Goal: Communication & Community: Answer question/provide support

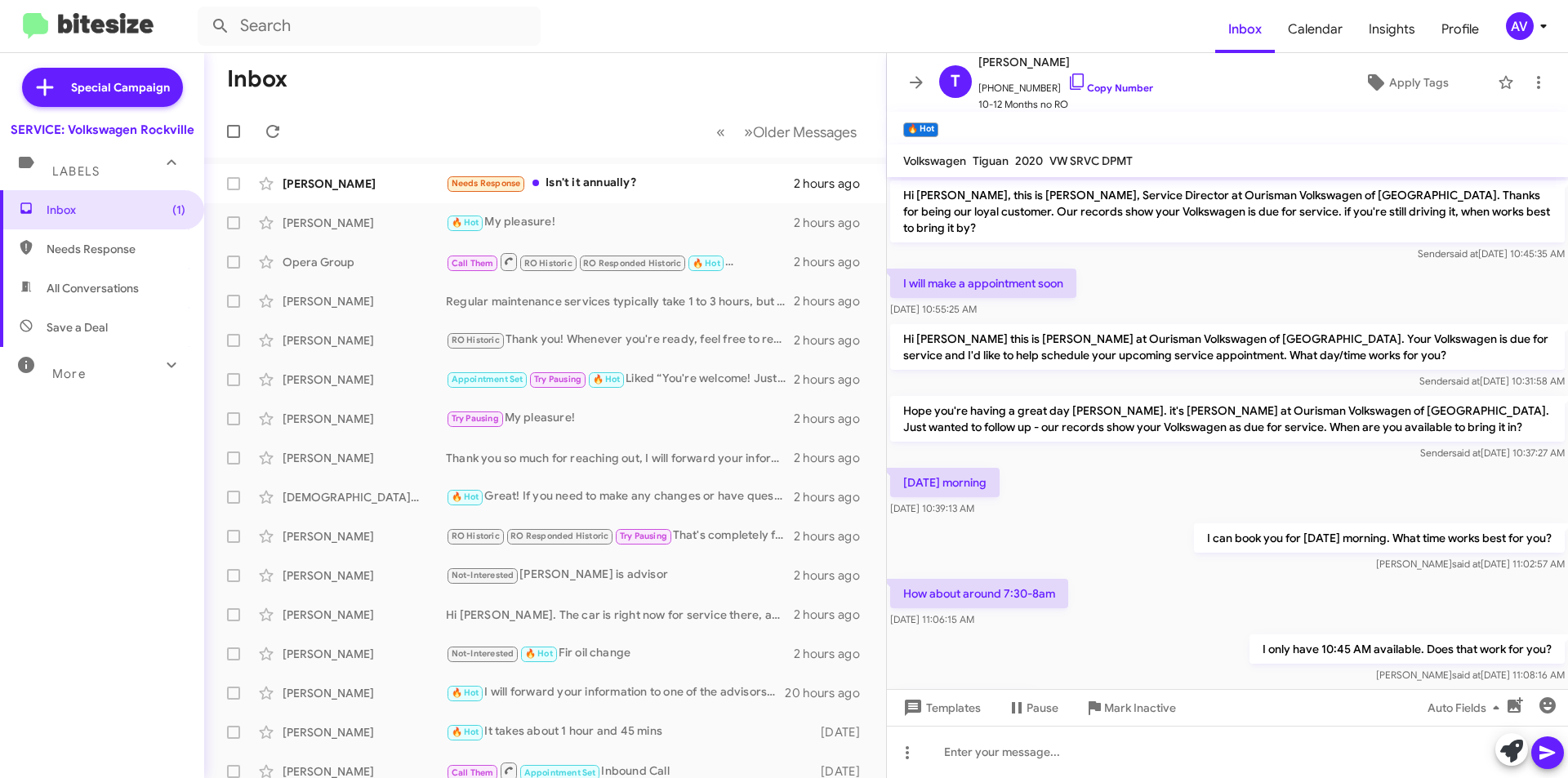
scroll to position [518, 0]
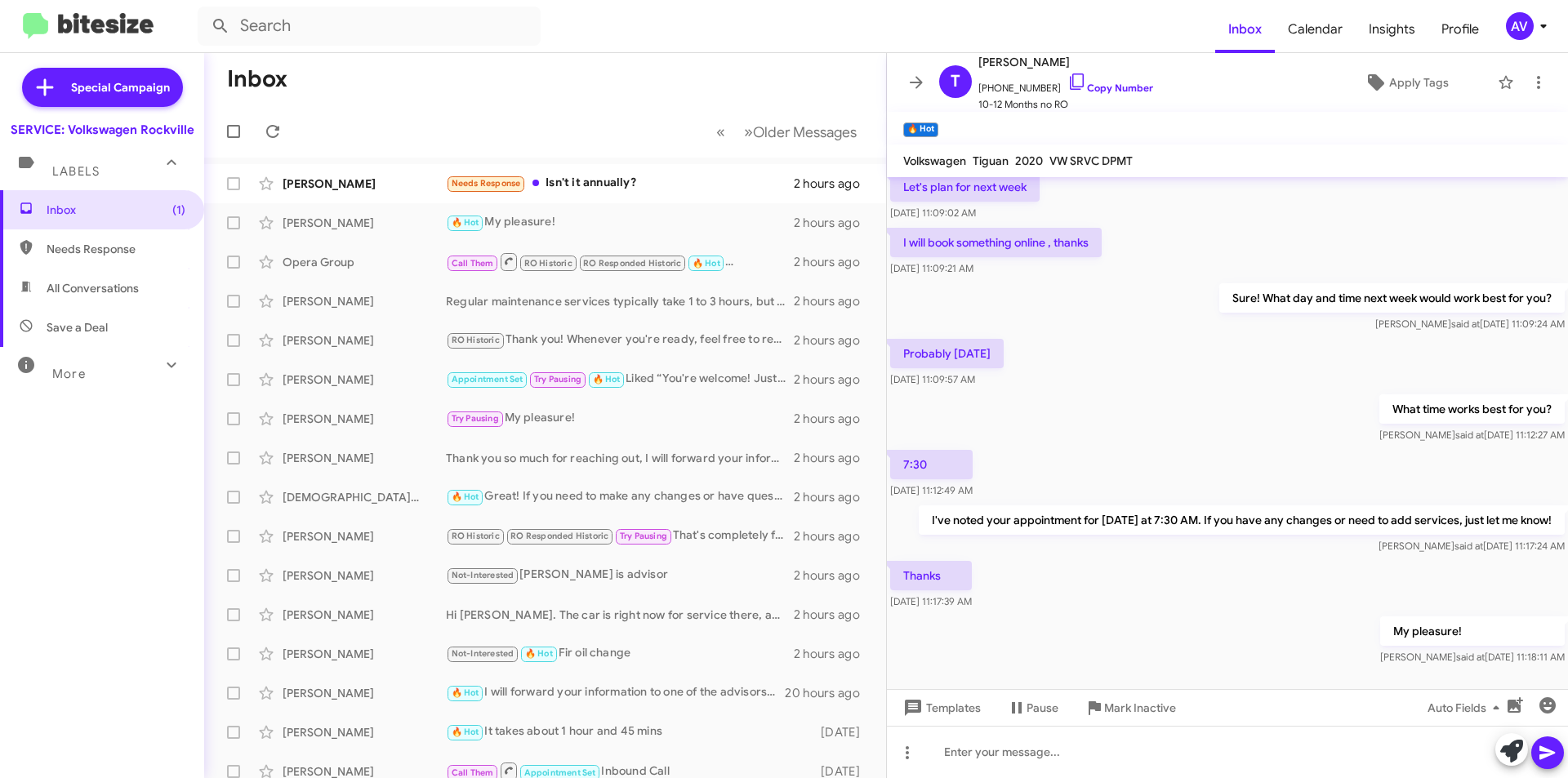
click at [1528, 19] on div "AV" at bounding box center [1520, 26] width 27 height 27
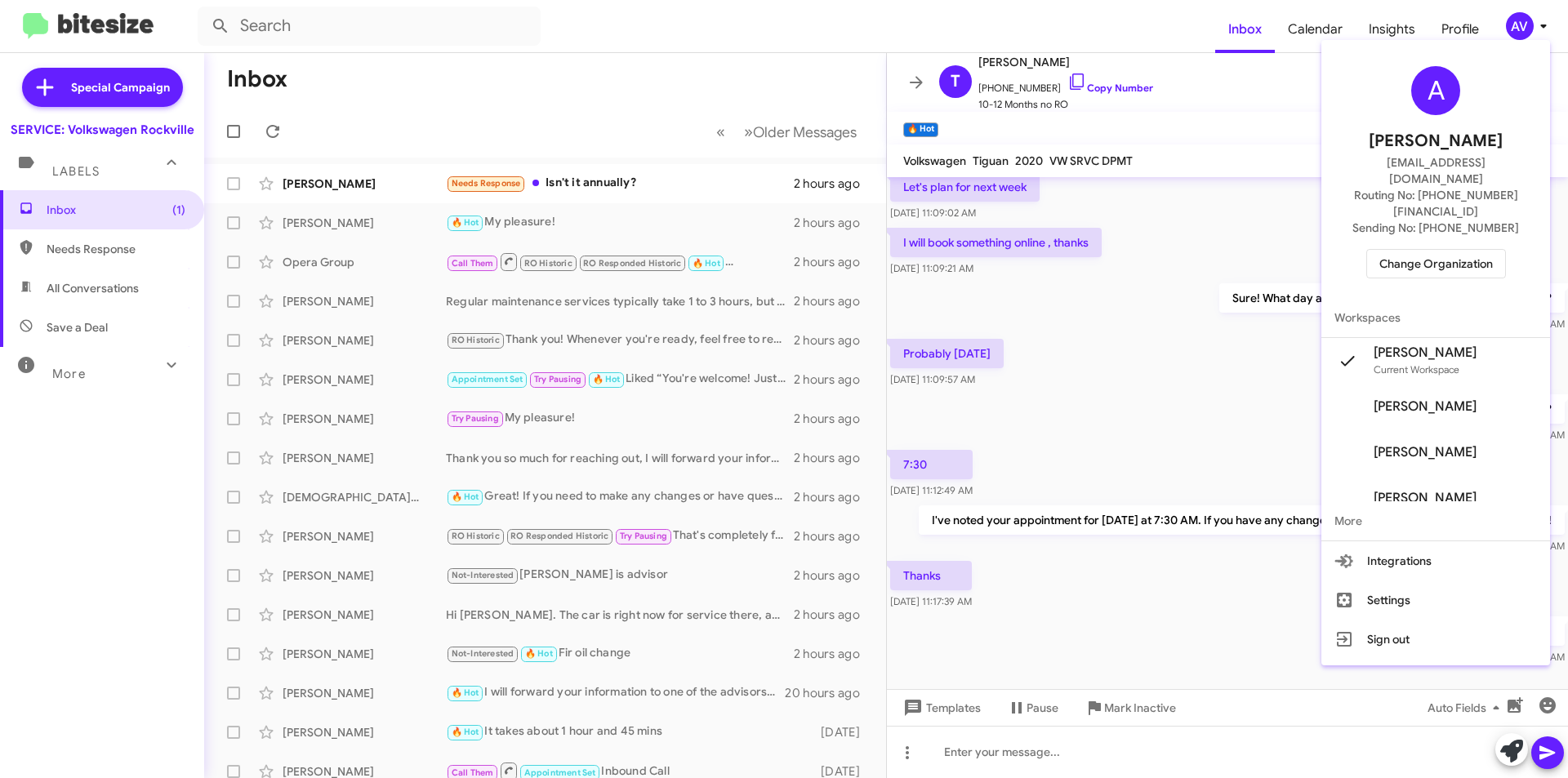
click at [1493, 250] on span "Change Organization" at bounding box center [1436, 264] width 114 height 27
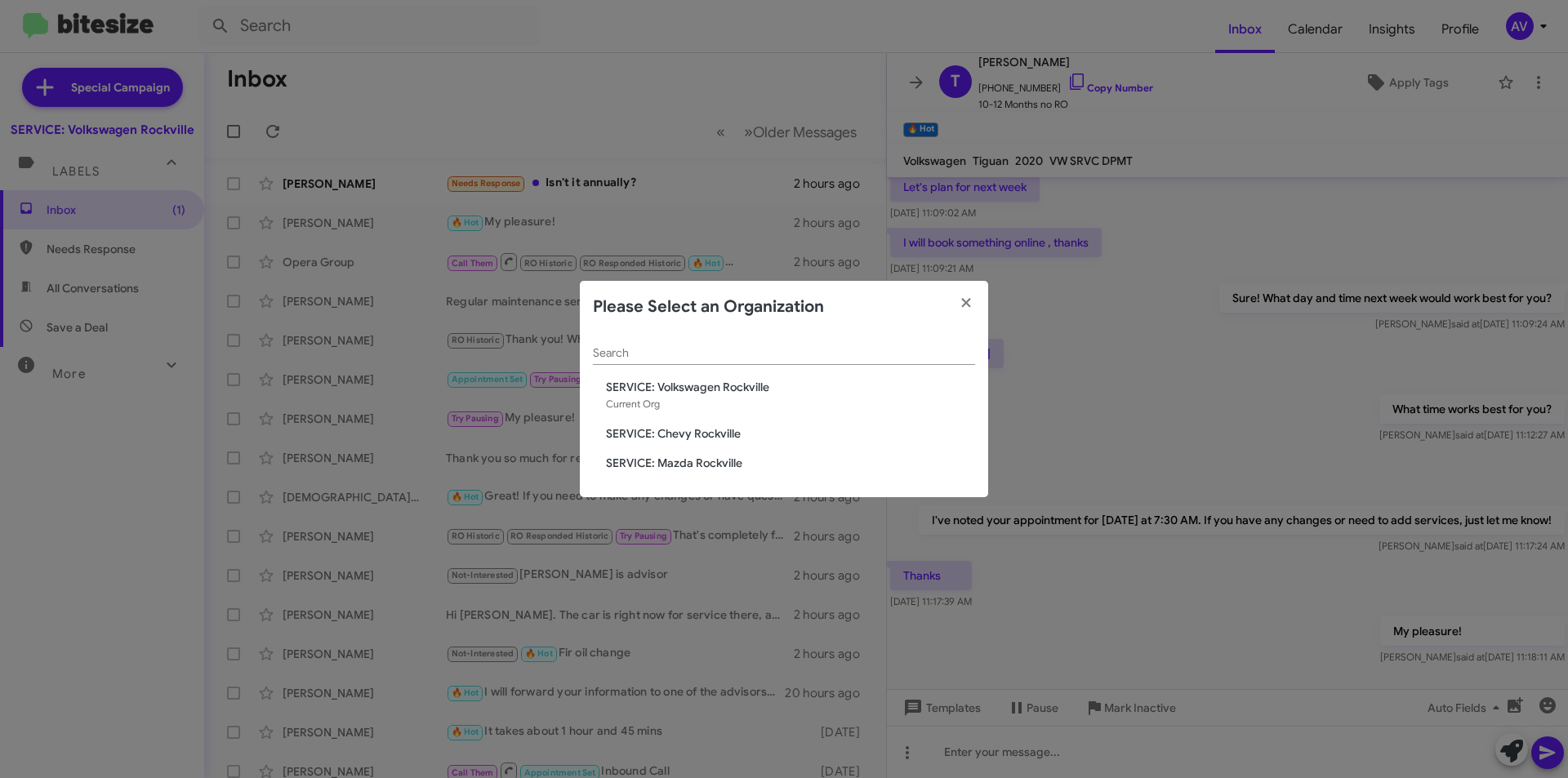
click at [670, 436] on span "SERVICE: Chevy Rockville" at bounding box center [790, 433] width 369 height 16
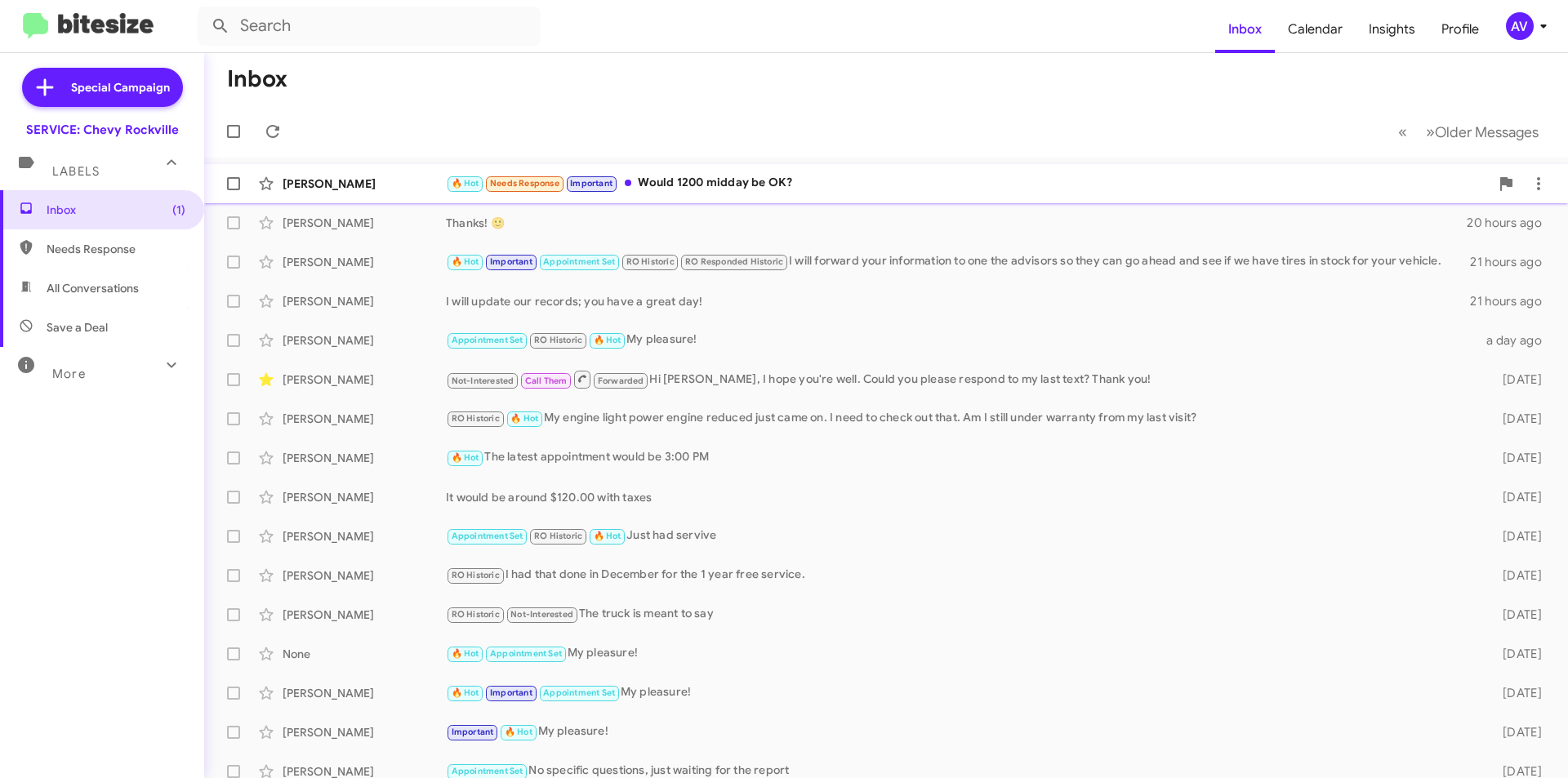
click at [845, 179] on div "🔥 Hot Needs Response Important Would 1200 midday be OK?" at bounding box center [968, 183] width 1044 height 19
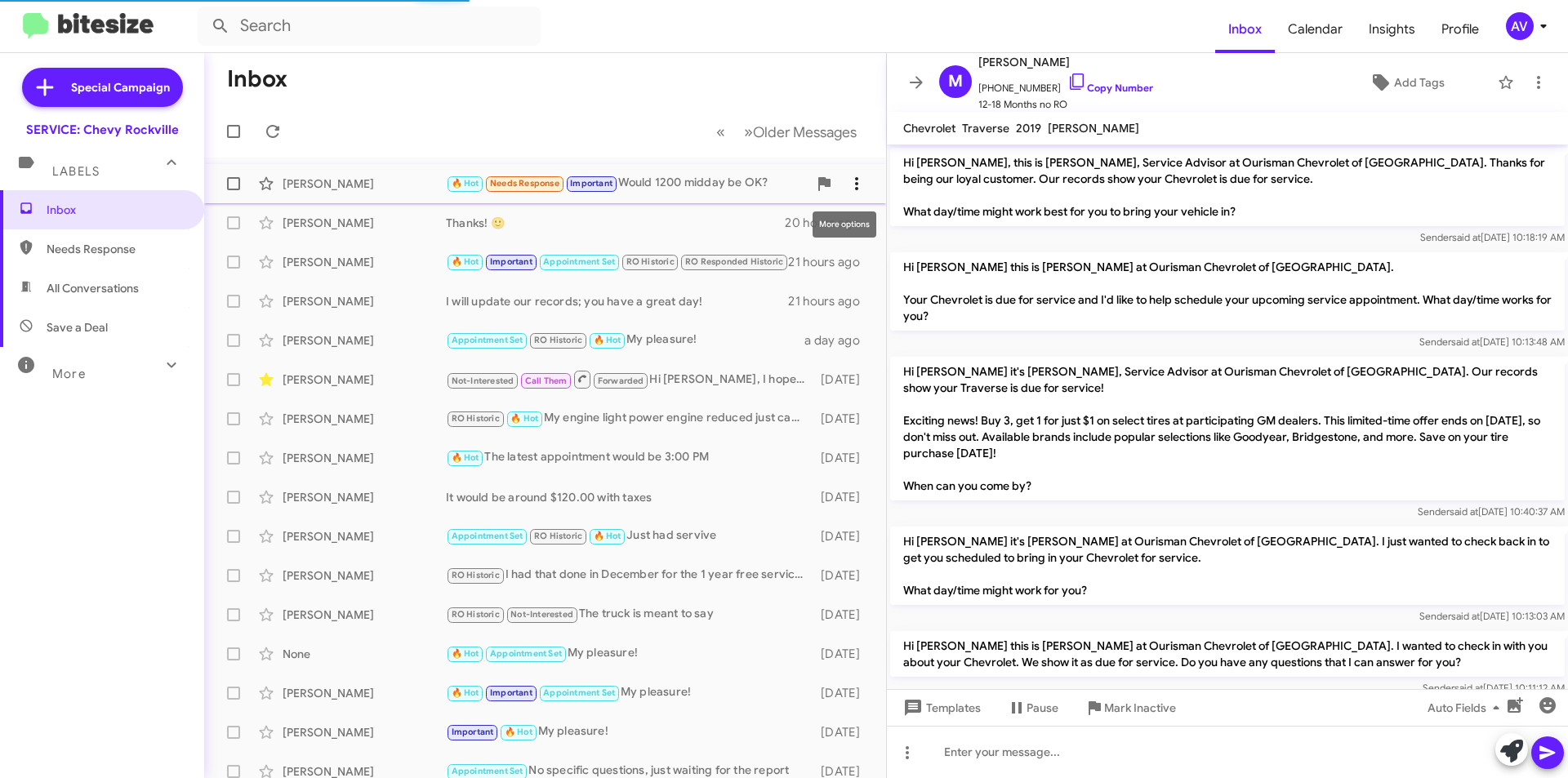
scroll to position [405, 0]
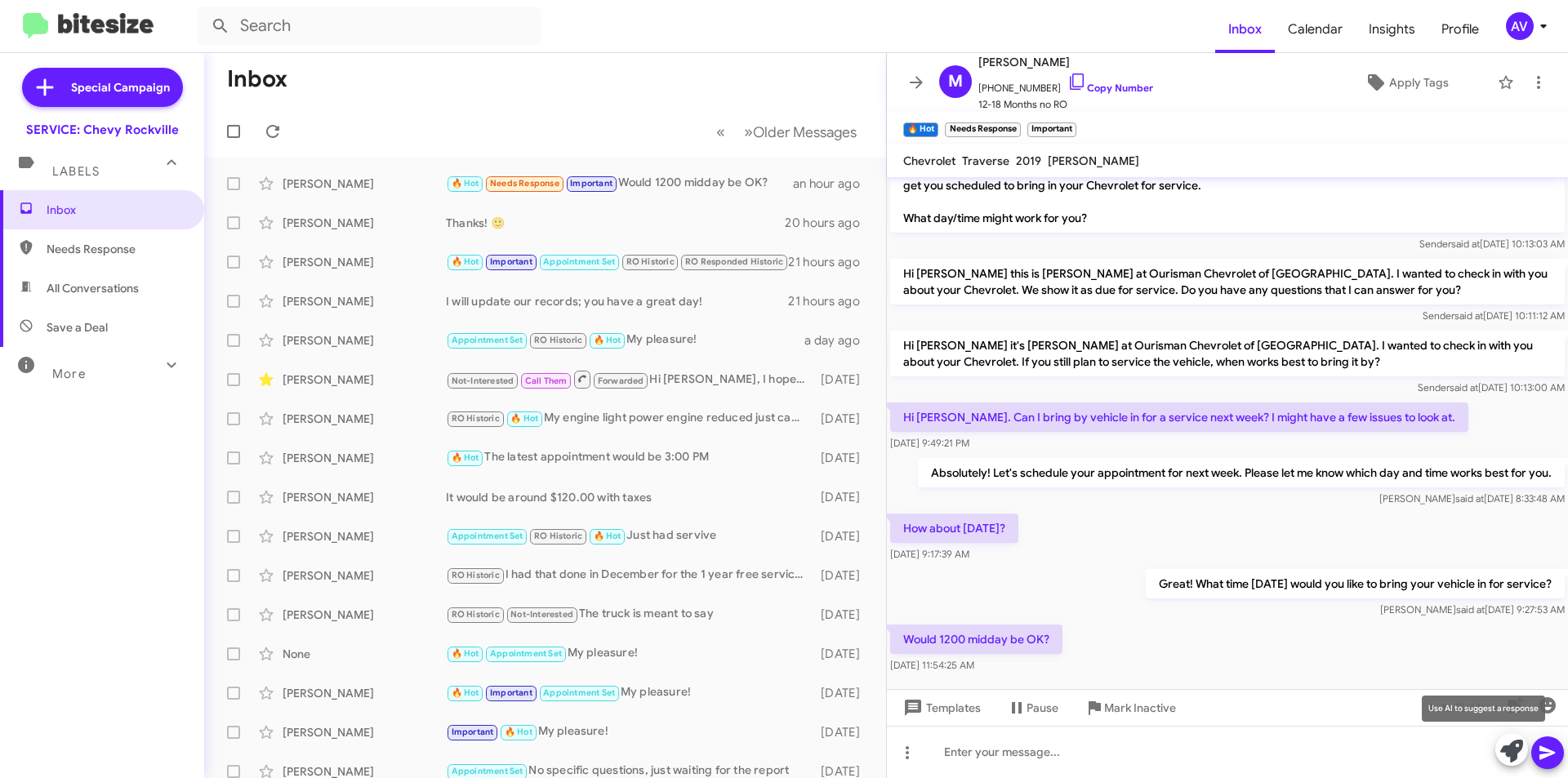
click at [1510, 748] on icon at bounding box center [1511, 751] width 23 height 23
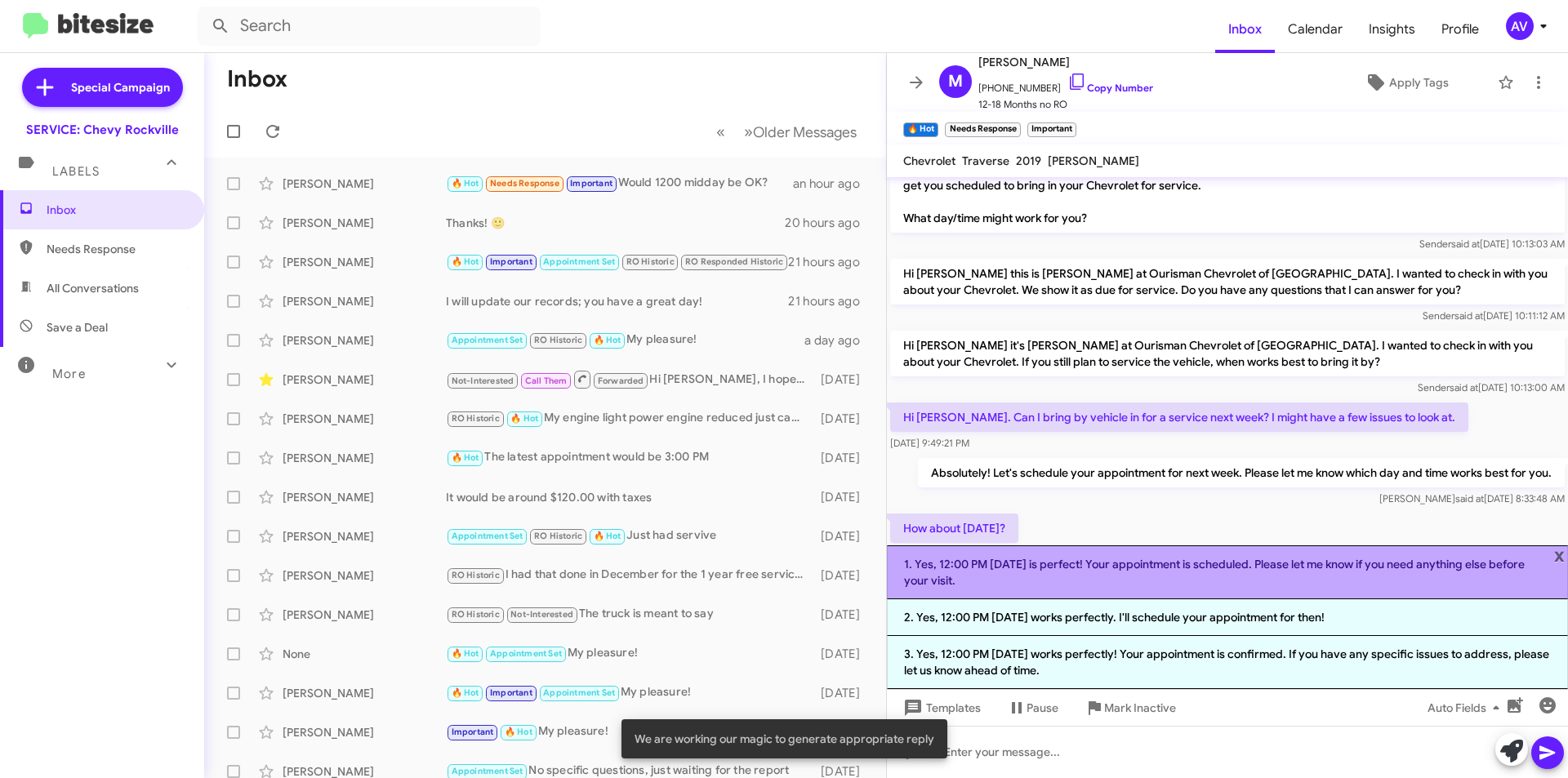
click at [1233, 578] on li "1. Yes, 12:00 PM on Monday is perfect! Your appointment is scheduled. Please le…" at bounding box center [1227, 572] width 681 height 54
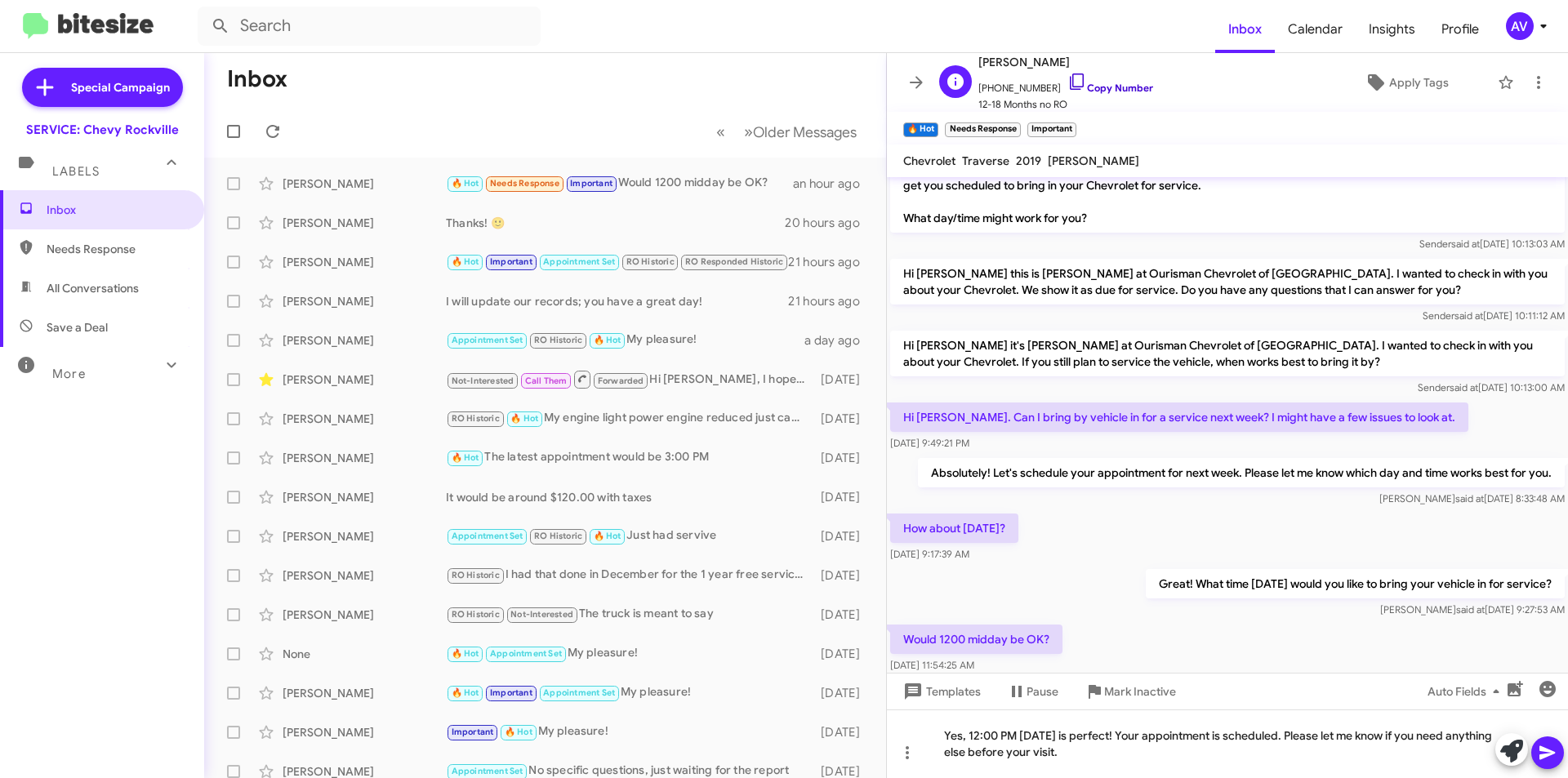
click at [1068, 82] on icon at bounding box center [1077, 81] width 19 height 19
click at [1541, 759] on icon at bounding box center [1547, 753] width 16 height 14
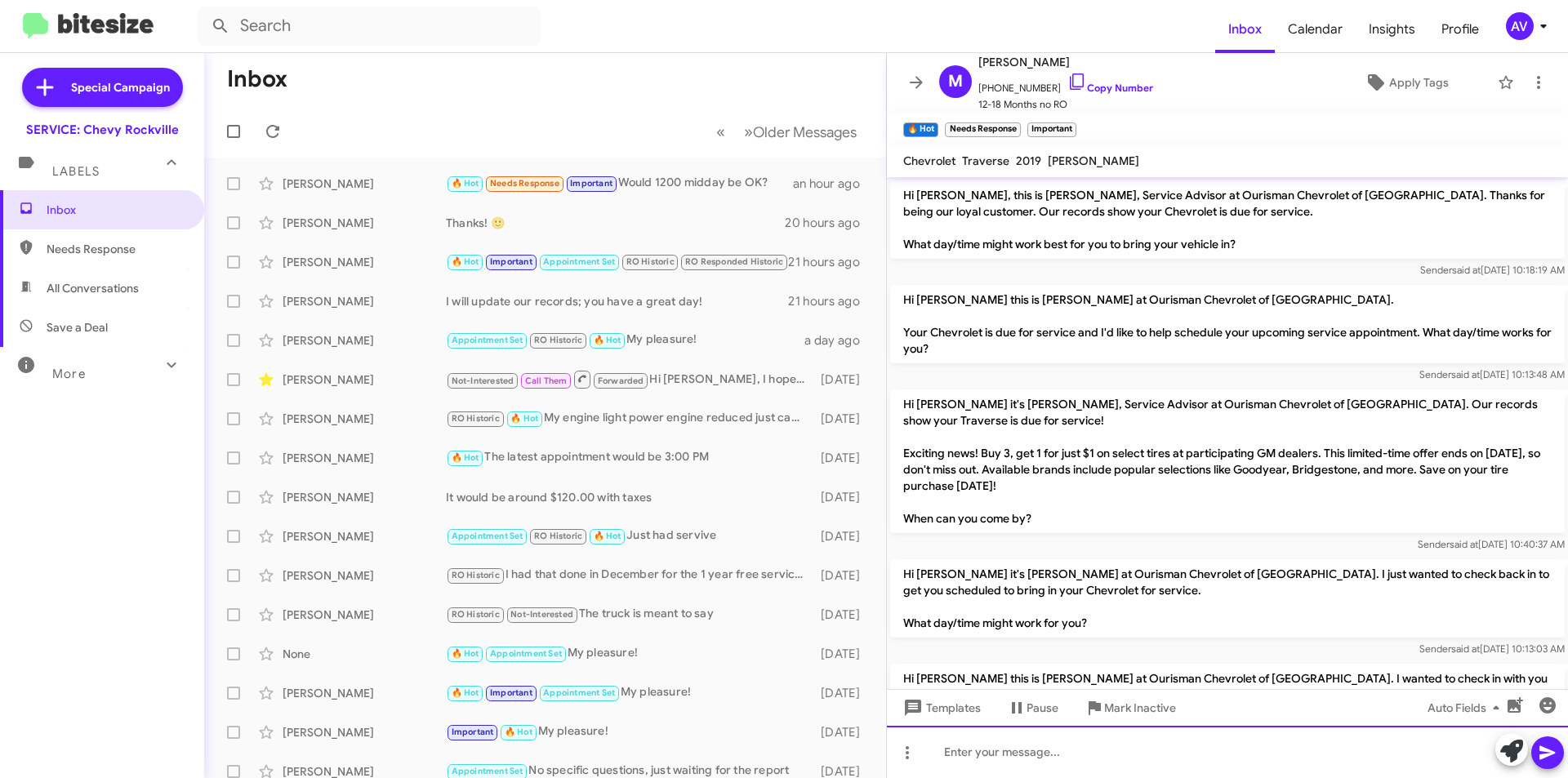
scroll to position [514, 0]
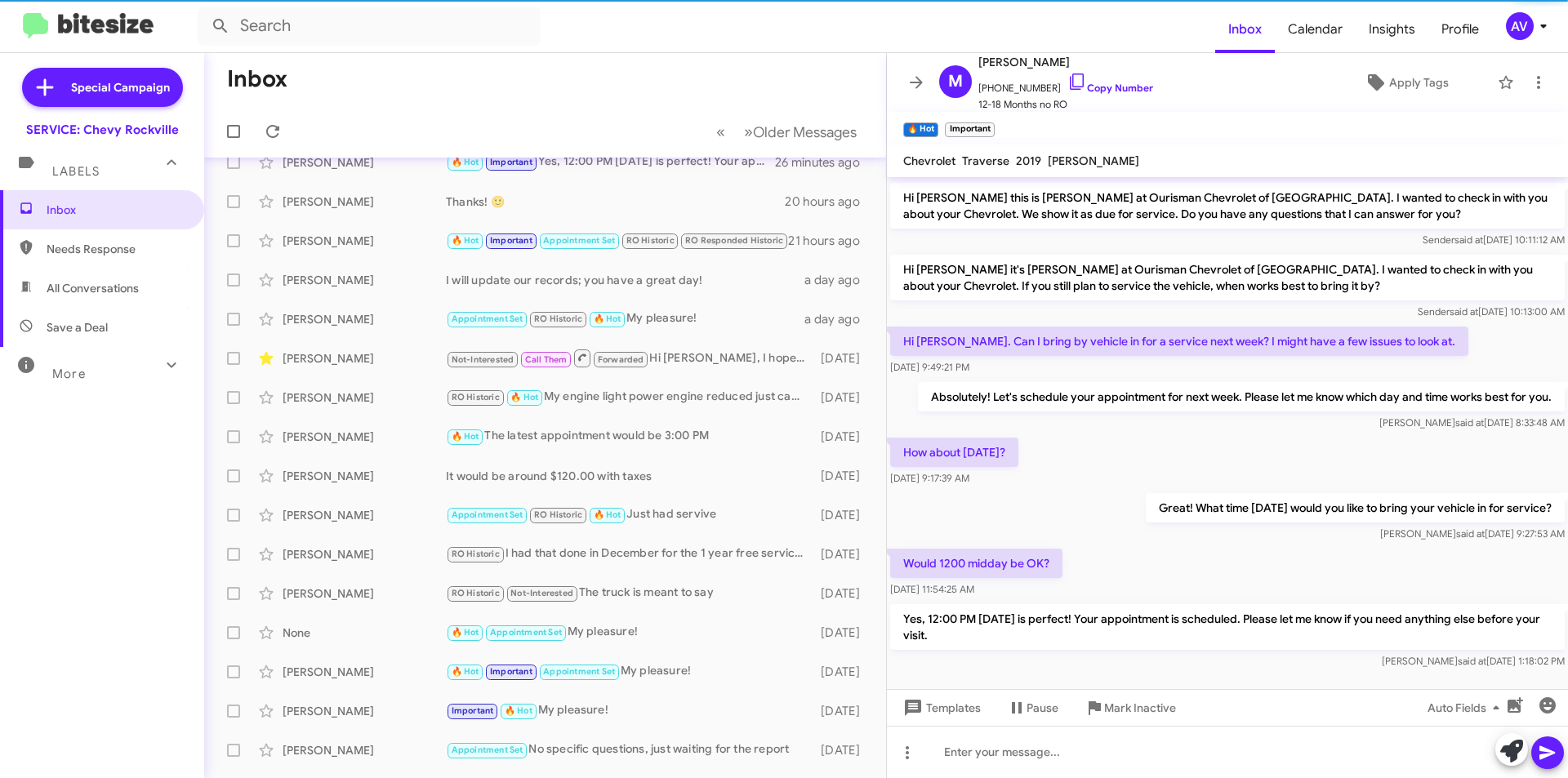
scroll to position [27, 0]
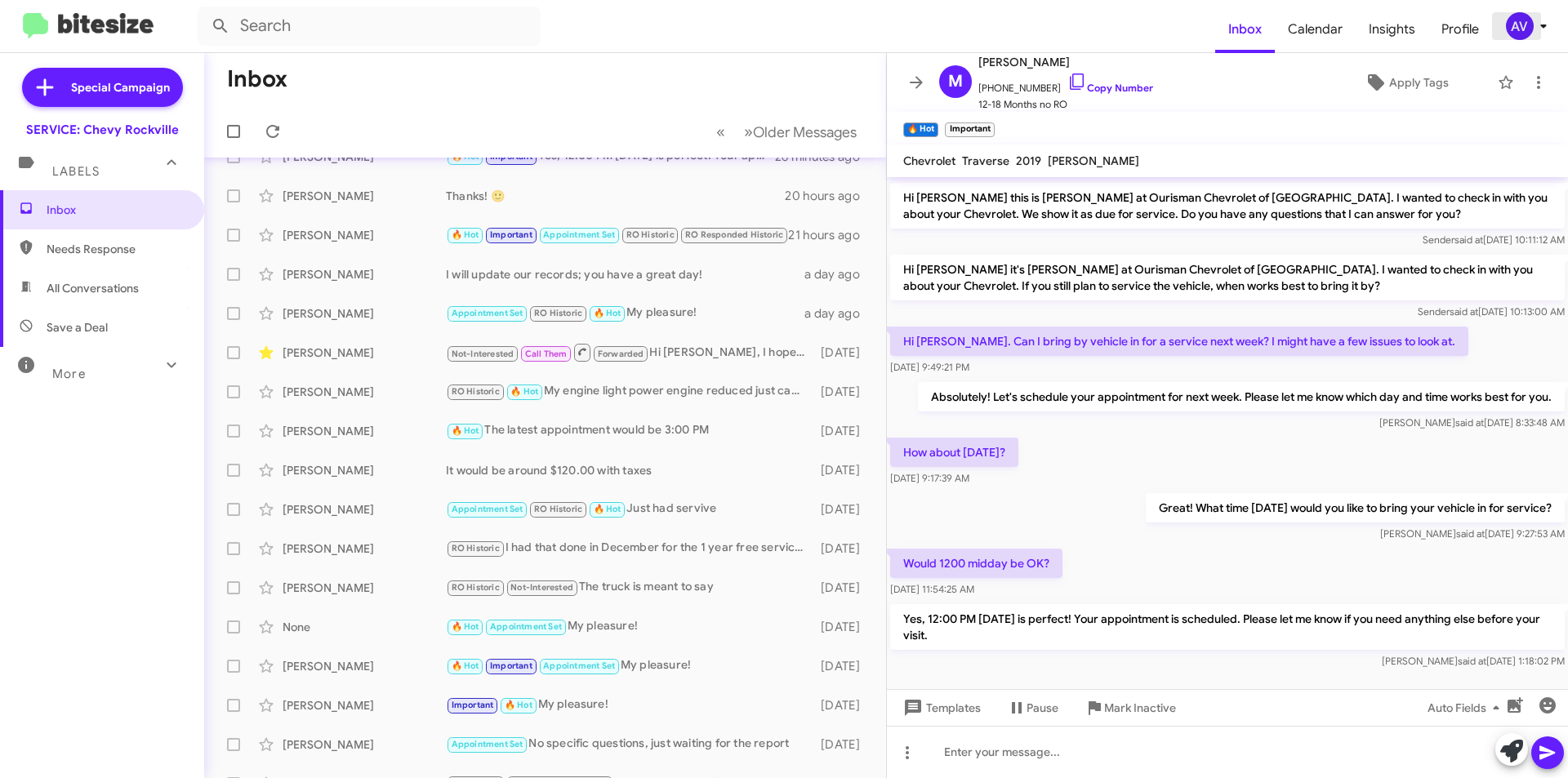
click at [1522, 27] on div "AV" at bounding box center [1520, 26] width 27 height 27
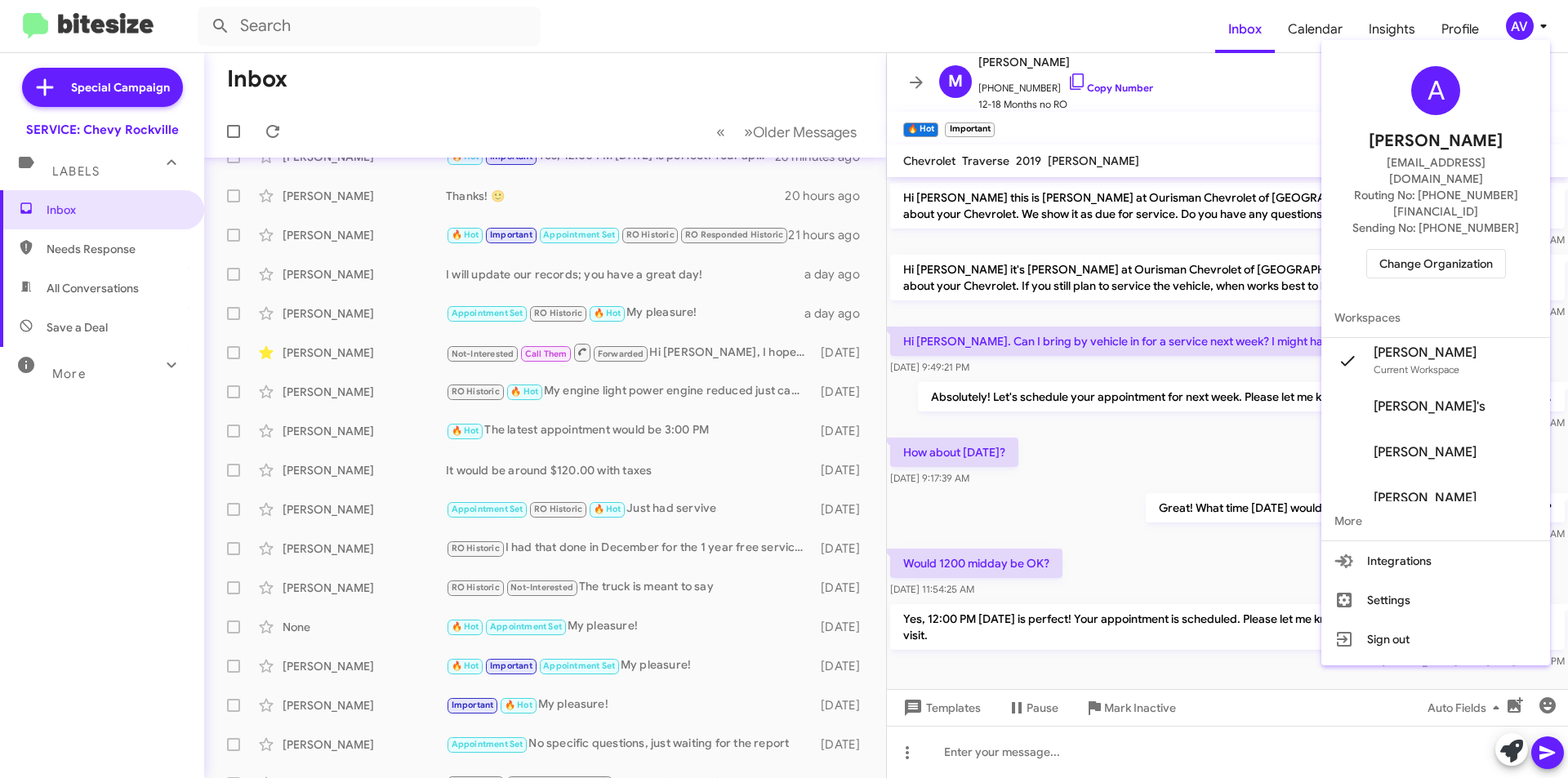
click at [1447, 250] on span "Change Organization" at bounding box center [1436, 264] width 114 height 27
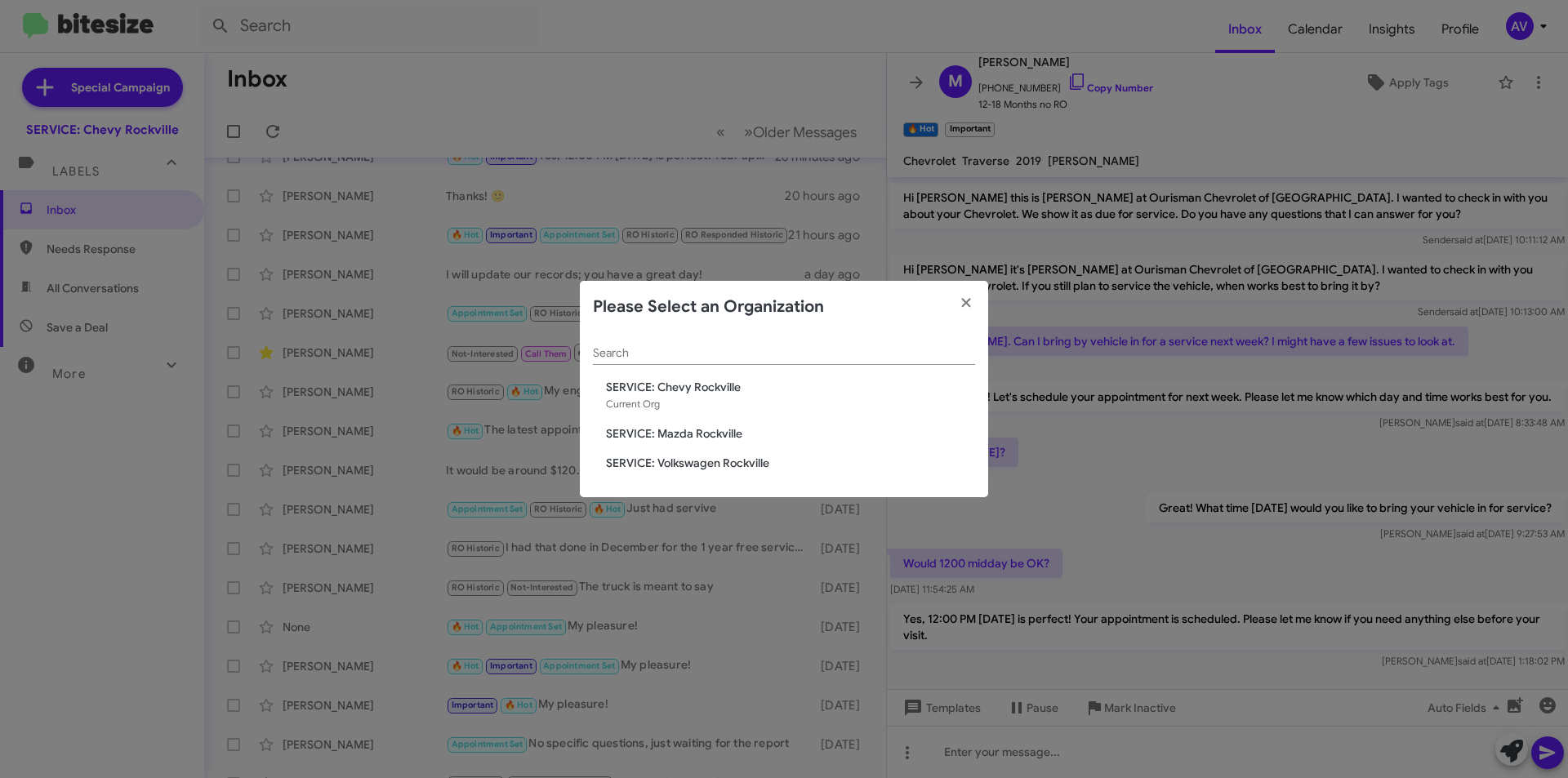
click at [687, 462] on span "SERVICE: Volkswagen Rockville" at bounding box center [790, 463] width 369 height 16
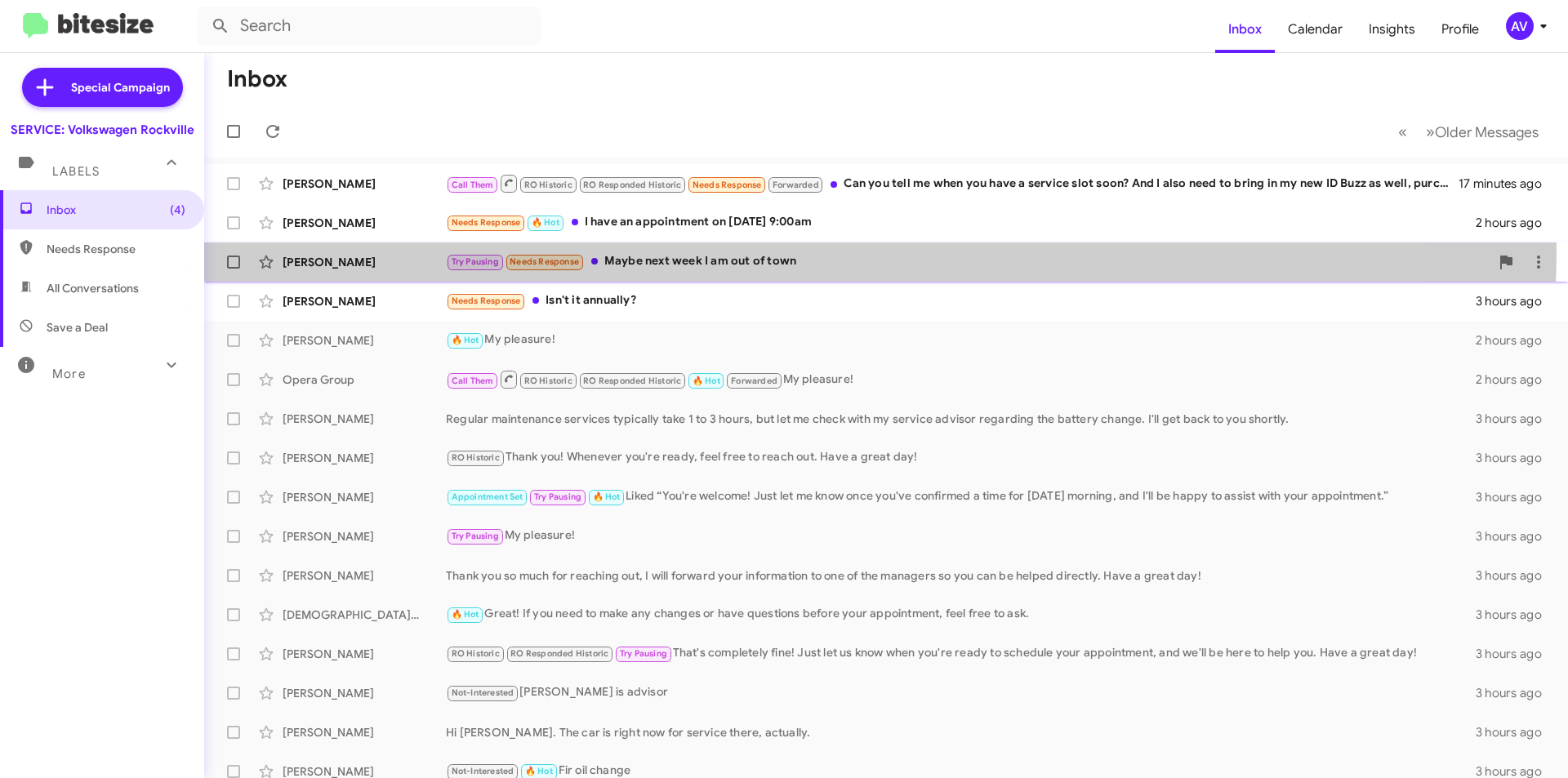
click at [764, 250] on div "[PERSON_NAME] Try Pausing Needs Response Maybe next week I am out of town 2 hou…" at bounding box center [886, 262] width 1338 height 33
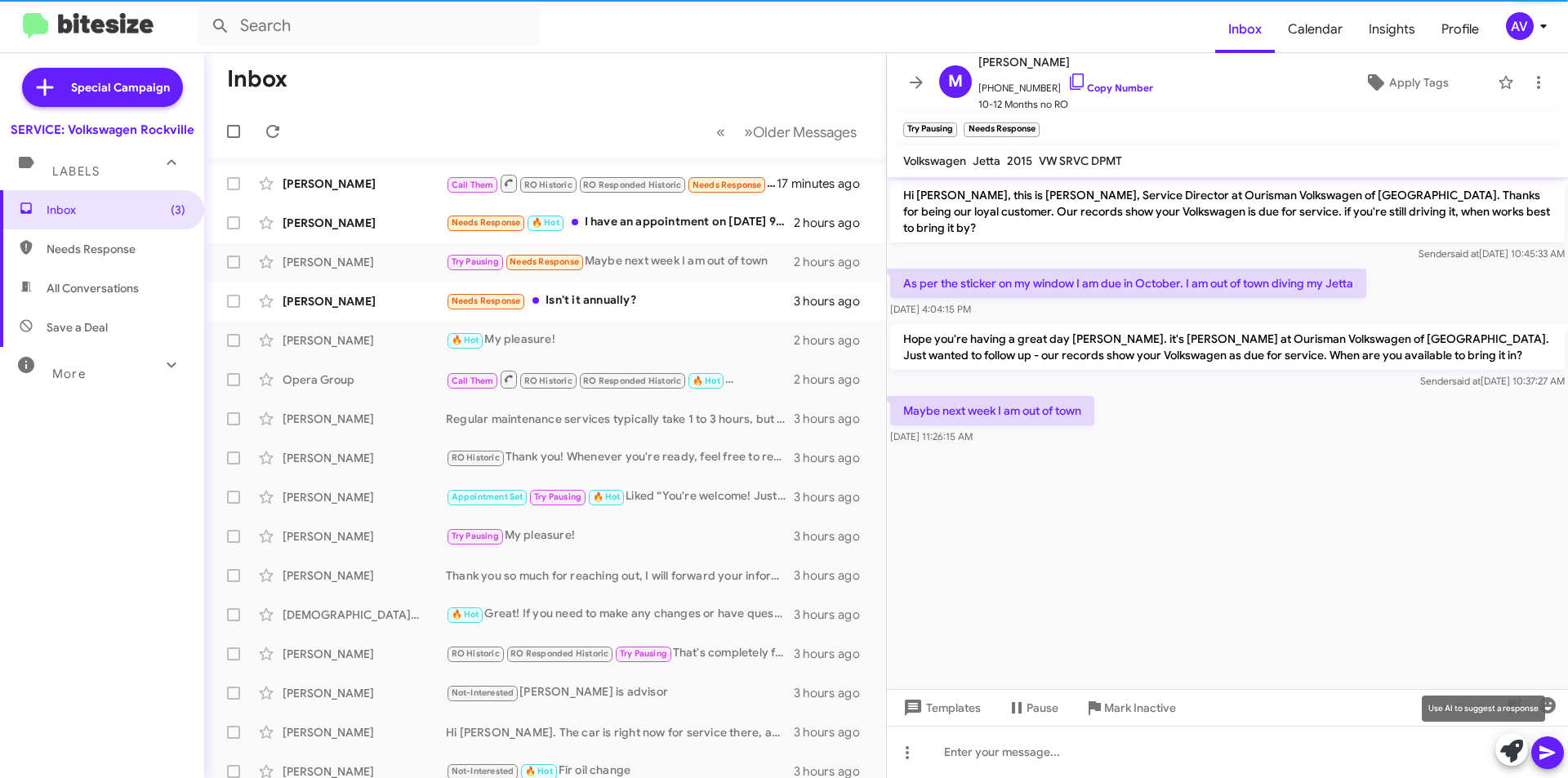
click at [1499, 748] on button at bounding box center [1512, 750] width 33 height 33
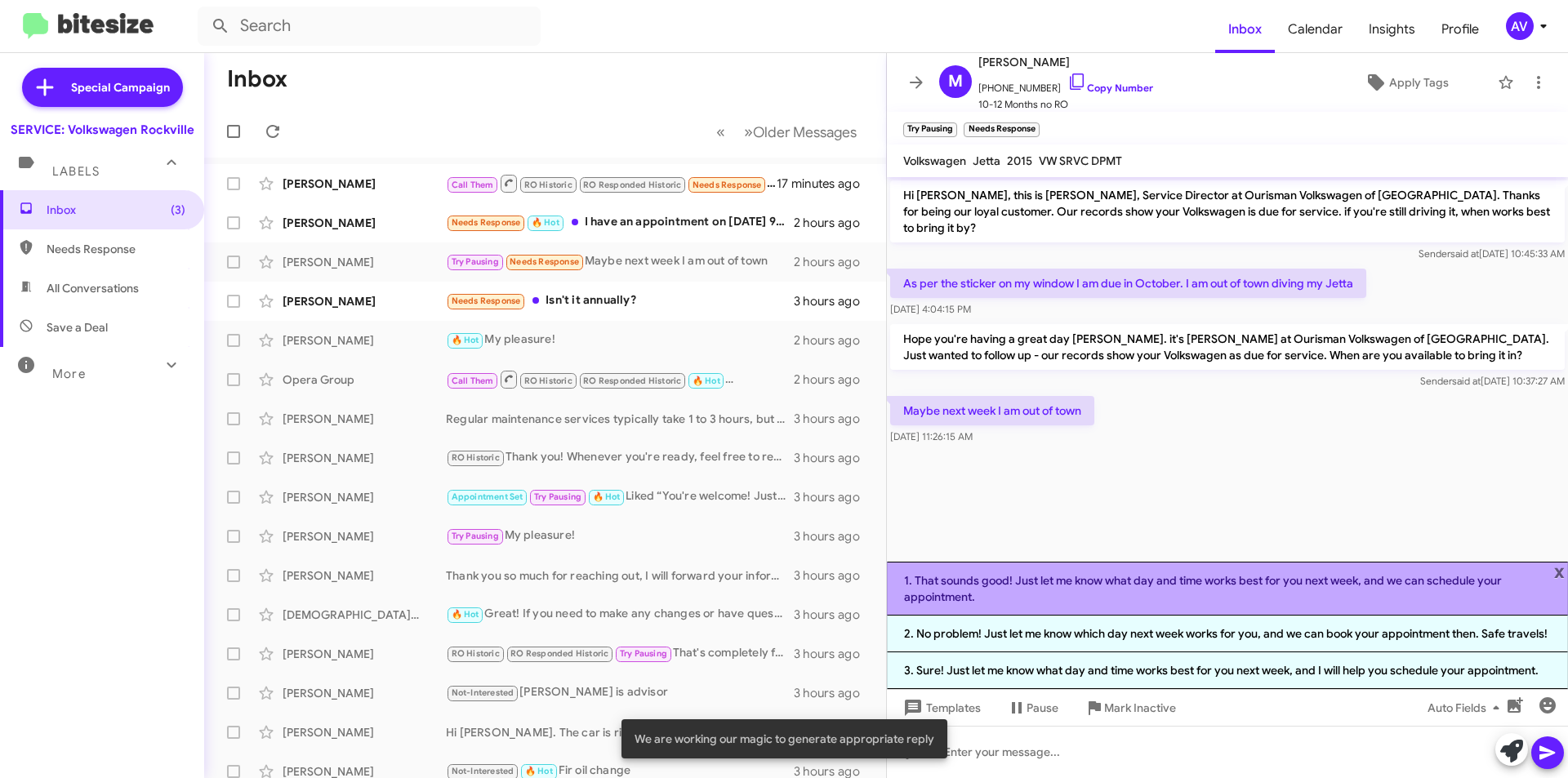
click at [1041, 575] on li "1. That sounds good! Just let me know what day and time works best for you next…" at bounding box center [1227, 588] width 681 height 54
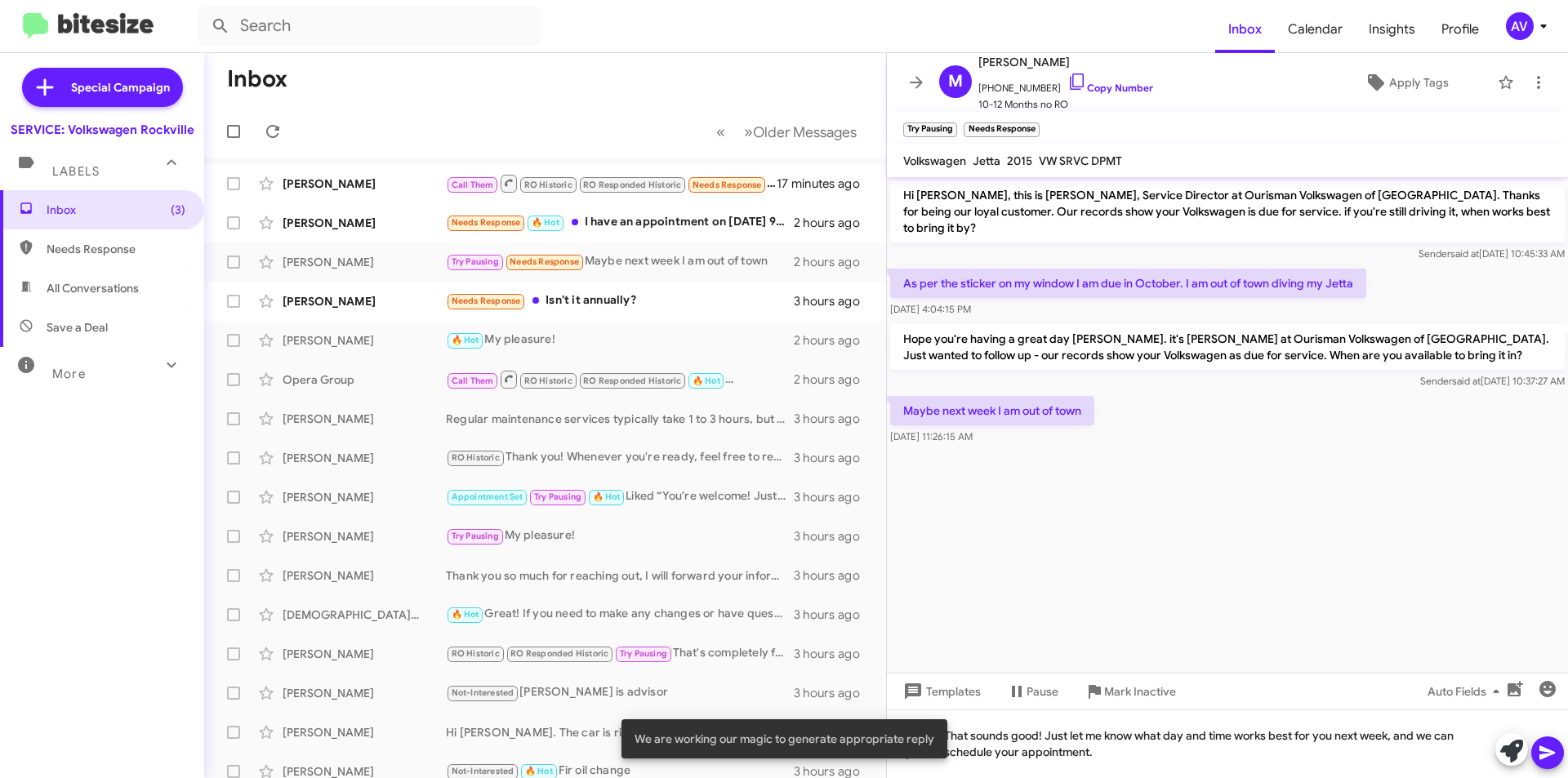
click at [1544, 766] on span at bounding box center [1547, 753] width 19 height 33
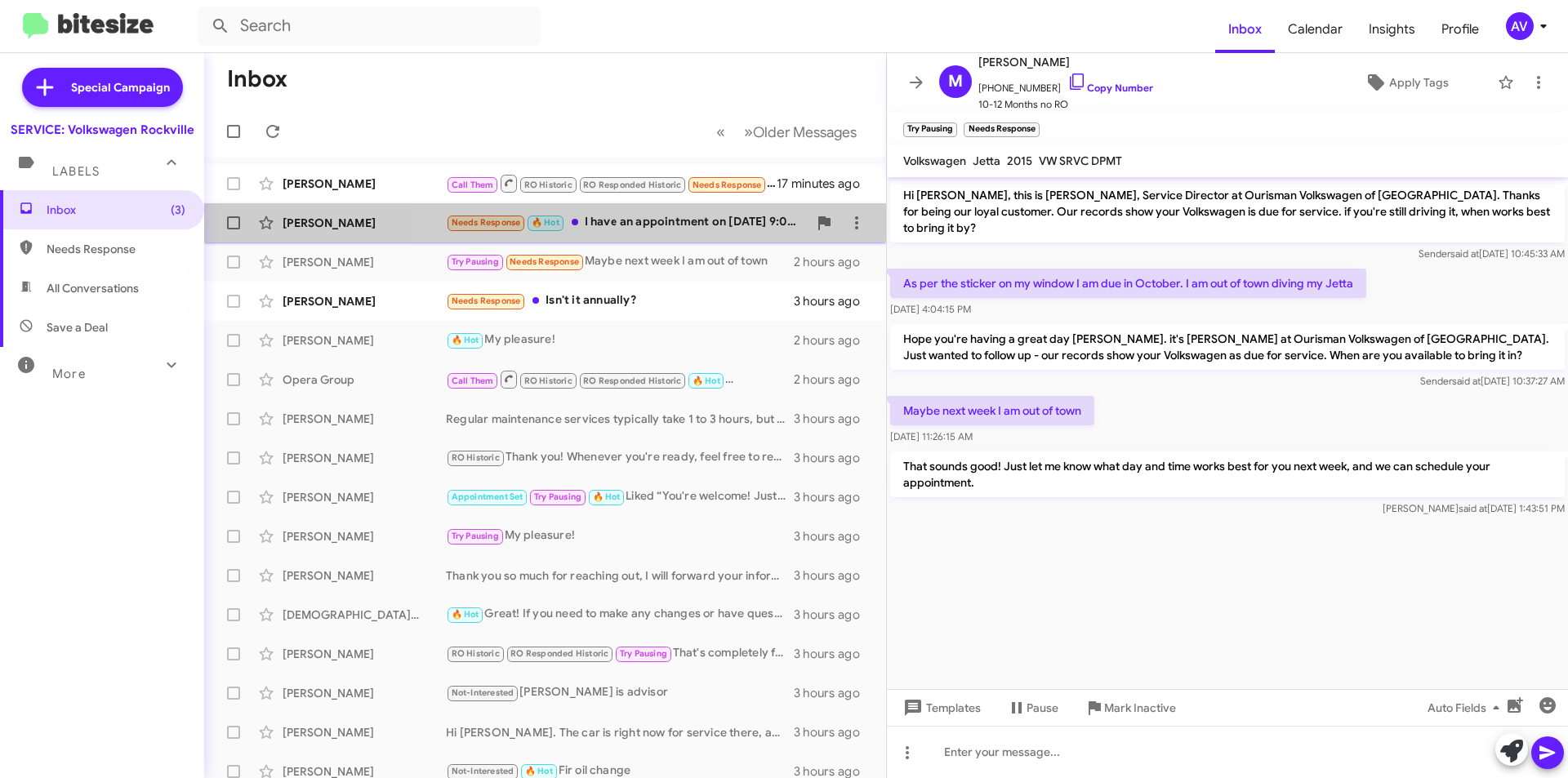
click at [652, 229] on div "Needs Response 🔥 Hot I have an appointment on [DATE] 9:00am" at bounding box center [627, 223] width 362 height 19
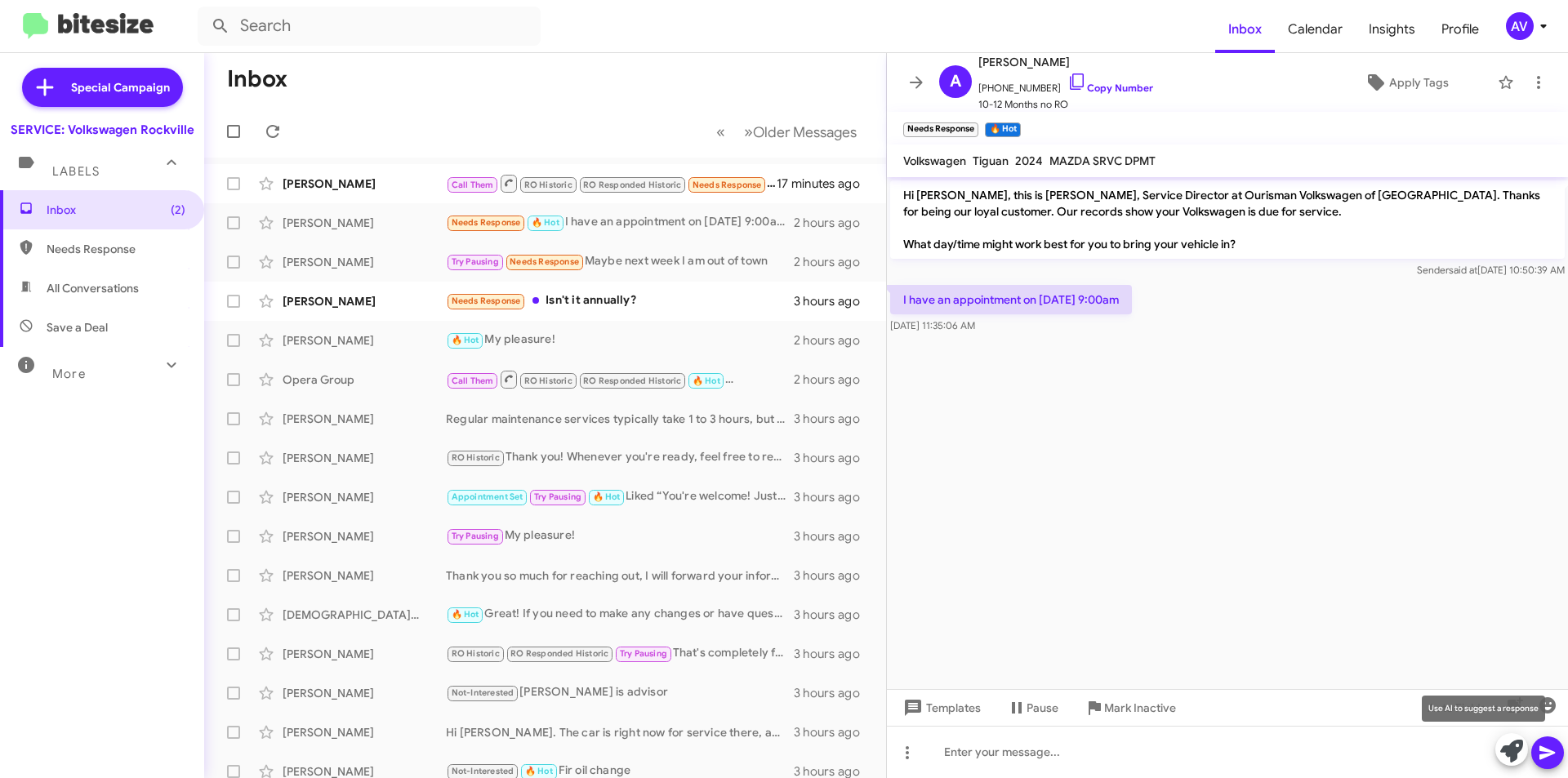
click at [1510, 750] on icon at bounding box center [1511, 751] width 23 height 23
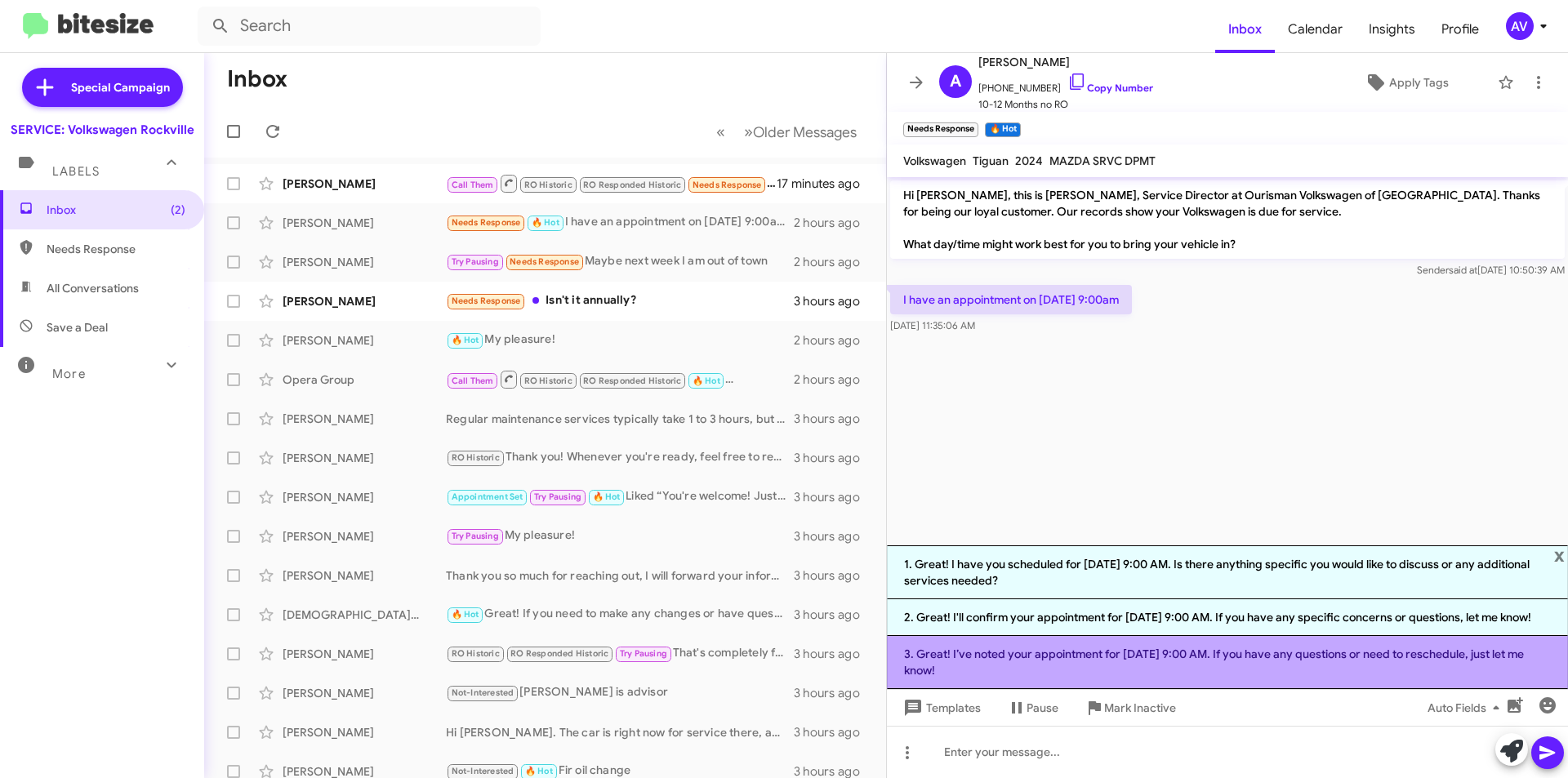
click at [1186, 674] on li "3. Great! I’ve noted your appointment for [DATE] 9:00 AM. If you have any quest…" at bounding box center [1227, 663] width 681 height 53
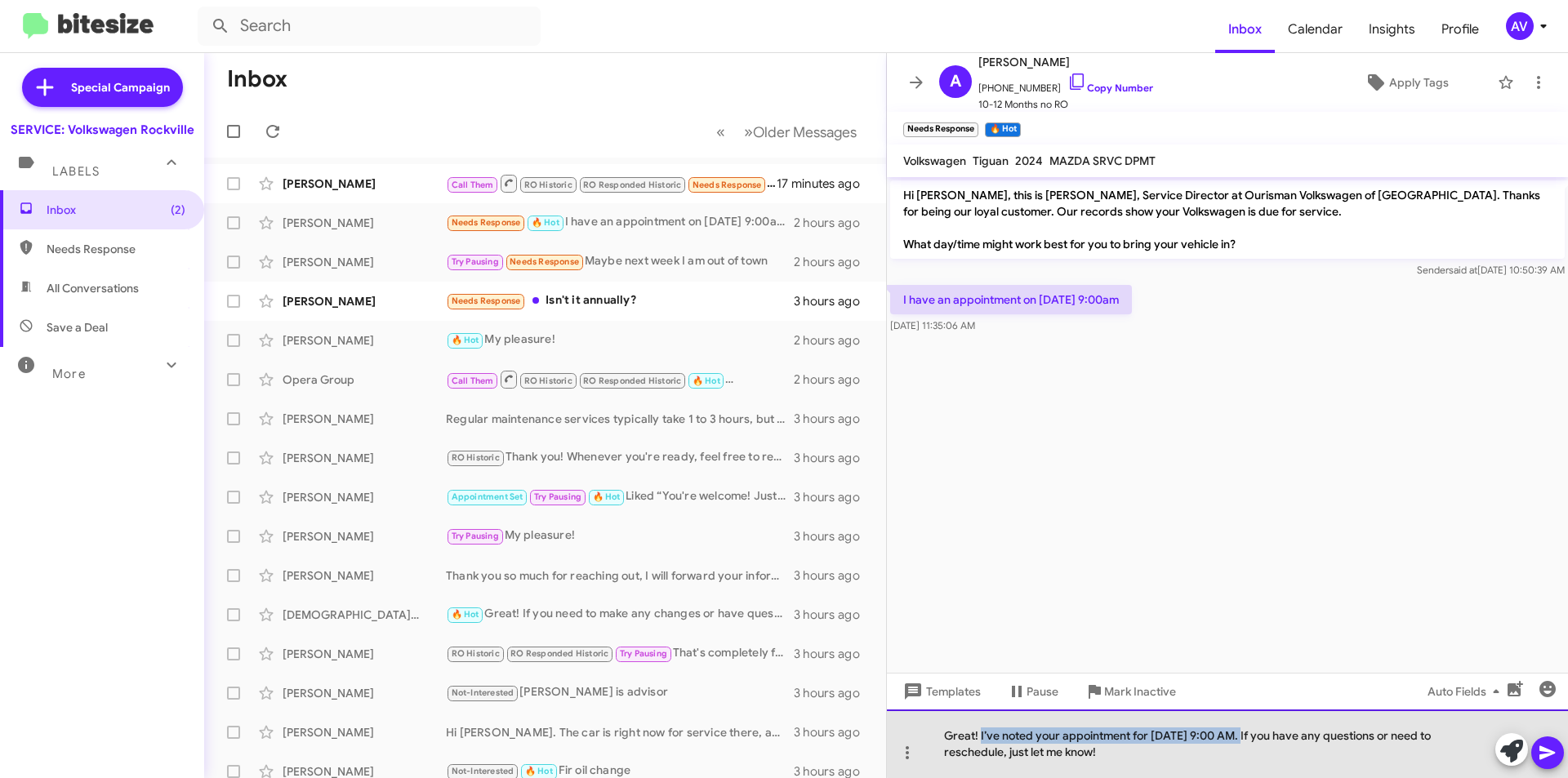
drag, startPoint x: 1238, startPoint y: 736, endPoint x: 981, endPoint y: 726, distance: 257.2
click at [981, 726] on div "Great! I’ve noted your appointment for 9/10 at 9:00 AM. If you have any questio…" at bounding box center [1227, 744] width 681 height 69
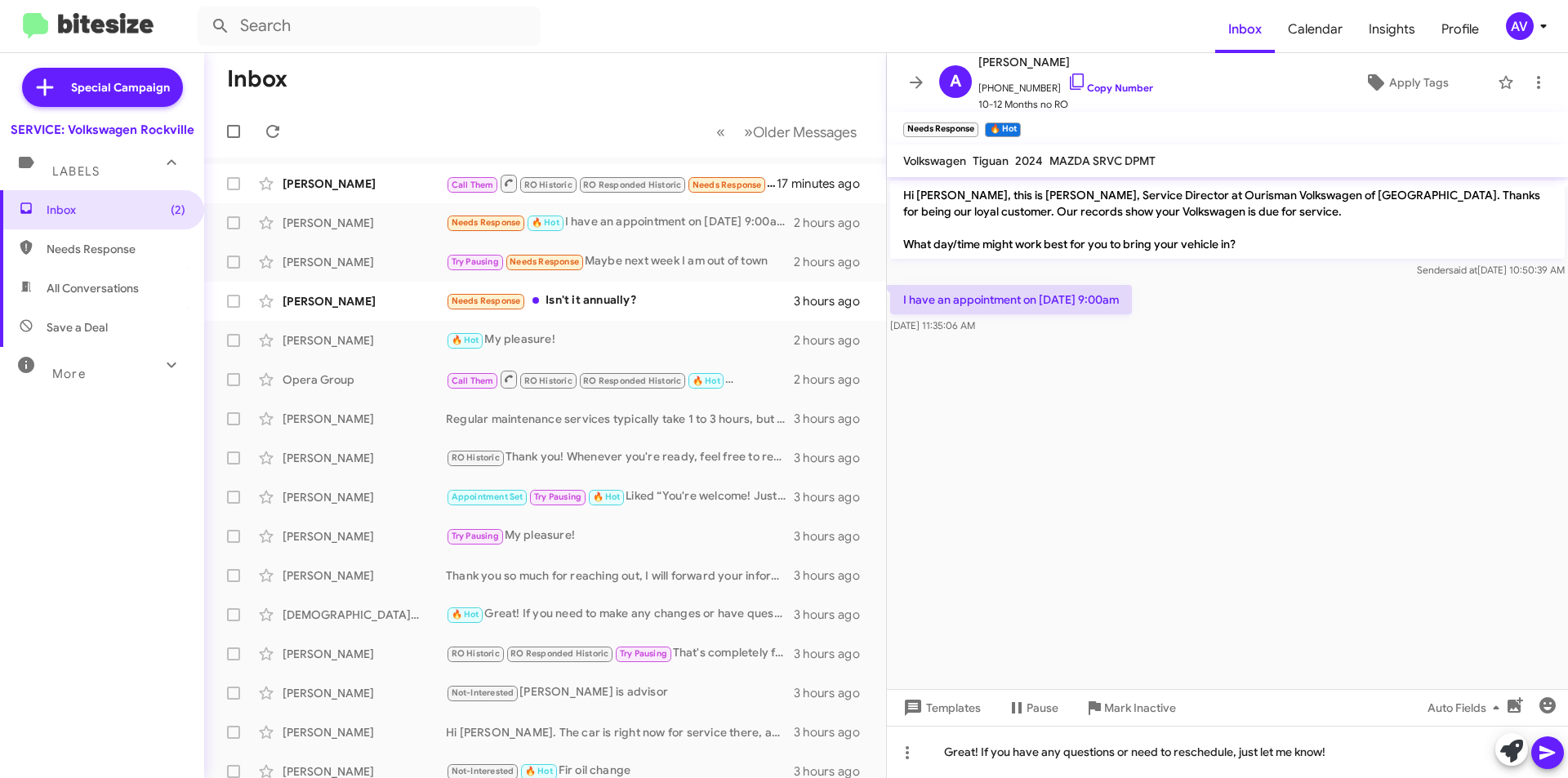
click at [1544, 752] on icon at bounding box center [1547, 752] width 19 height 19
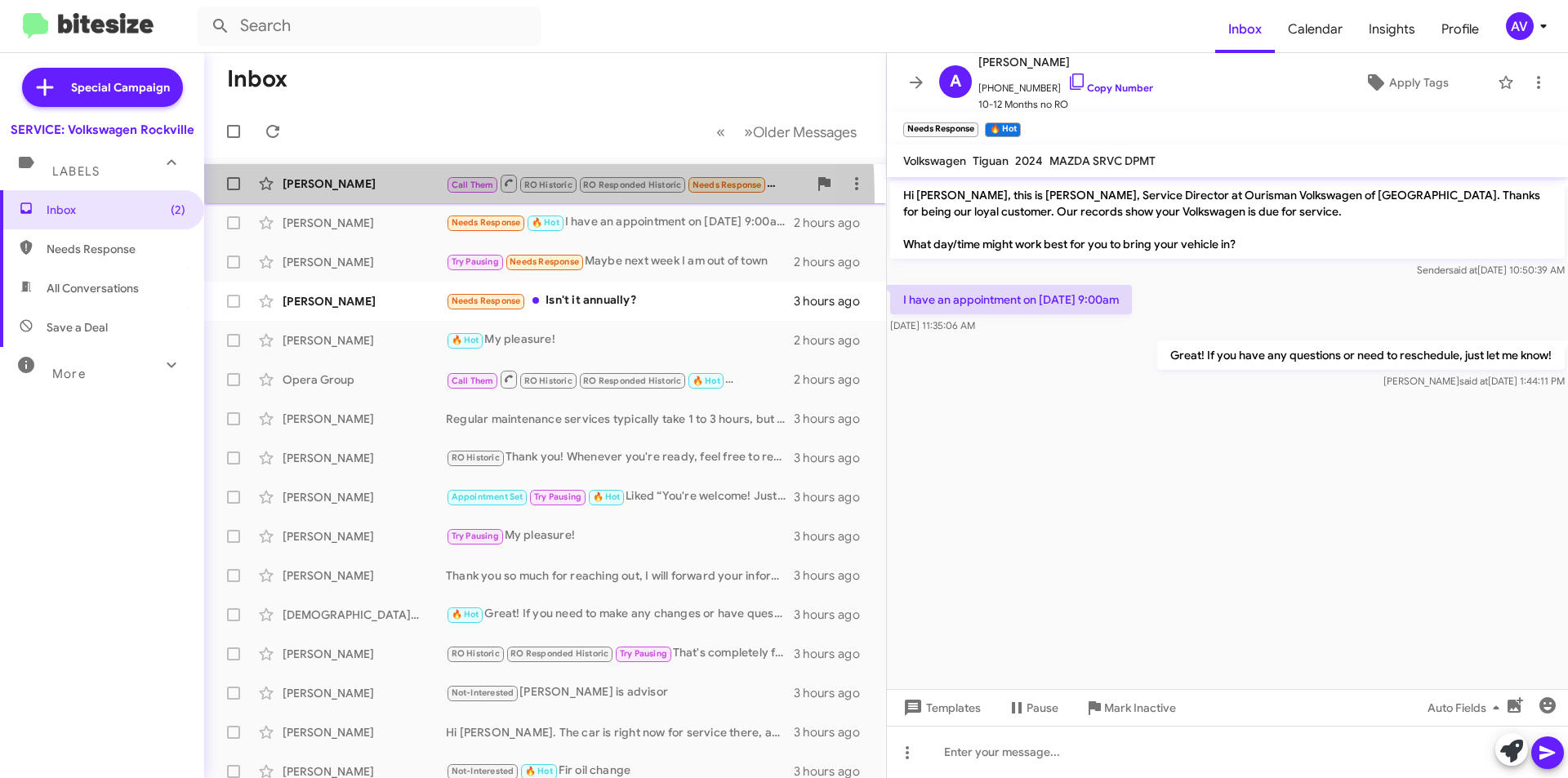
click at [336, 198] on div "Caroline Vanroekel Call Them RO Historic RO Responded Historic Needs Response F…" at bounding box center [545, 184] width 656 height 33
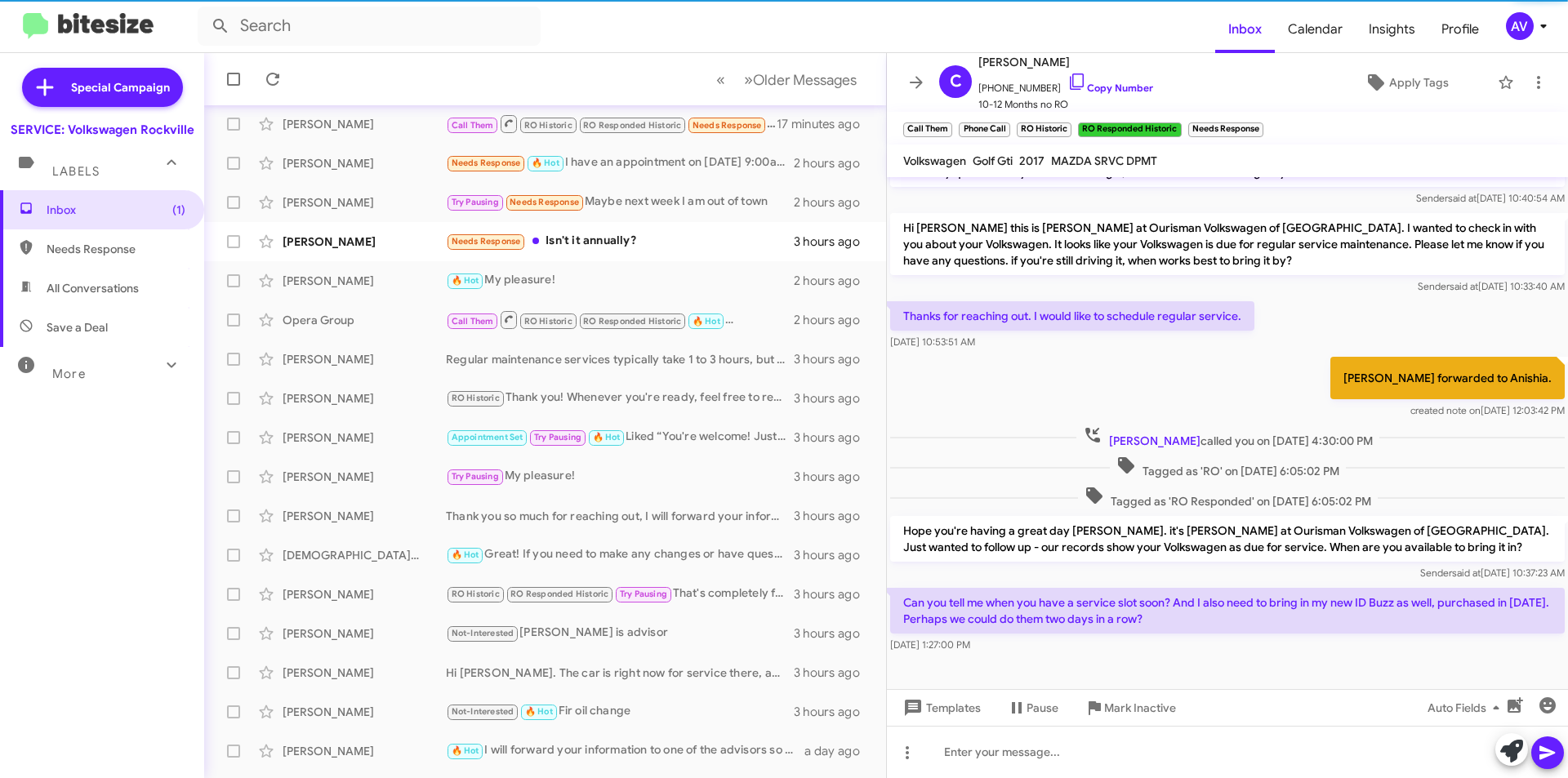
scroll to position [82, 0]
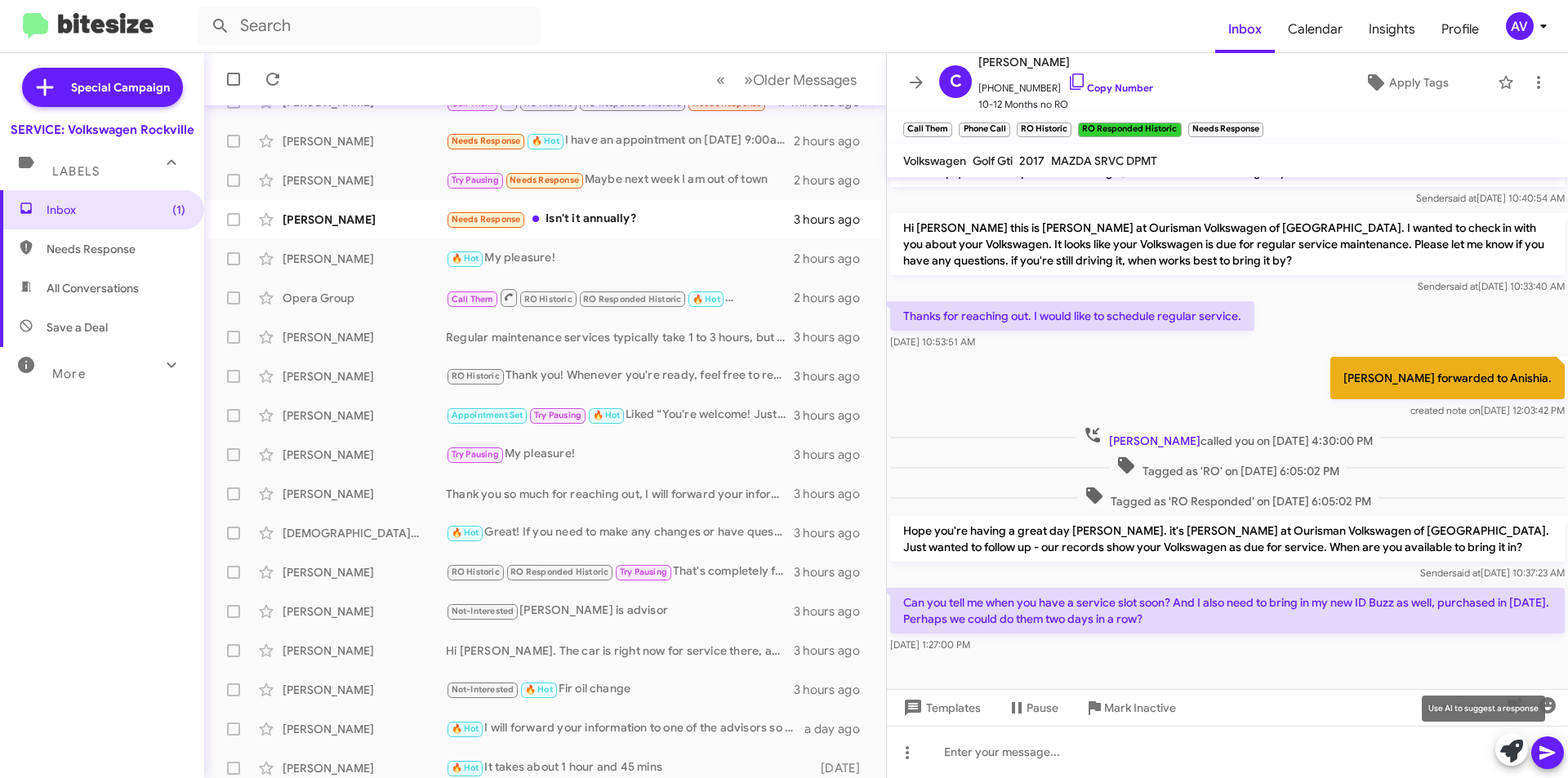
click at [1499, 758] on button at bounding box center [1512, 750] width 33 height 33
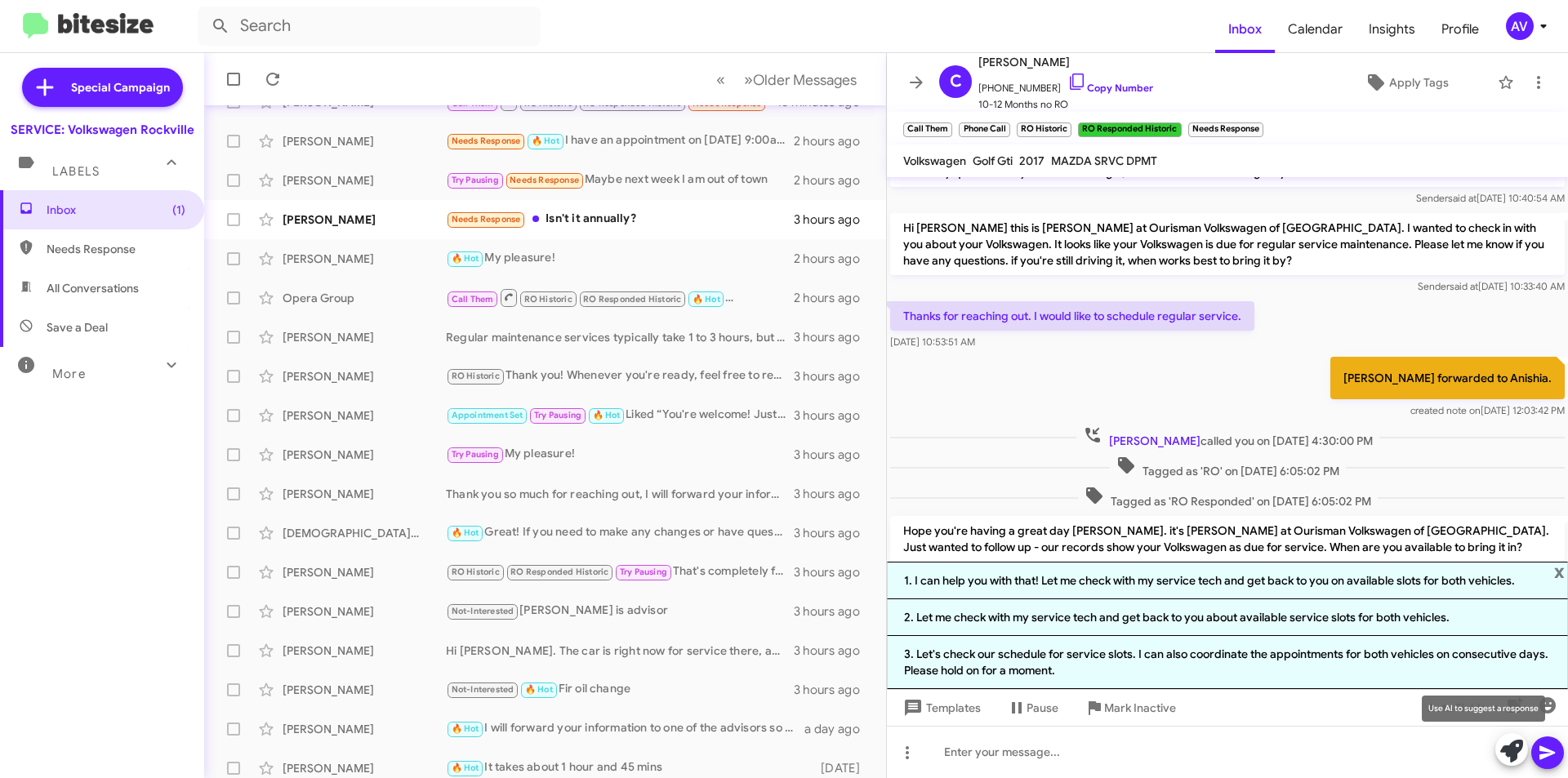
click at [1499, 754] on button at bounding box center [1512, 750] width 33 height 33
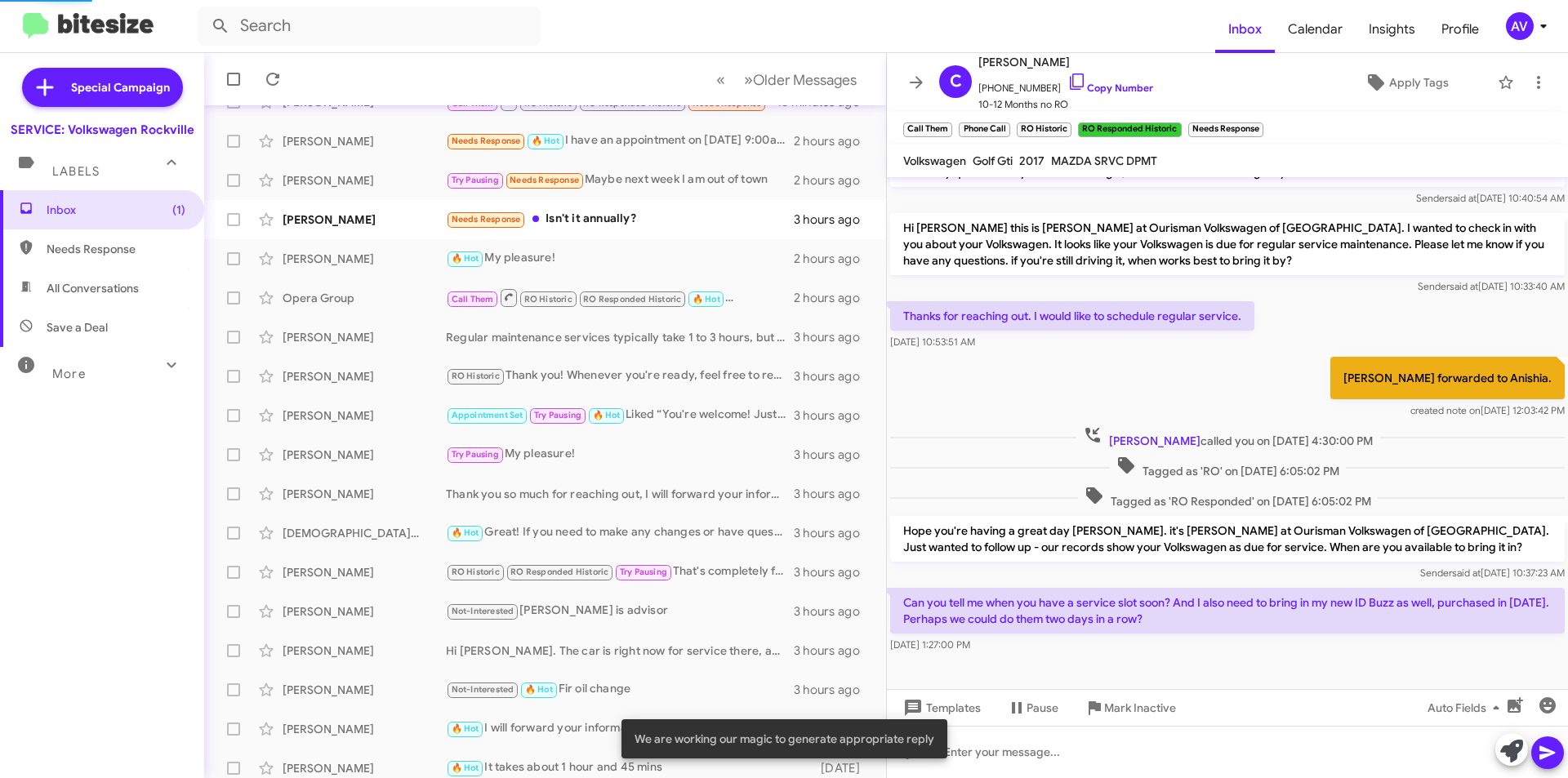
click at [1499, 753] on button at bounding box center [1512, 750] width 33 height 33
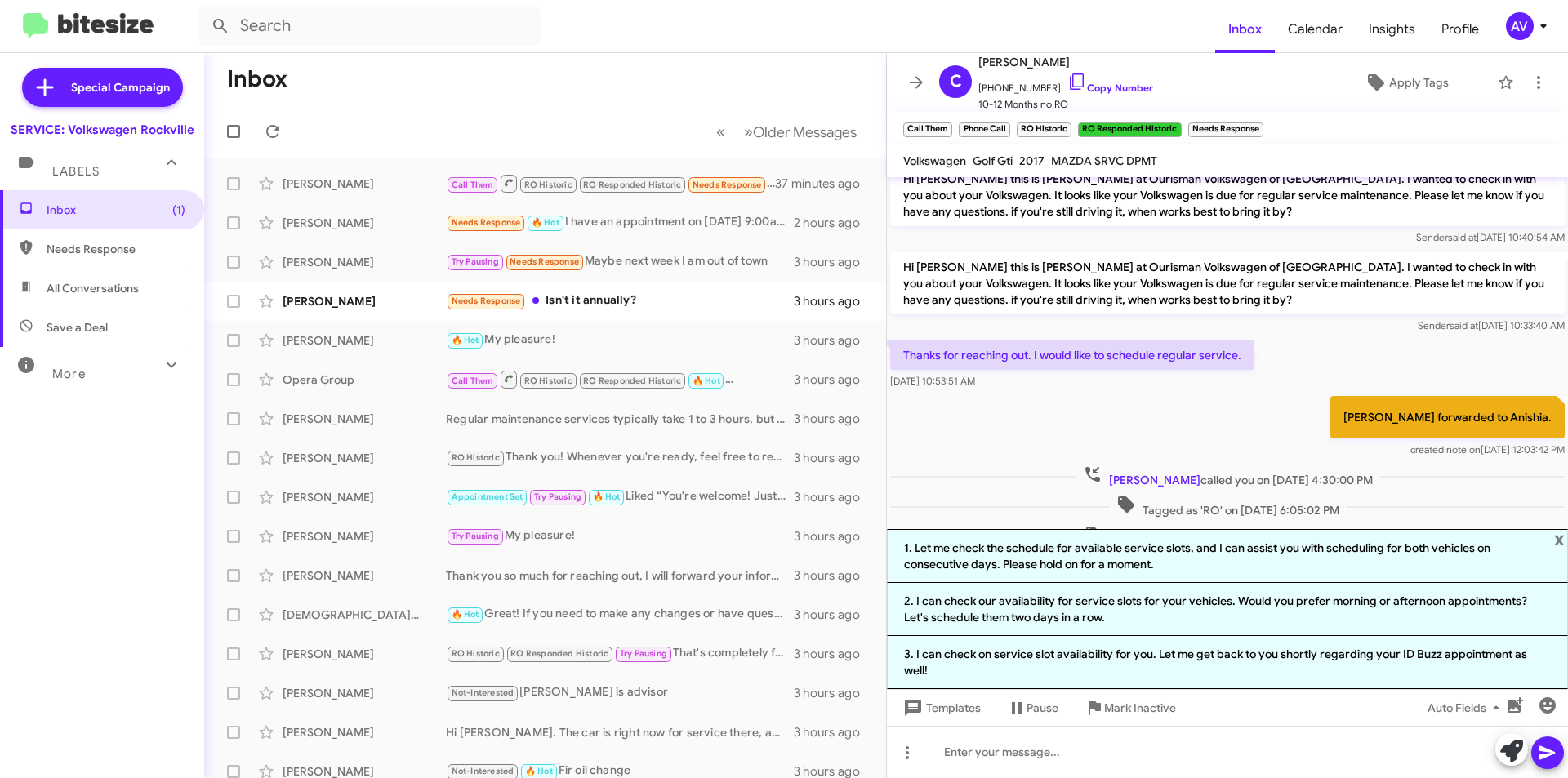
scroll to position [271, 0]
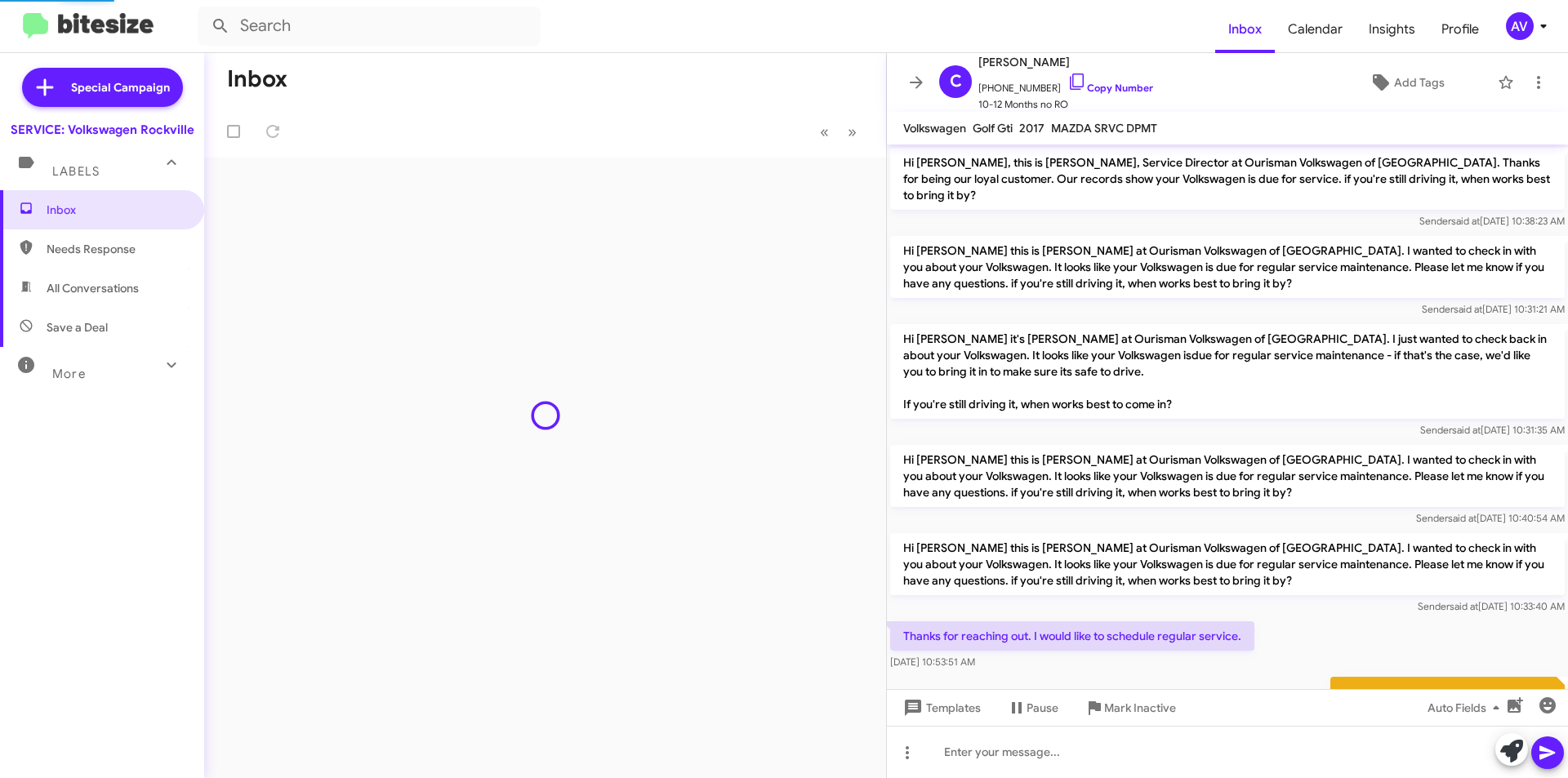
scroll to position [320, 0]
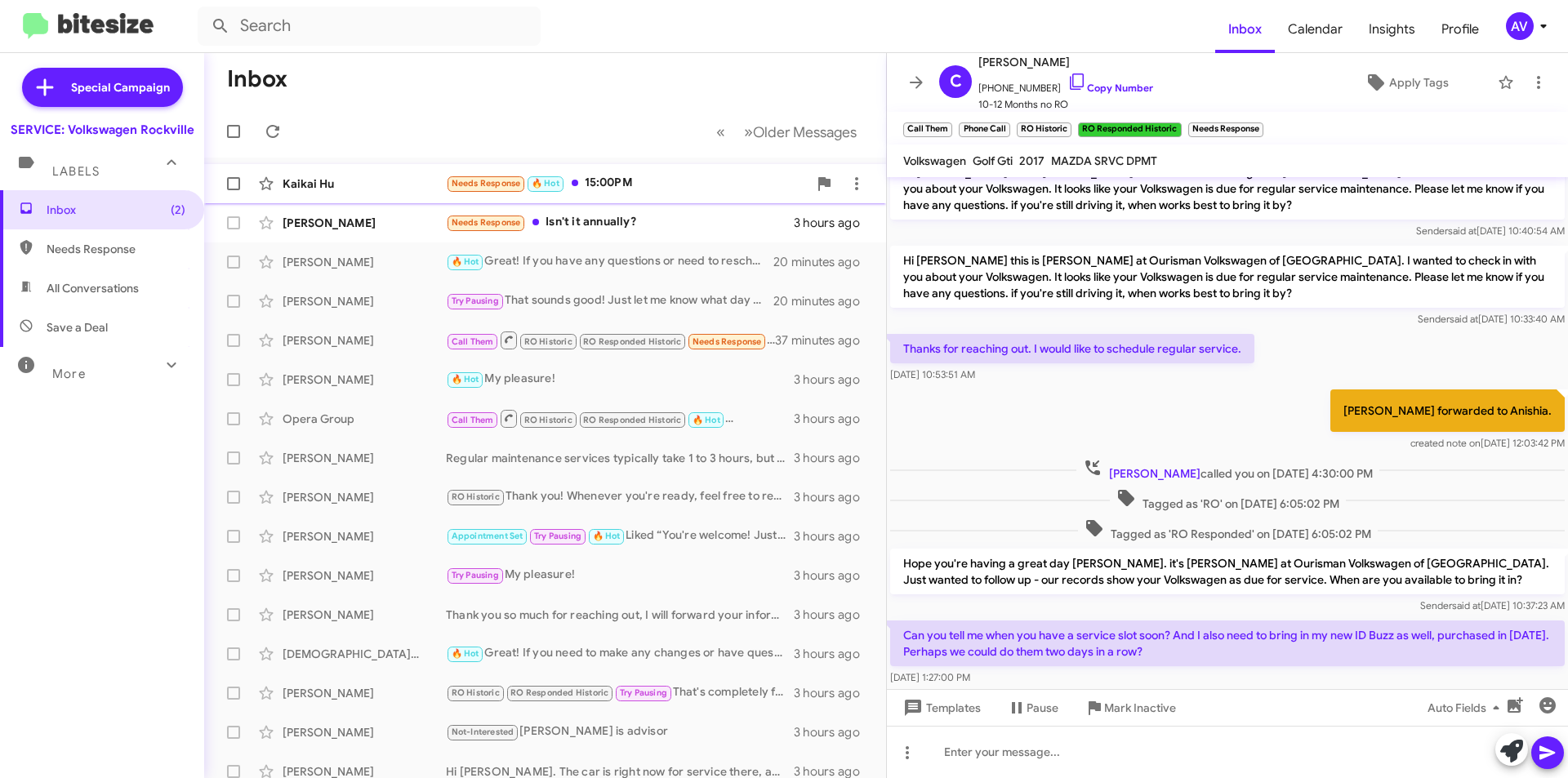
click at [685, 183] on div "Needs Response 🔥 Hot 15:00PM" at bounding box center [627, 183] width 362 height 19
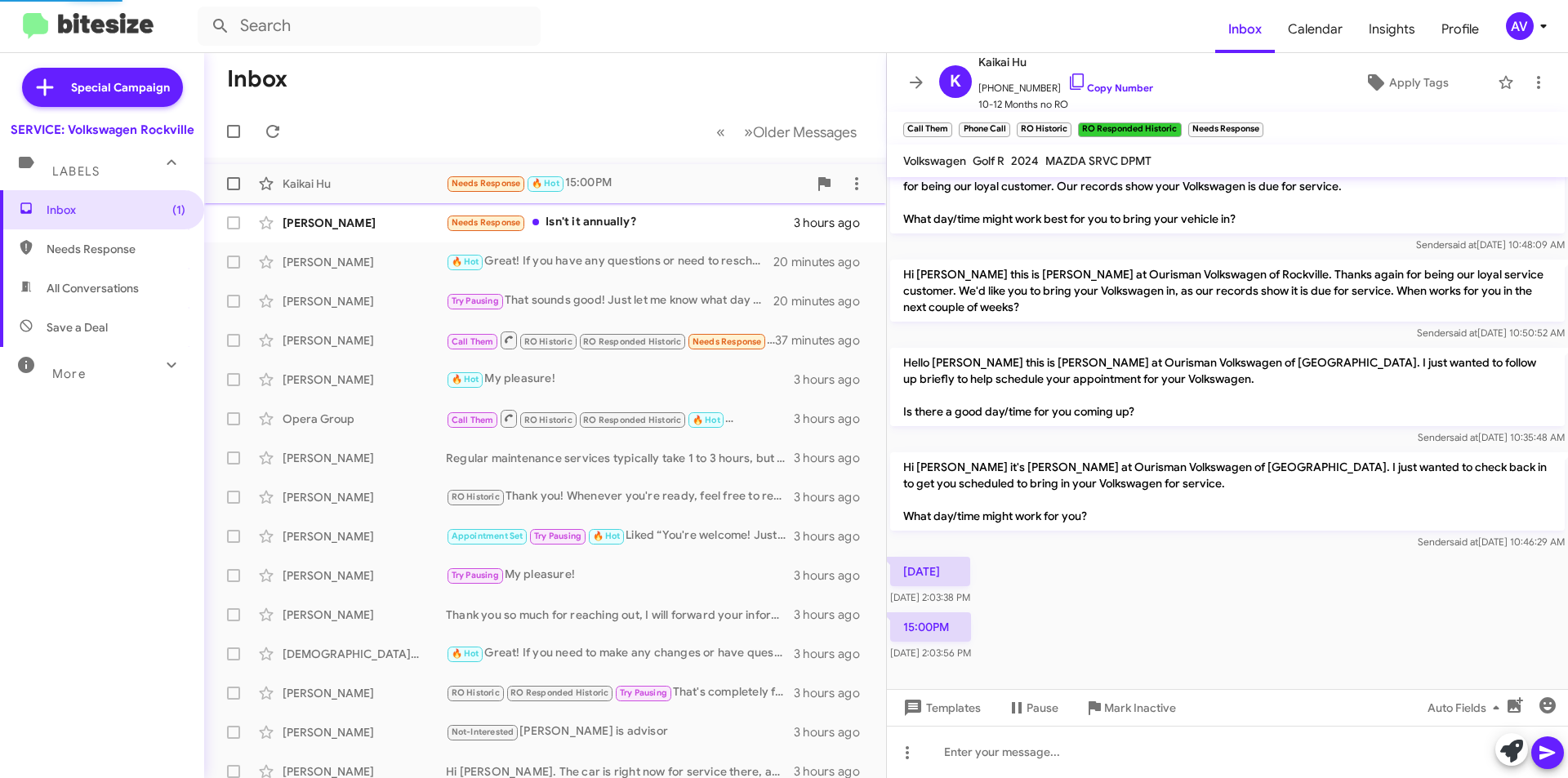
scroll to position [26, 0]
click at [1068, 78] on icon at bounding box center [1077, 81] width 19 height 19
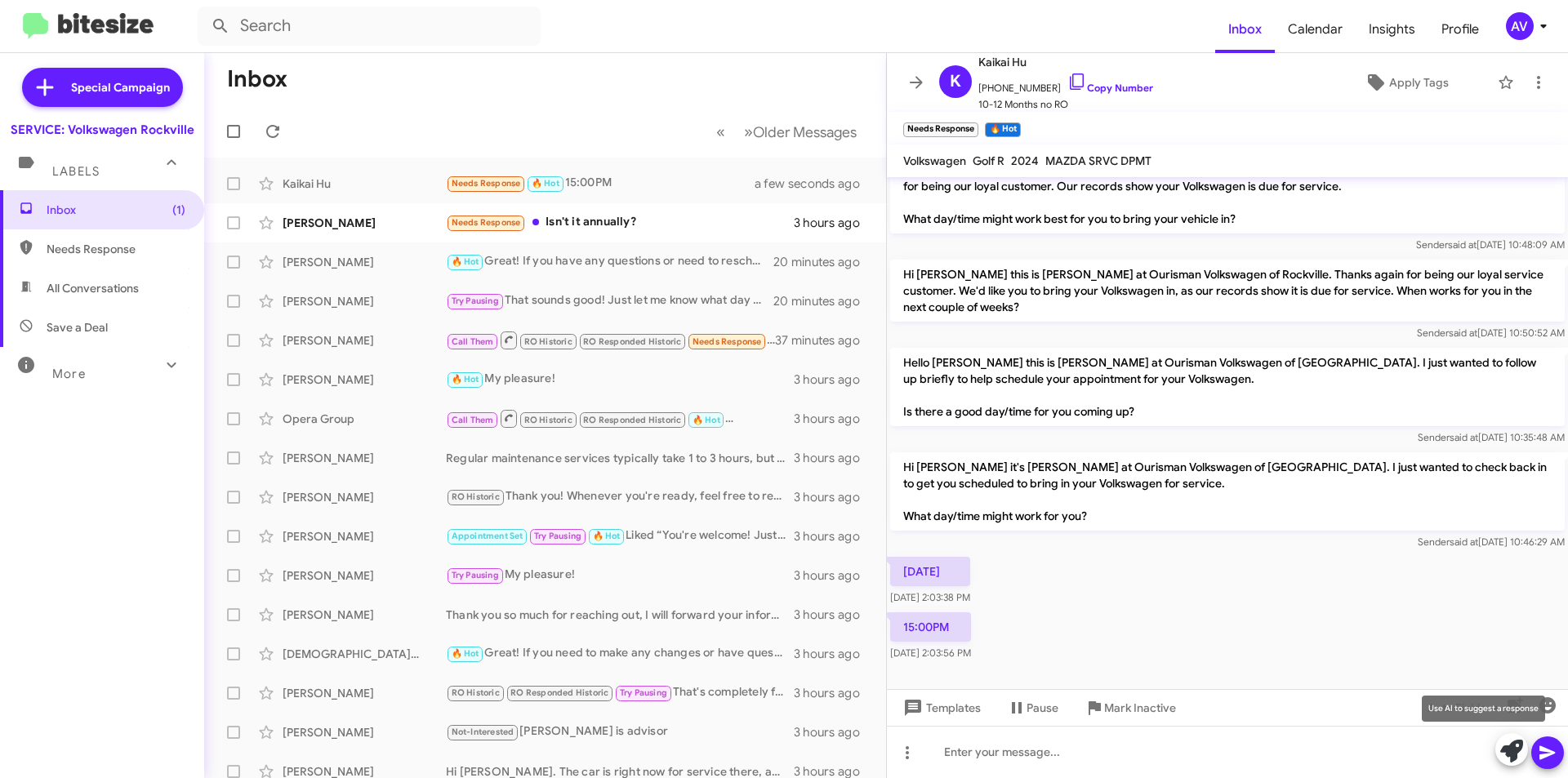
click at [1504, 755] on icon at bounding box center [1511, 751] width 23 height 23
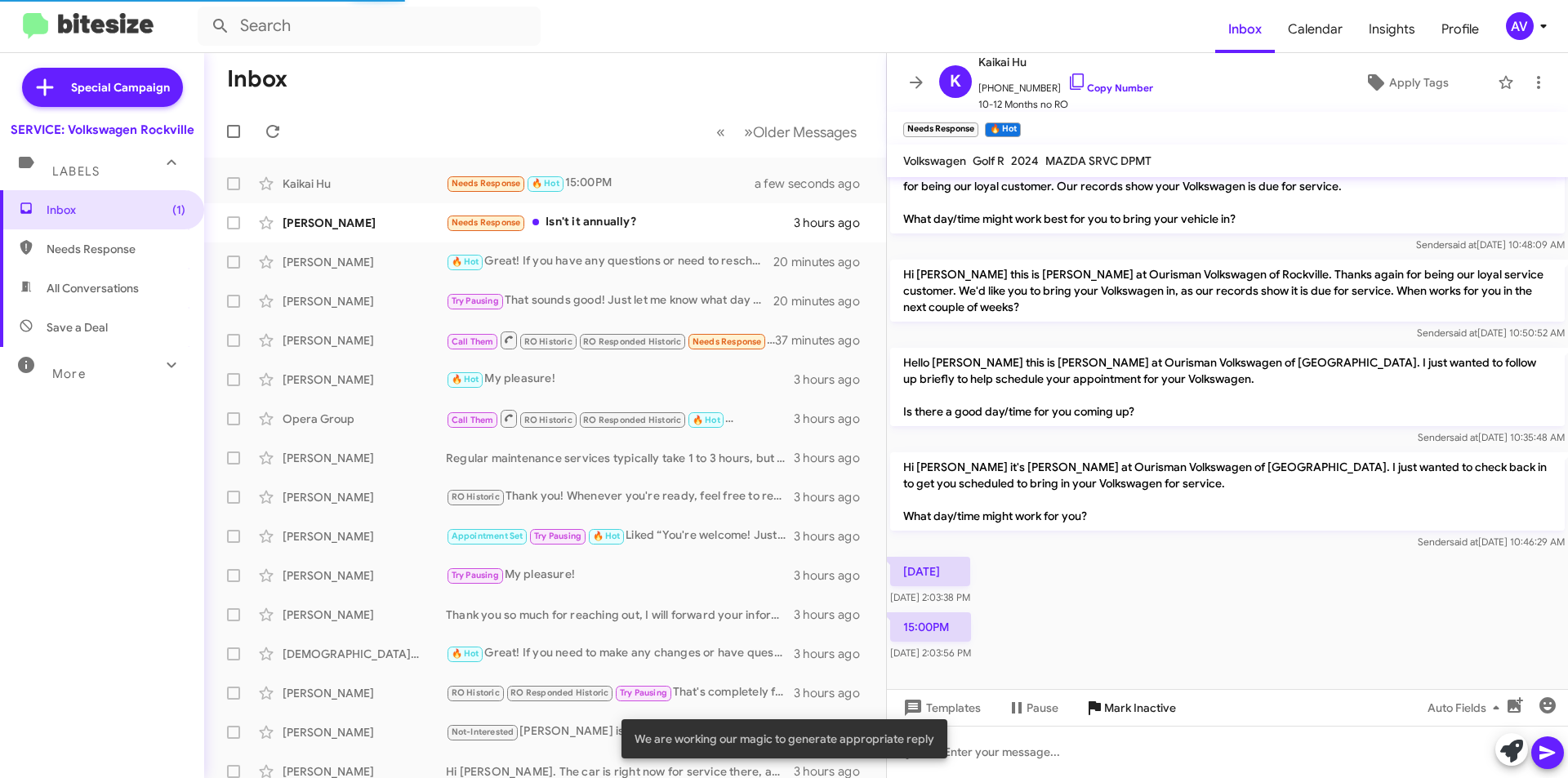
scroll to position [185, 0]
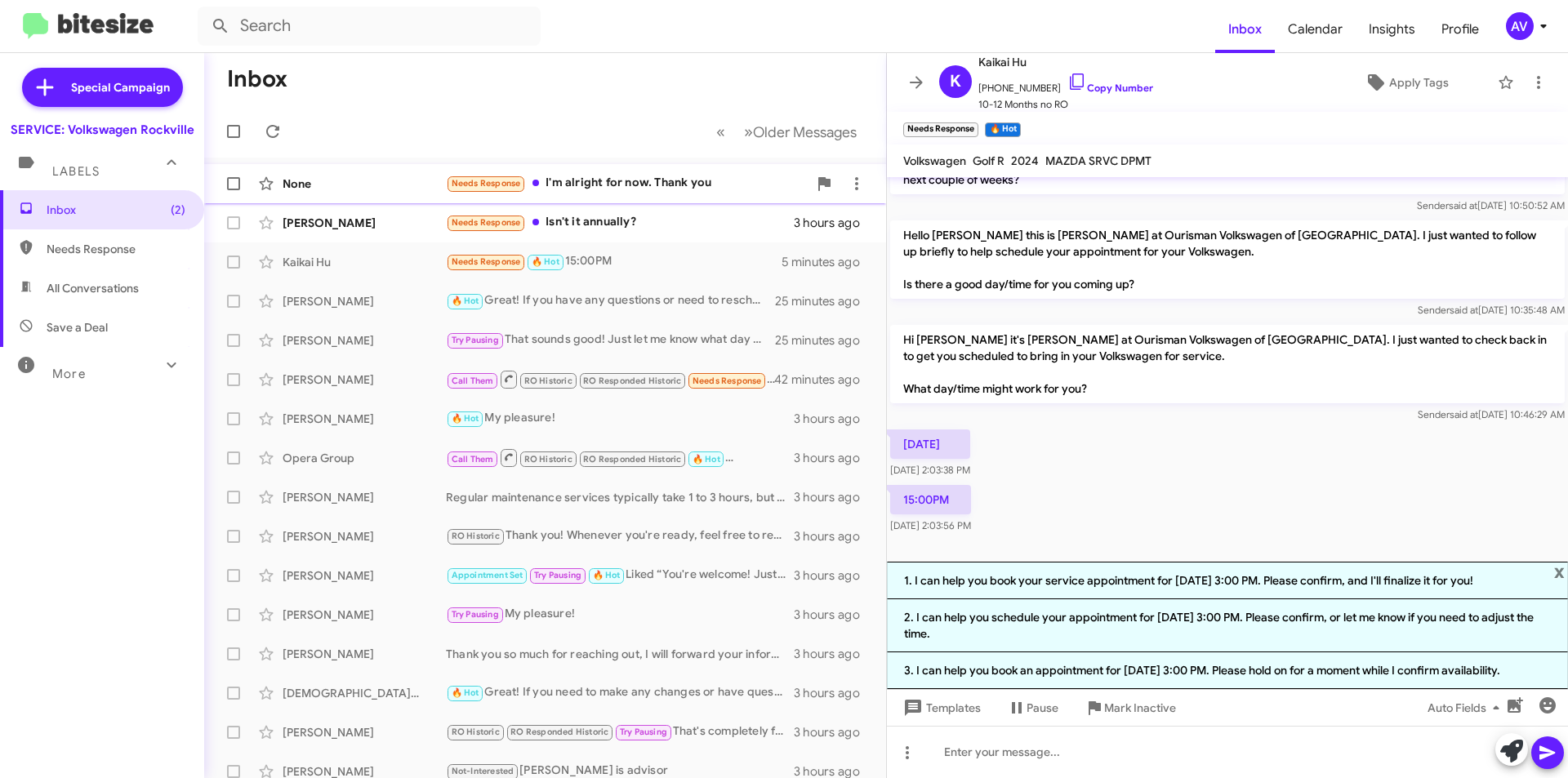
click at [637, 192] on div "Needs Response I'm alright for now. Thank you" at bounding box center [627, 183] width 362 height 19
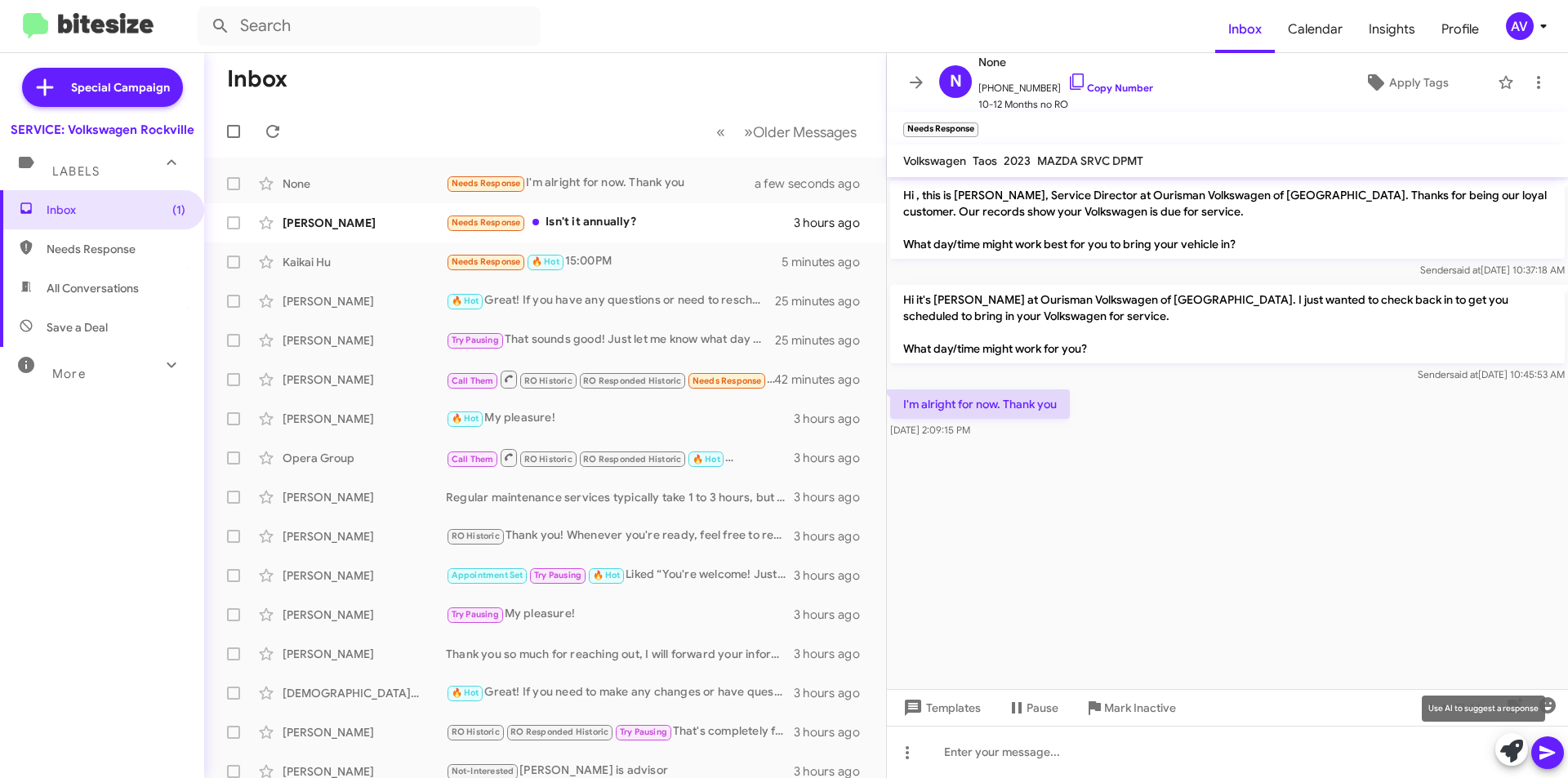
click at [1505, 762] on icon at bounding box center [1511, 751] width 23 height 23
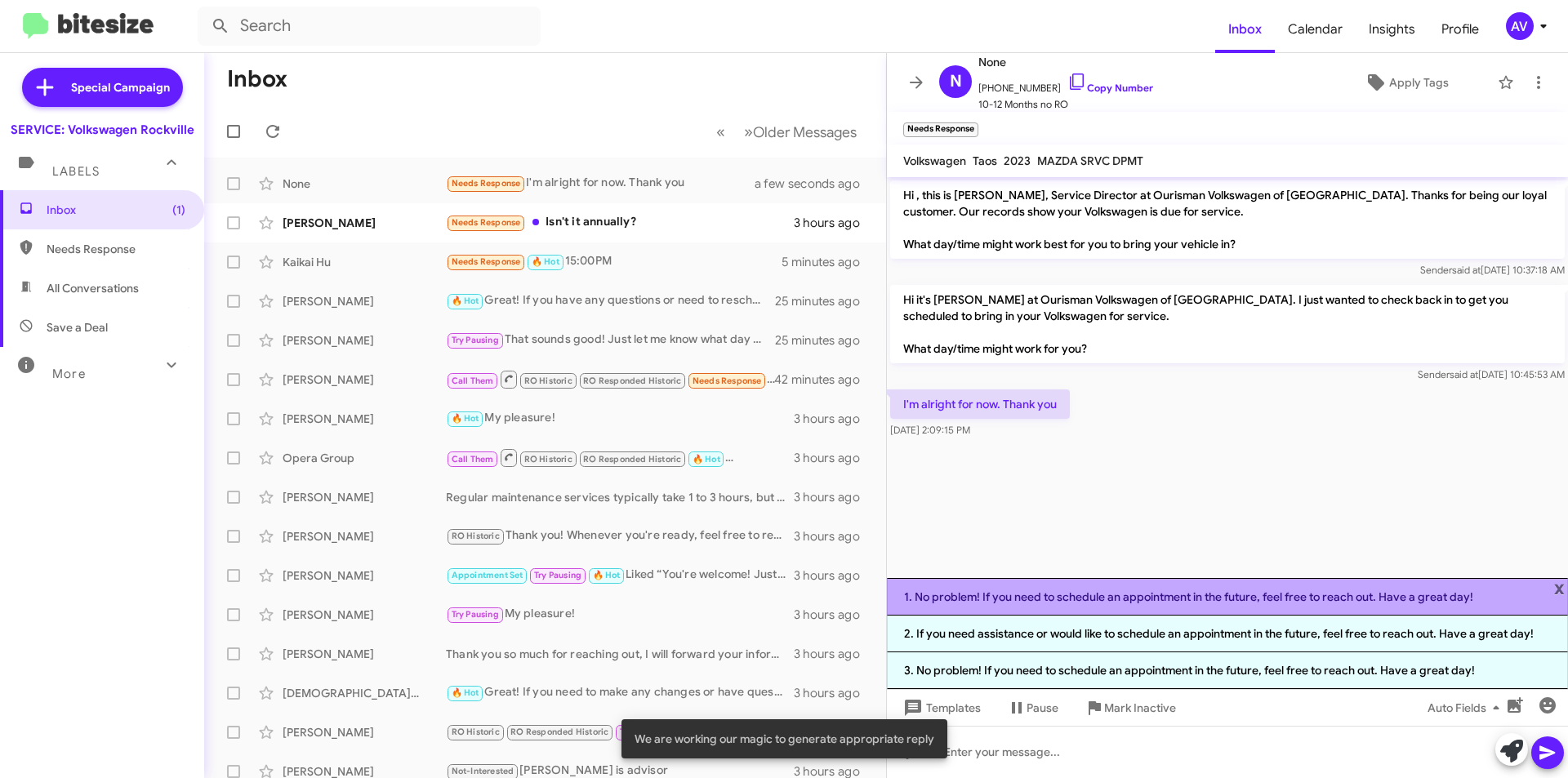
click at [1173, 606] on li "1. No problem! If you need to schedule an appointment in the future, feel free …" at bounding box center [1227, 597] width 681 height 38
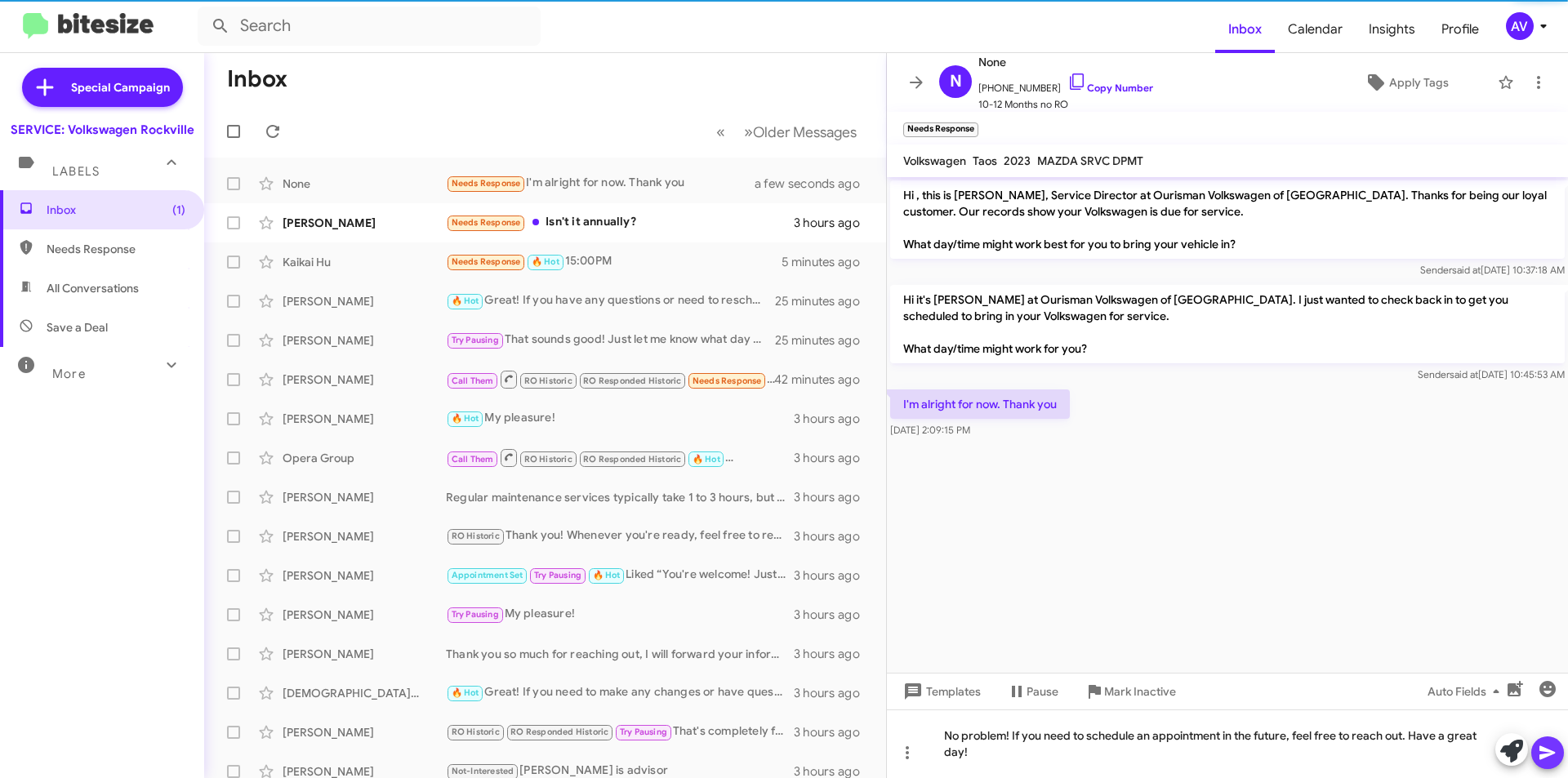
click at [1550, 755] on icon at bounding box center [1547, 753] width 16 height 14
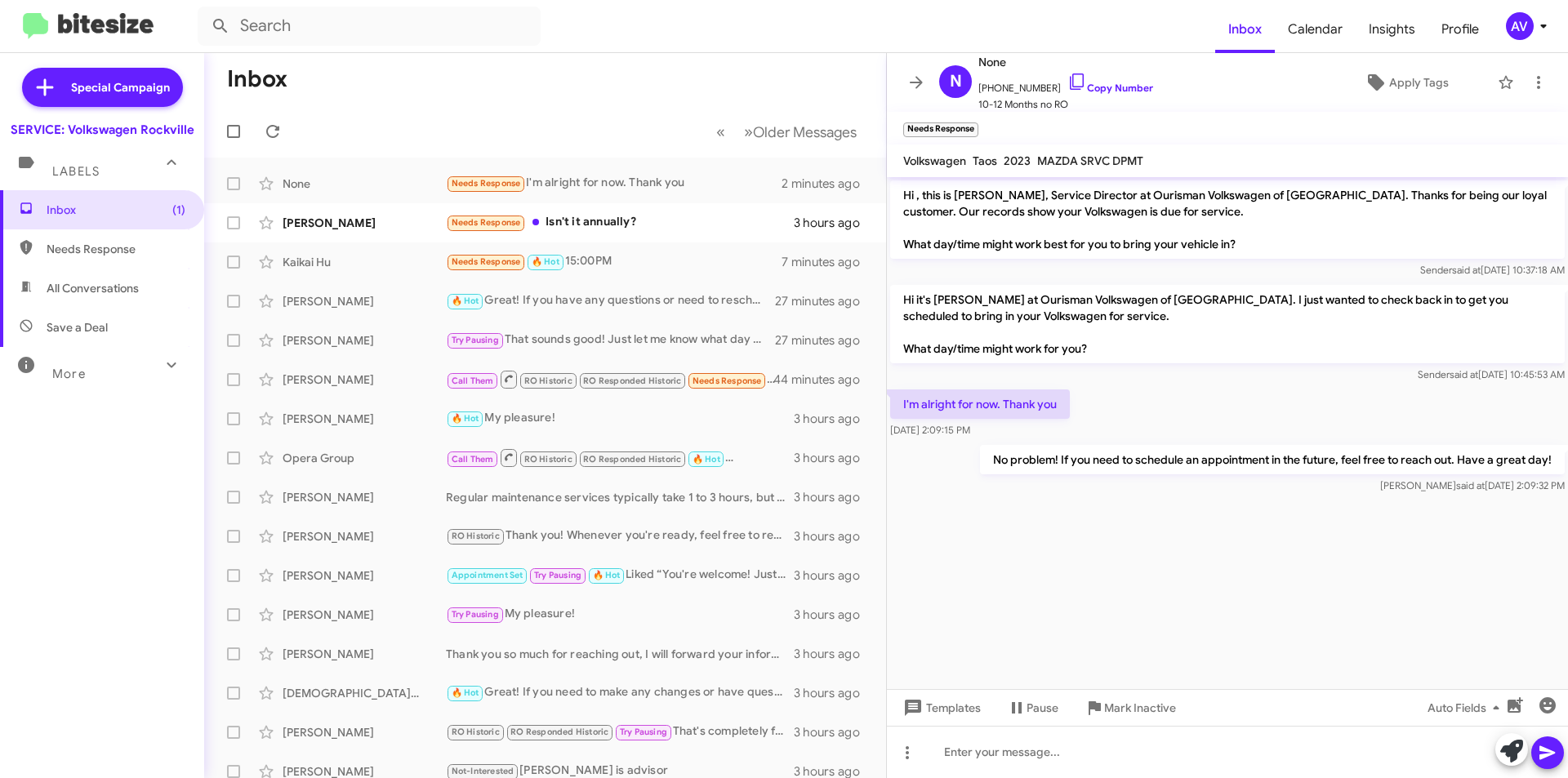
click at [1524, 6] on mat-toolbar "Inbox Calendar Insights Profile AV" at bounding box center [784, 26] width 1568 height 52
click at [1522, 13] on div "AV" at bounding box center [1520, 26] width 27 height 27
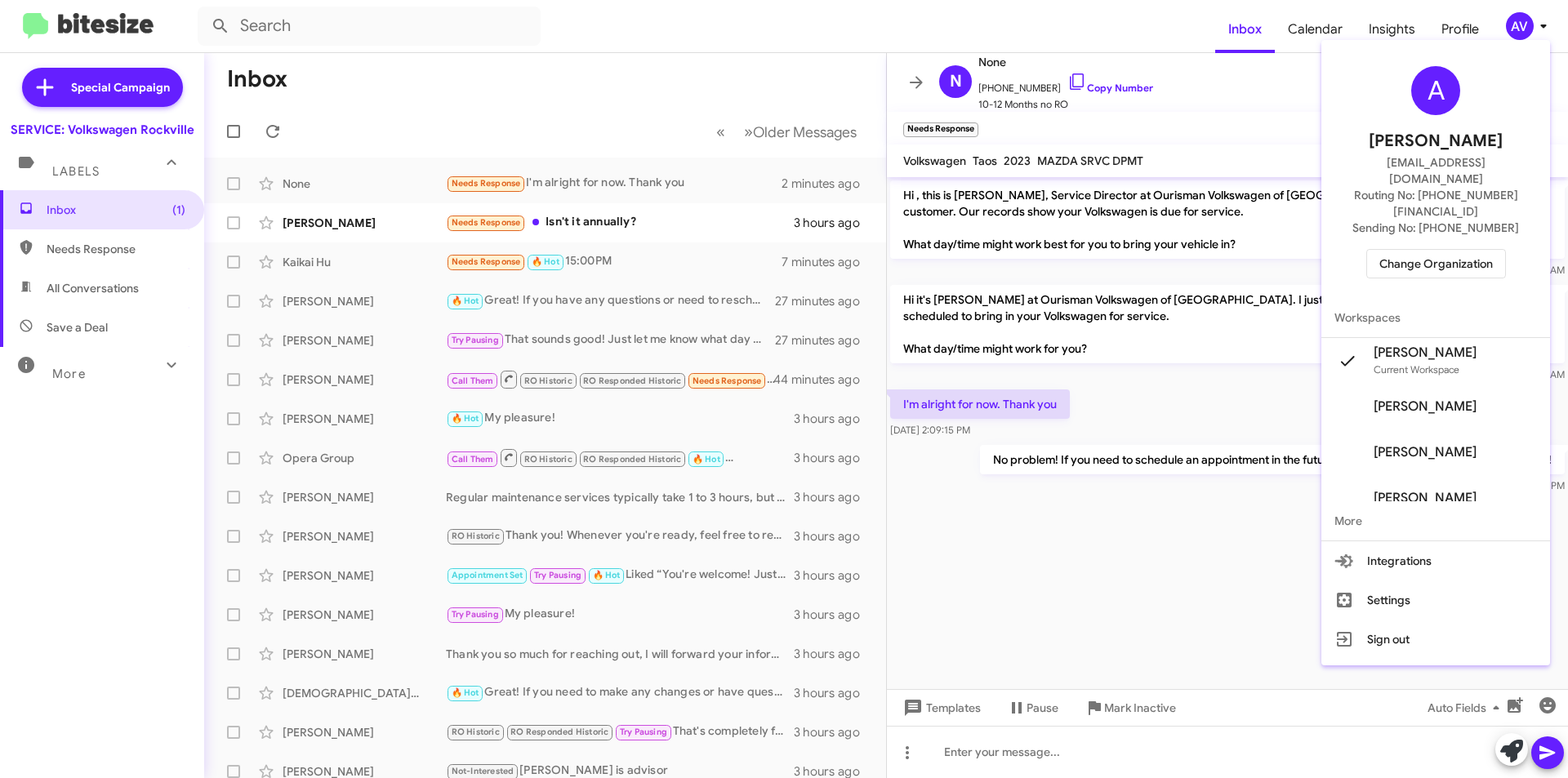
click at [1441, 250] on span "Change Organization" at bounding box center [1436, 264] width 114 height 27
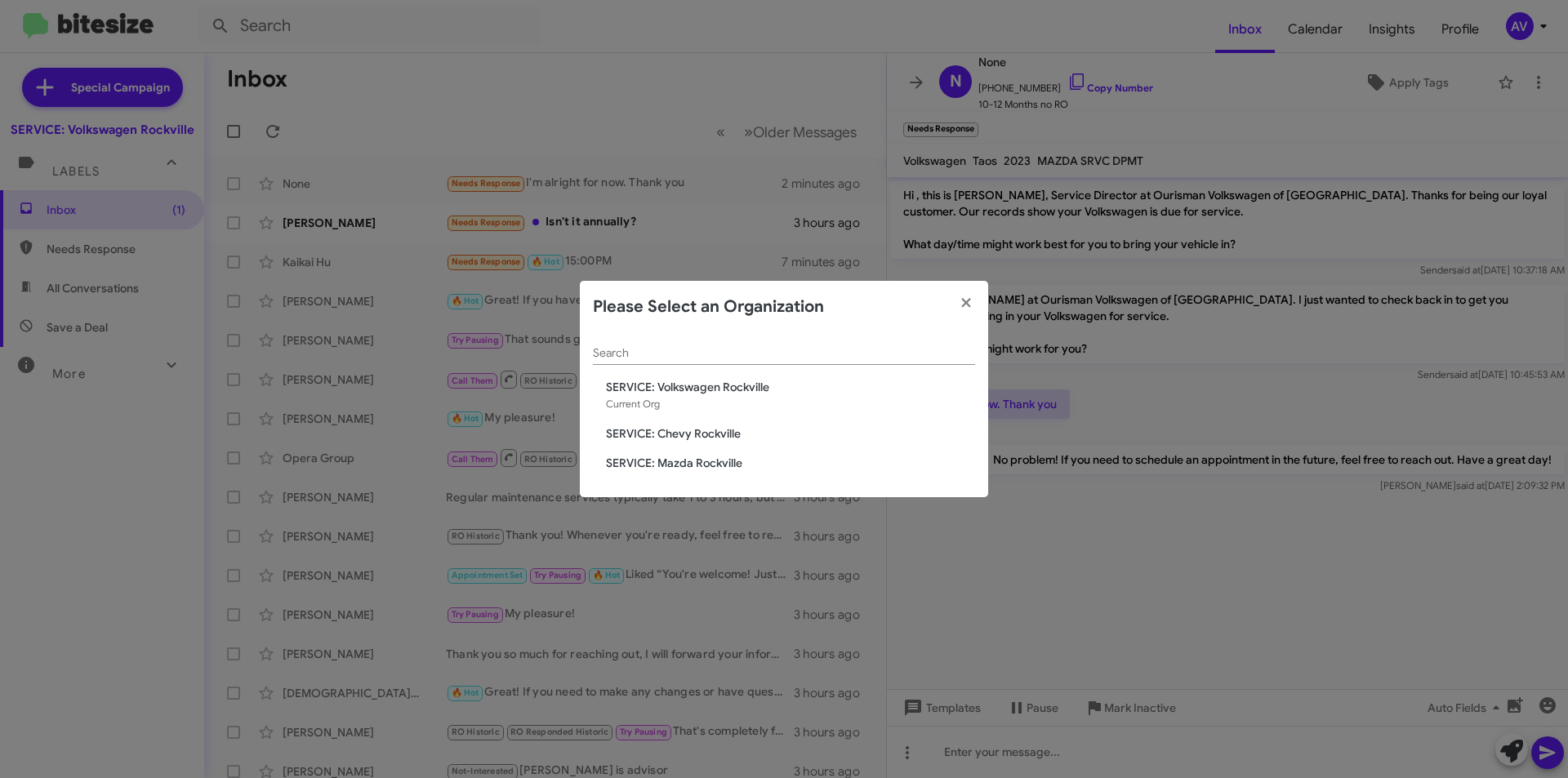
click at [648, 434] on span "SERVICE: Chevy Rockville" at bounding box center [790, 433] width 369 height 16
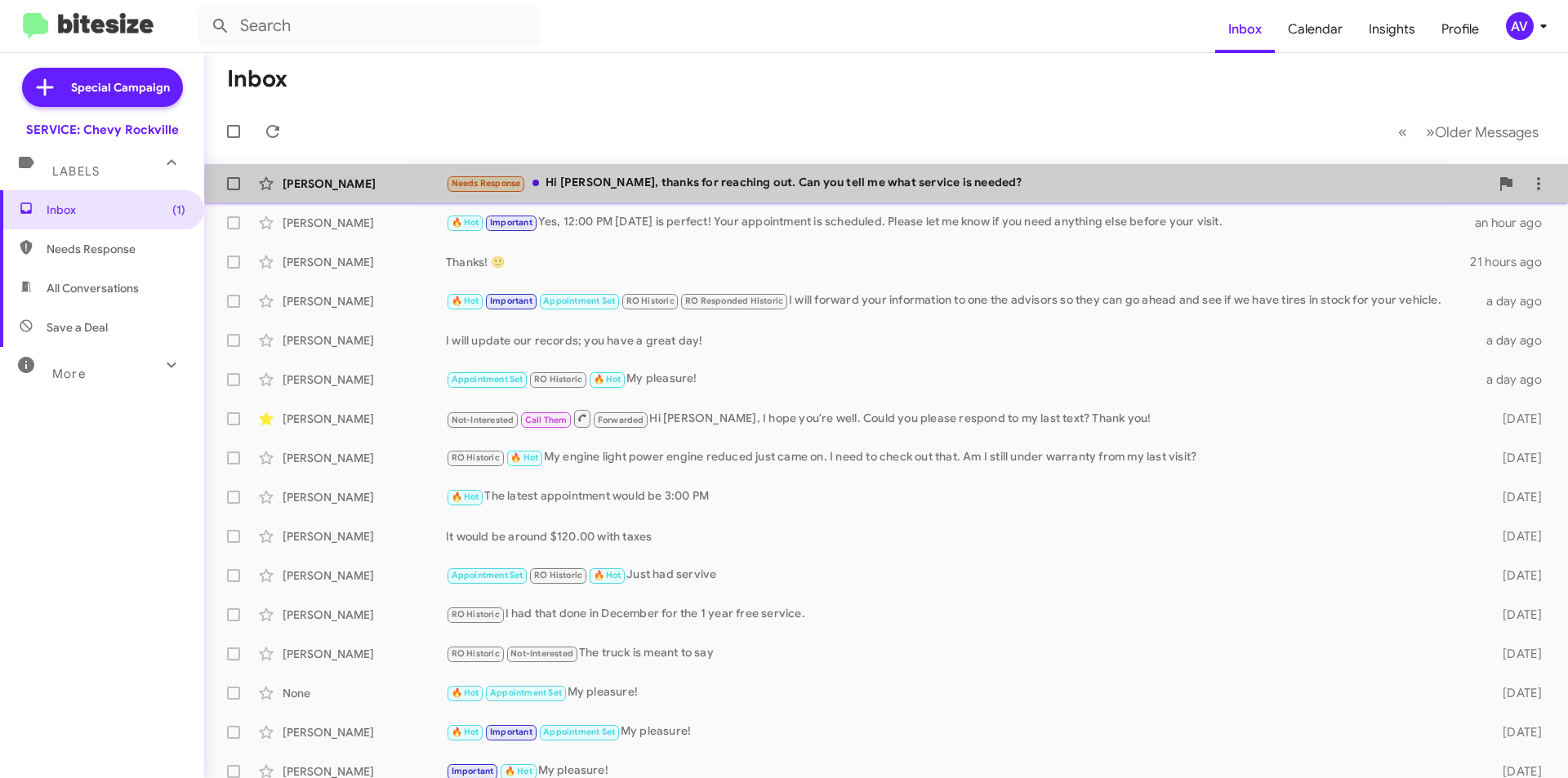
click at [920, 186] on div "Needs Response Hi [PERSON_NAME], thanks for reaching out. Can you tell me what …" at bounding box center [968, 183] width 1044 height 19
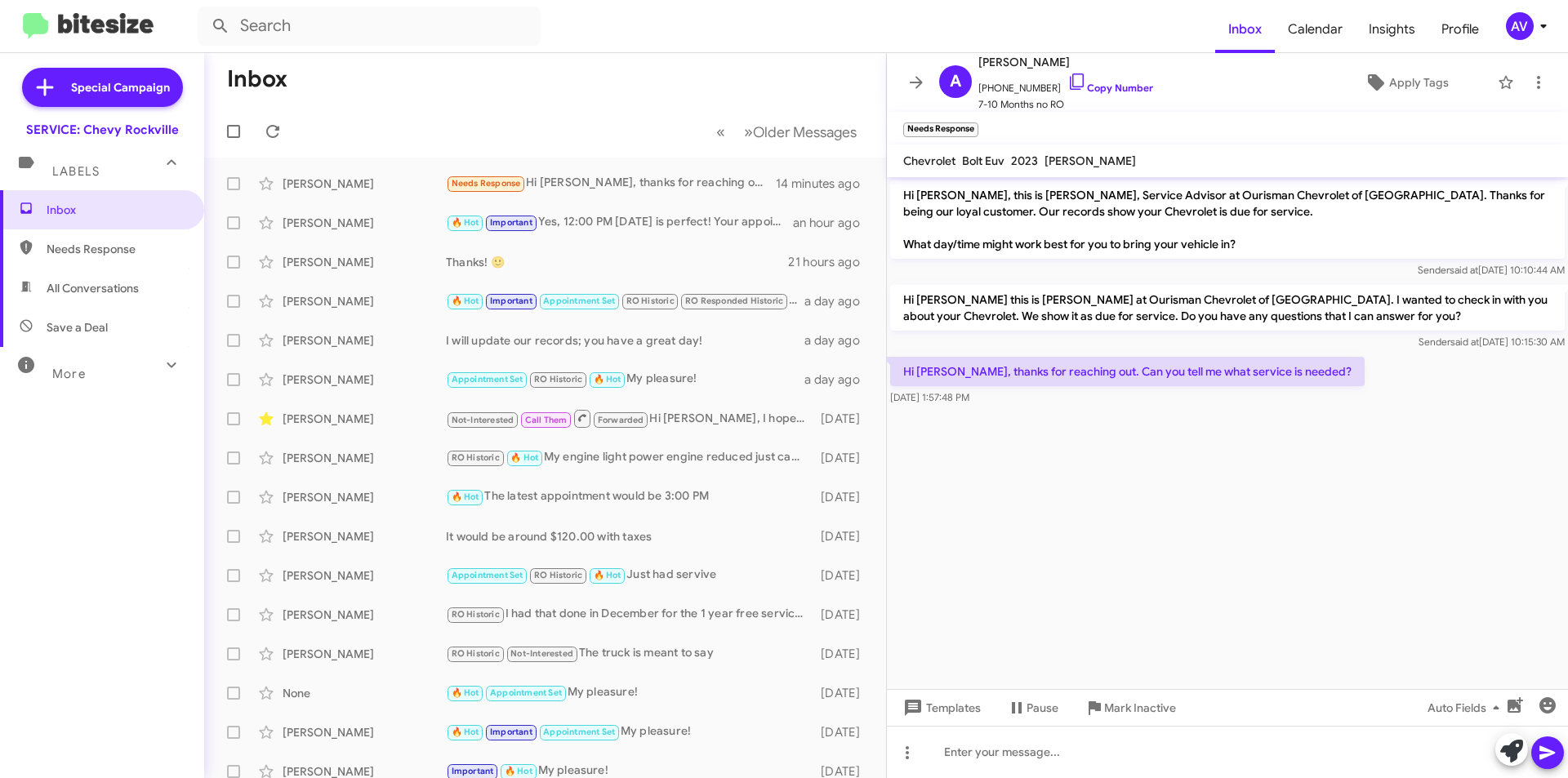
click at [1502, 755] on icon at bounding box center [1511, 751] width 23 height 23
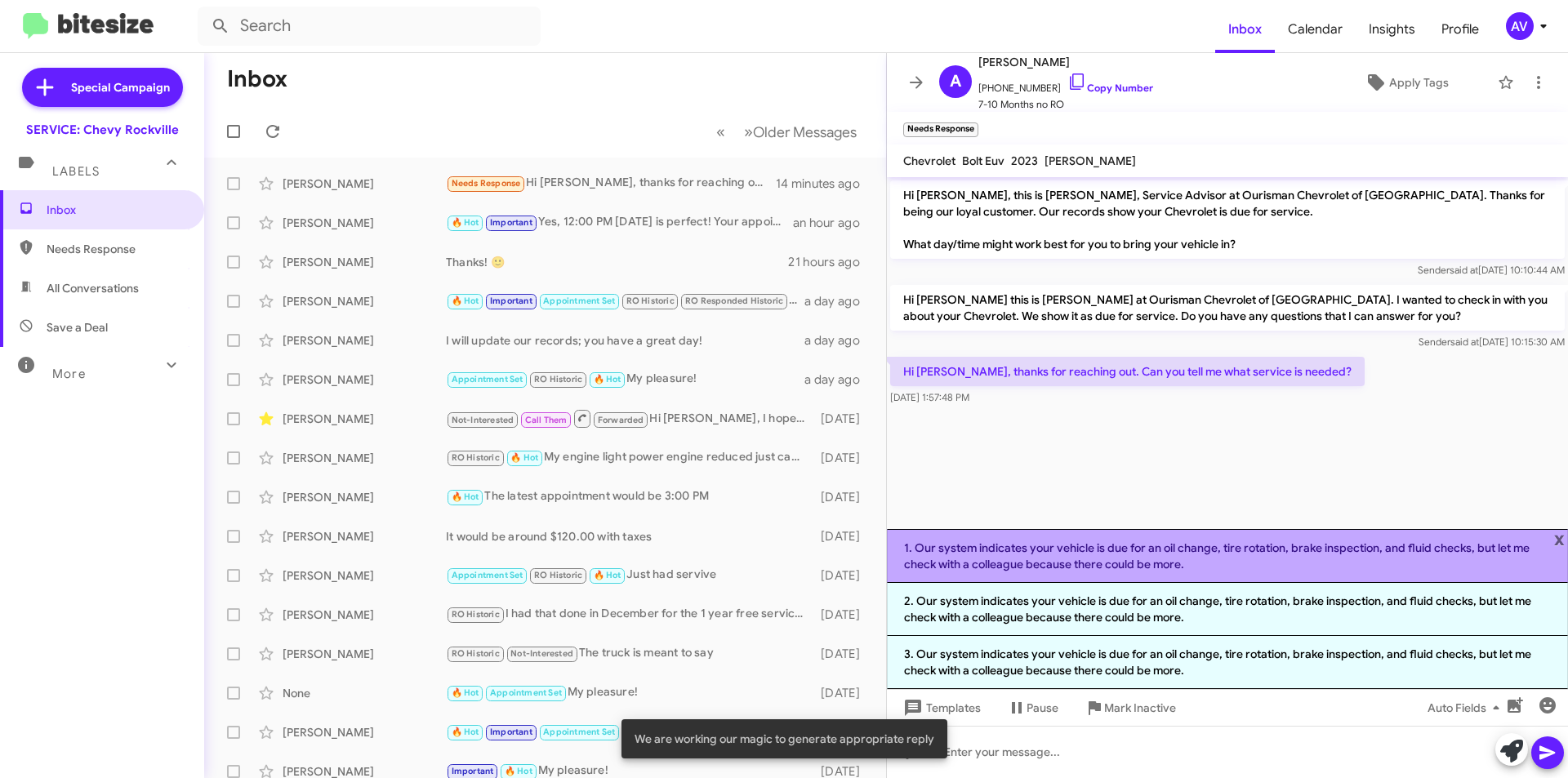
click at [1146, 553] on li "1. Our system indicates your vehicle is due for an oil change, tire rotation, b…" at bounding box center [1227, 556] width 681 height 54
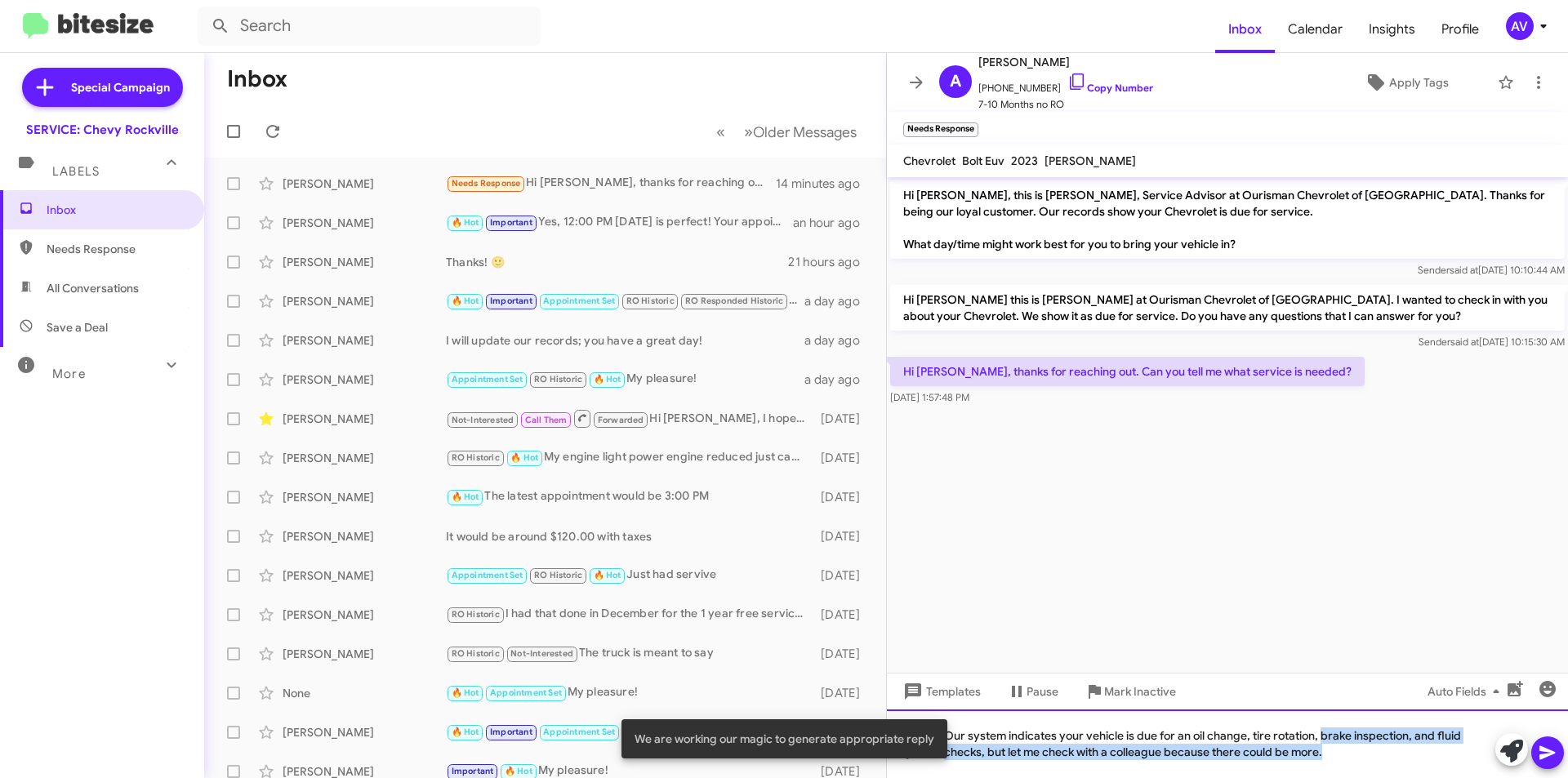
drag, startPoint x: 1322, startPoint y: 732, endPoint x: 1356, endPoint y: 810, distance: 85.1
click at [1356, 778] on html "Inbox Calendar Insights Profile AV Special Campaign SERVICE: Chevy Rockville La…" at bounding box center [784, 389] width 1568 height 778
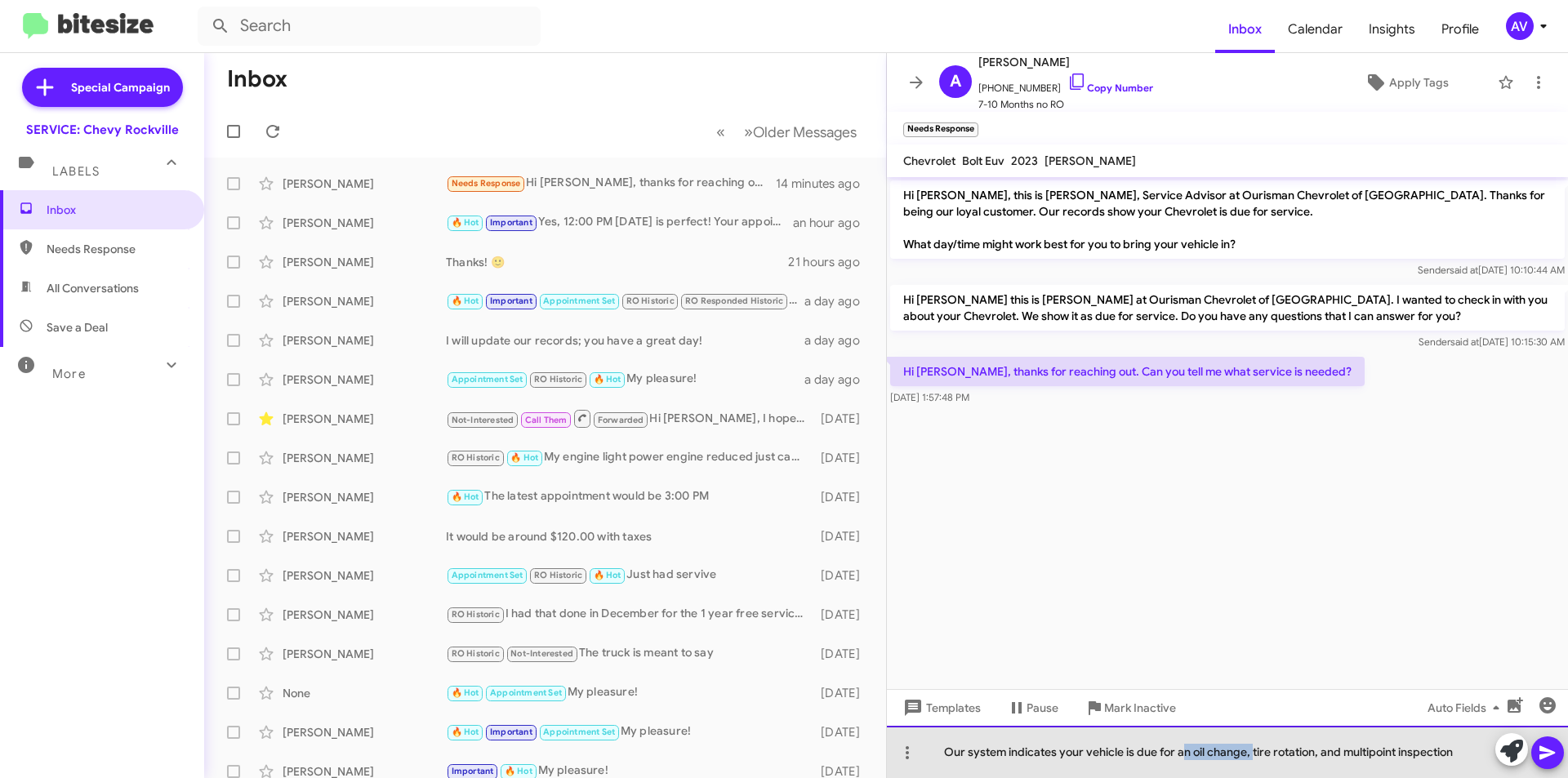
drag, startPoint x: 1253, startPoint y: 756, endPoint x: 1180, endPoint y: 765, distance: 73.6
click at [1180, 765] on div "Our system indicates your vehicle is due for an oil change, tire rotation, and …" at bounding box center [1227, 751] width 681 height 52
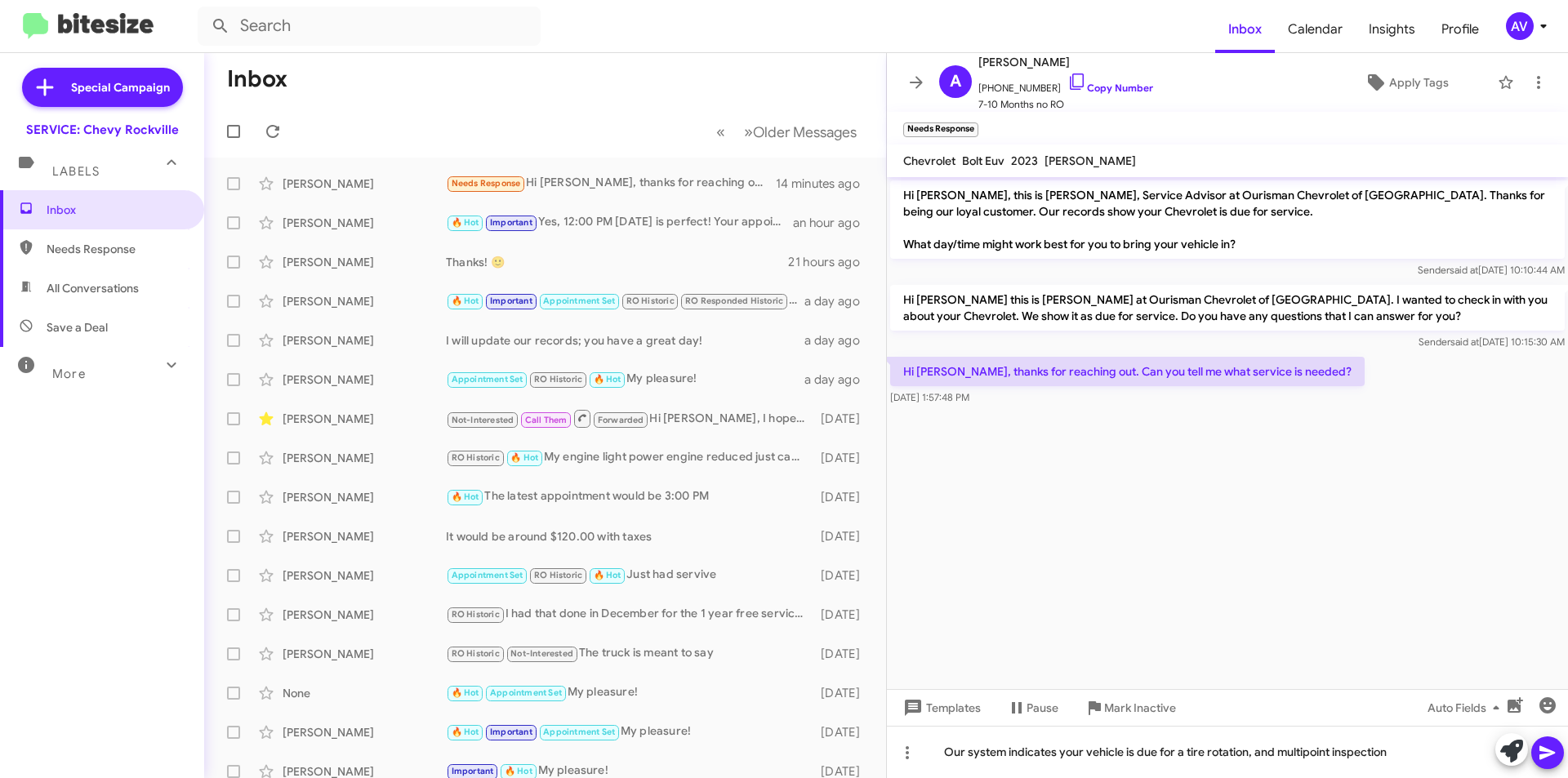
click at [1552, 756] on icon at bounding box center [1547, 752] width 19 height 19
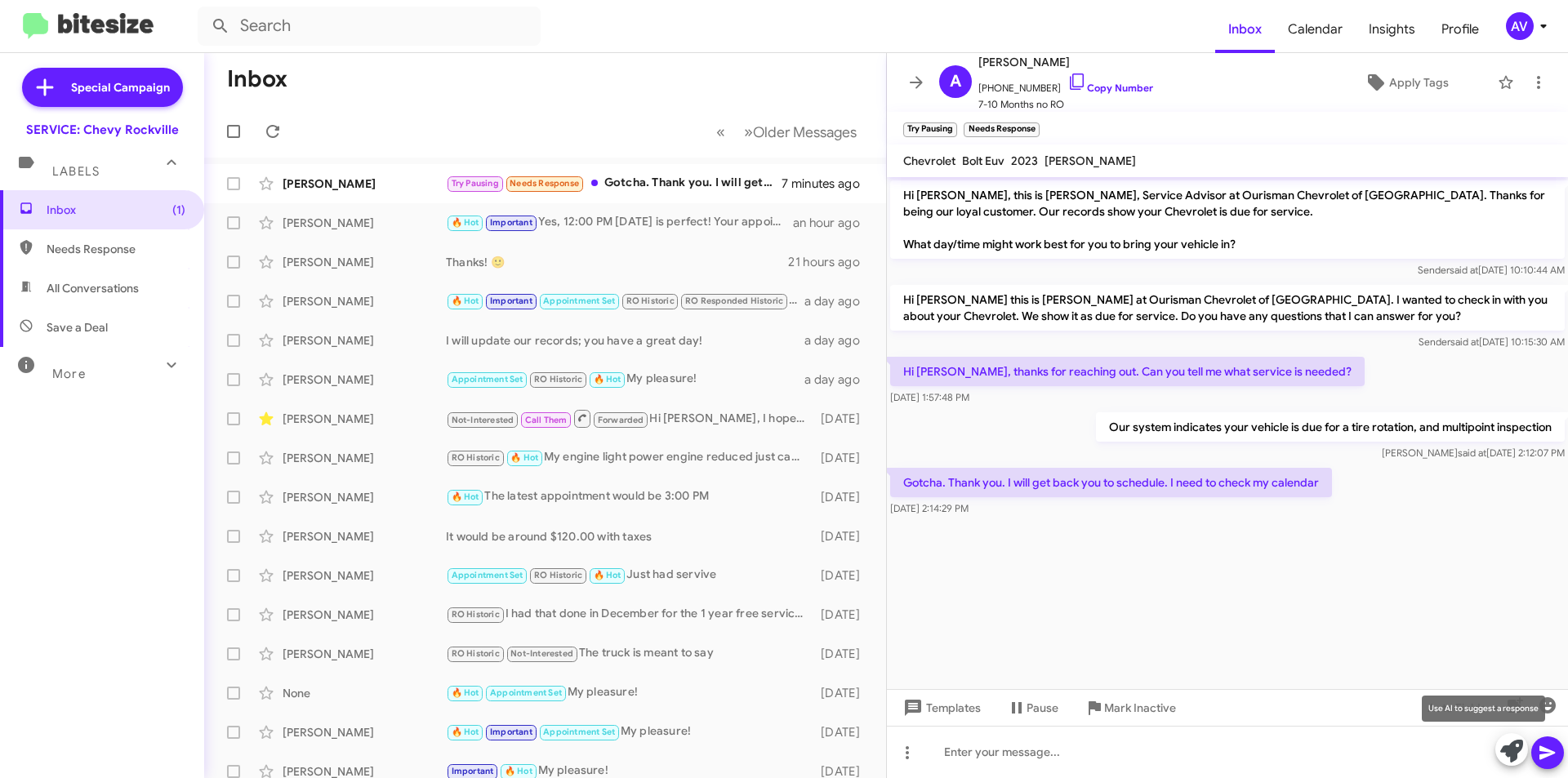
click at [1507, 752] on icon at bounding box center [1511, 751] width 23 height 23
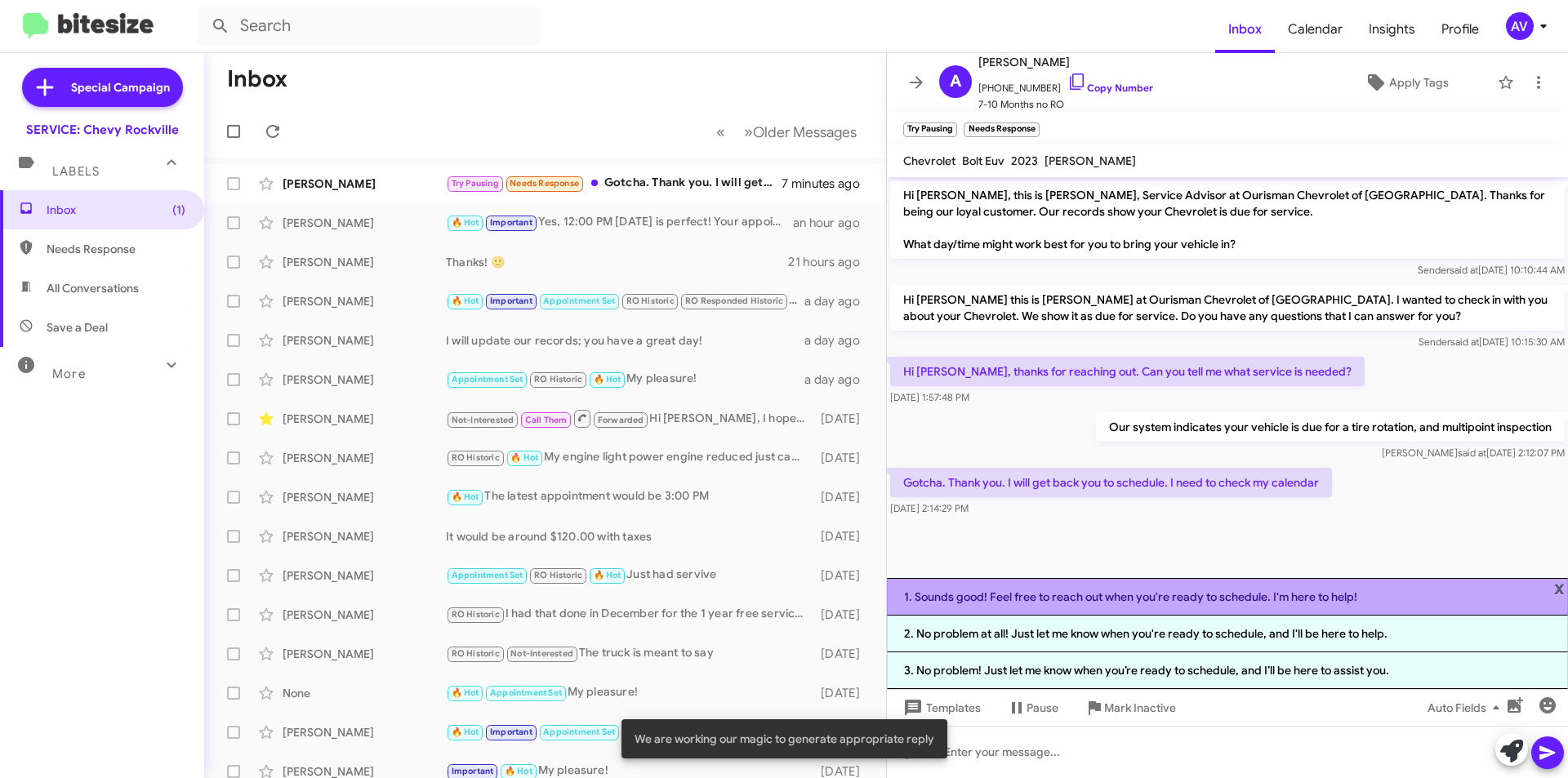
click at [1065, 608] on li "1. Sounds good! Feel free to reach out when you're ready to schedule. I'm here …" at bounding box center [1227, 597] width 681 height 38
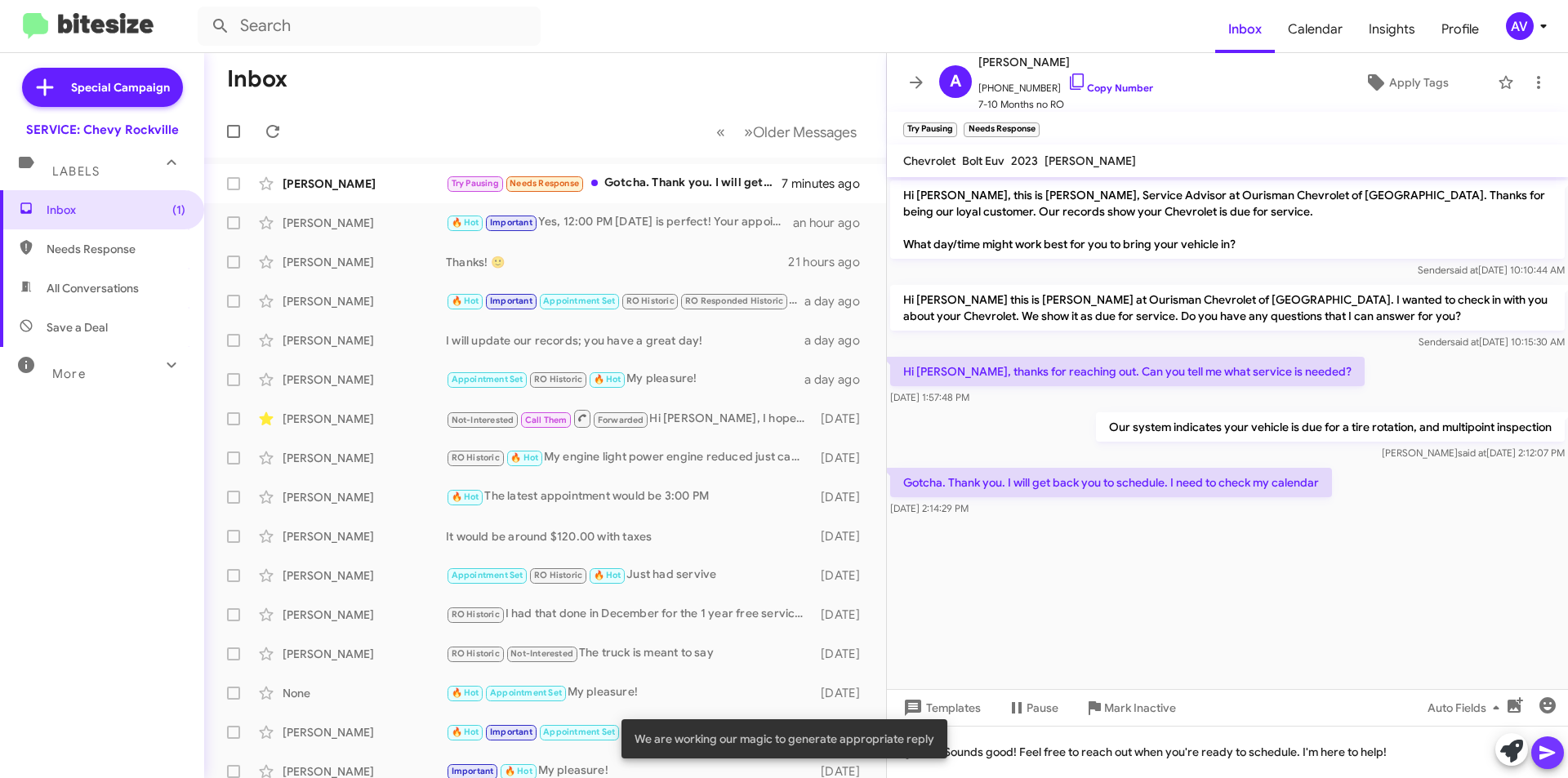
click at [1549, 744] on icon at bounding box center [1547, 752] width 19 height 19
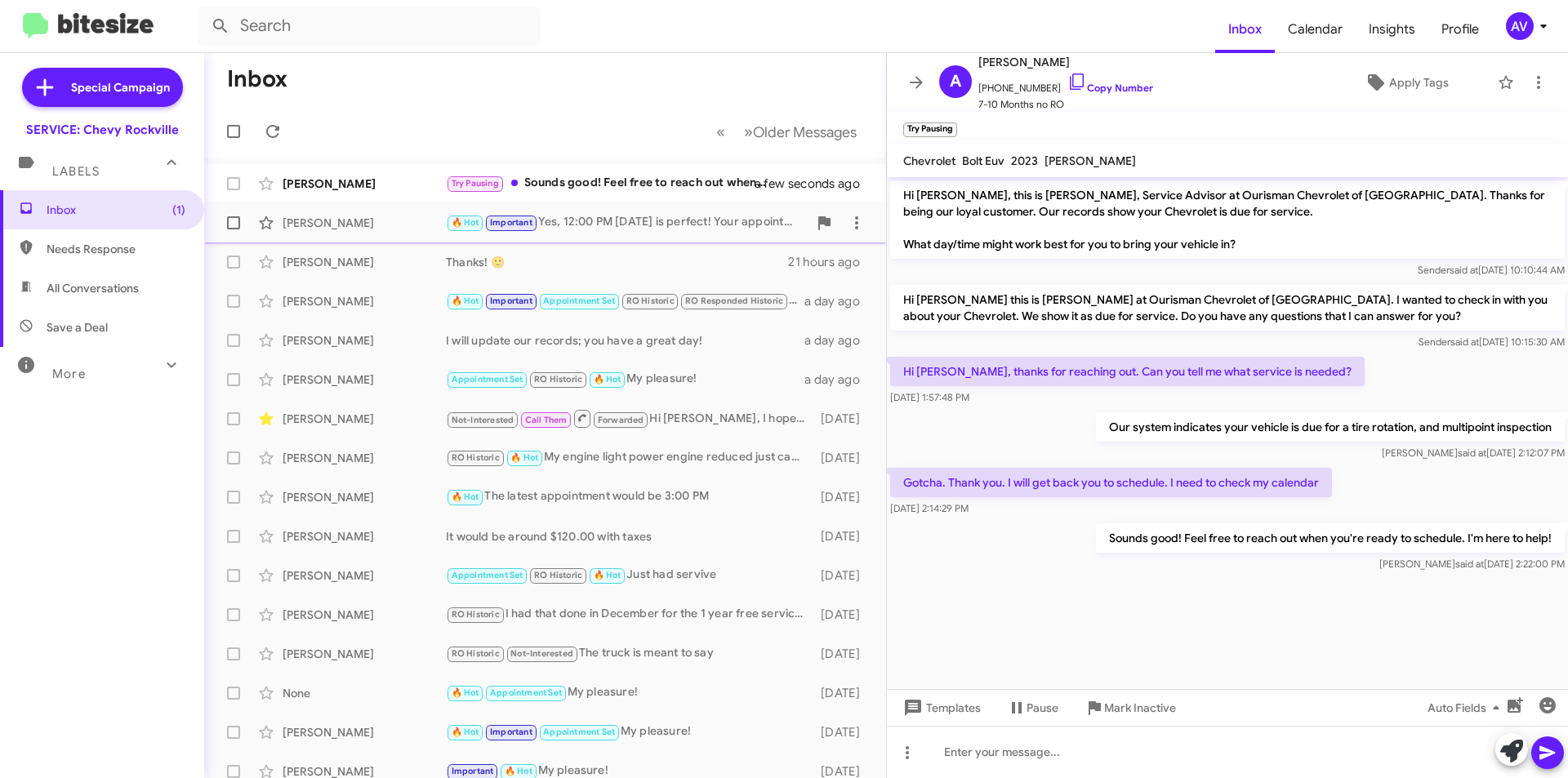
click at [639, 222] on div "🔥 Hot Important Yes, 12:00 PM on Monday is perfect! Your appointment is schedul…" at bounding box center [627, 223] width 362 height 19
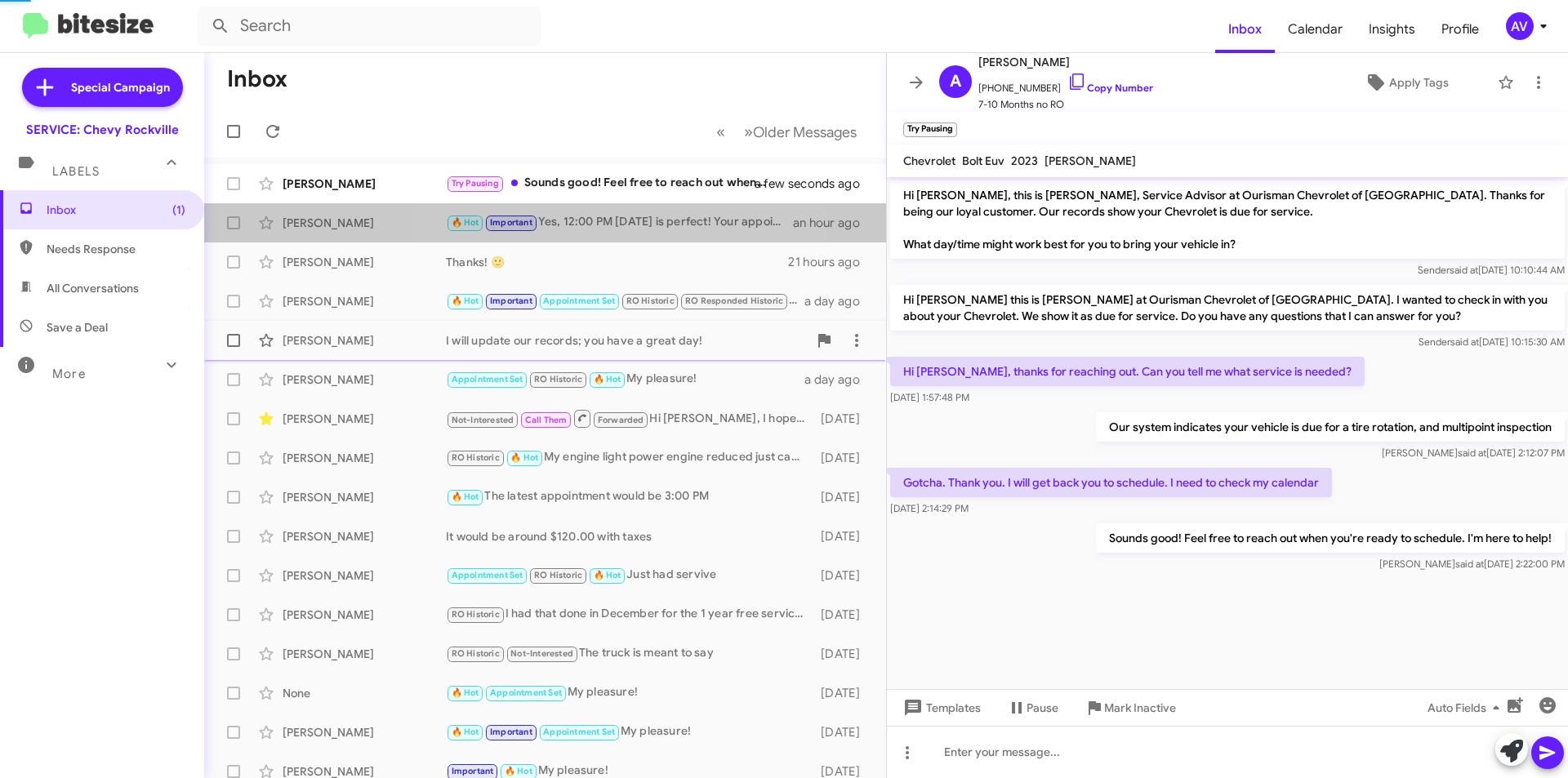
scroll to position [514, 0]
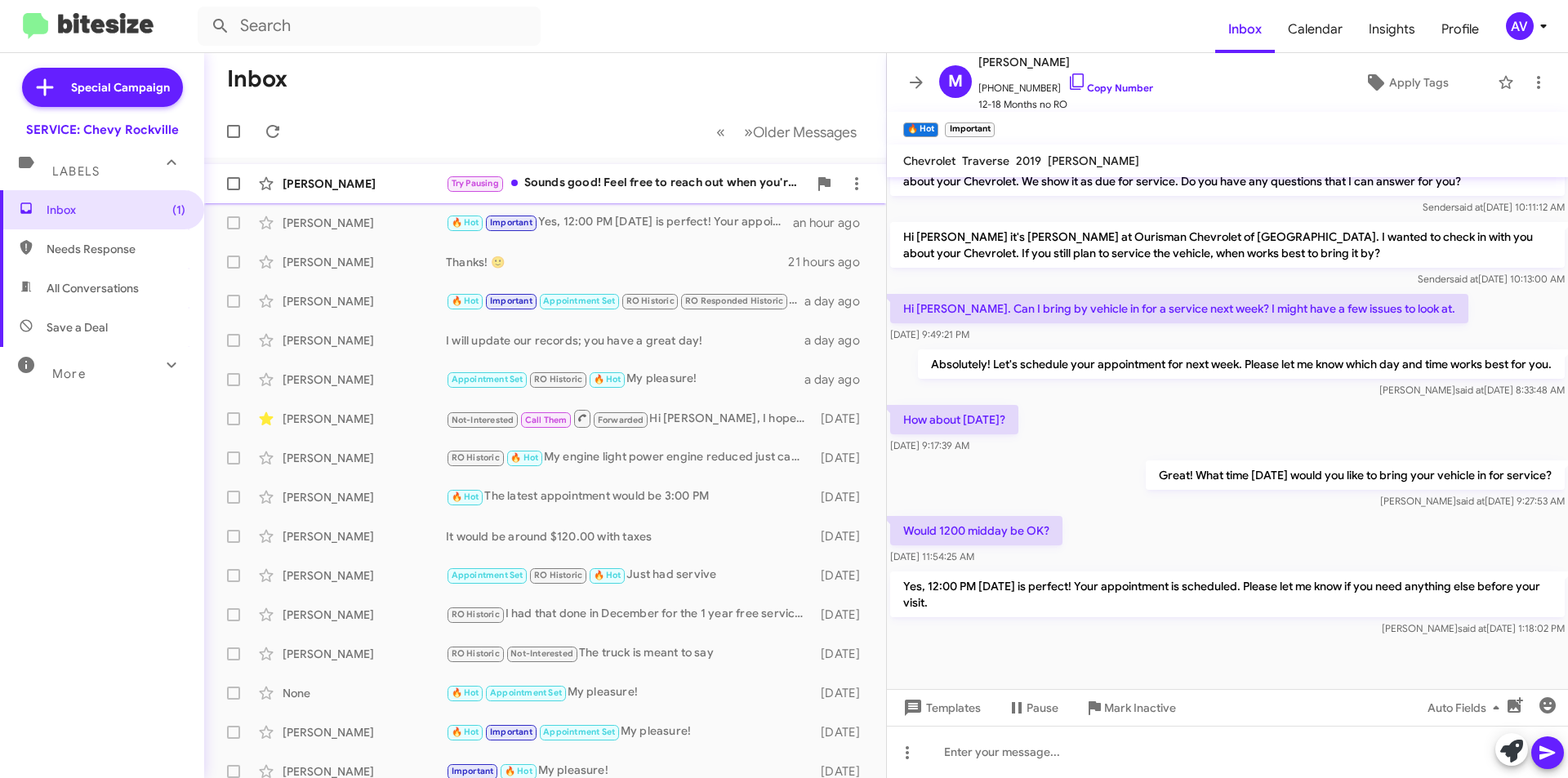
click at [598, 189] on div "Try Pausing Sounds good! Feel free to reach out when you're ready to schedule. …" at bounding box center [627, 183] width 362 height 19
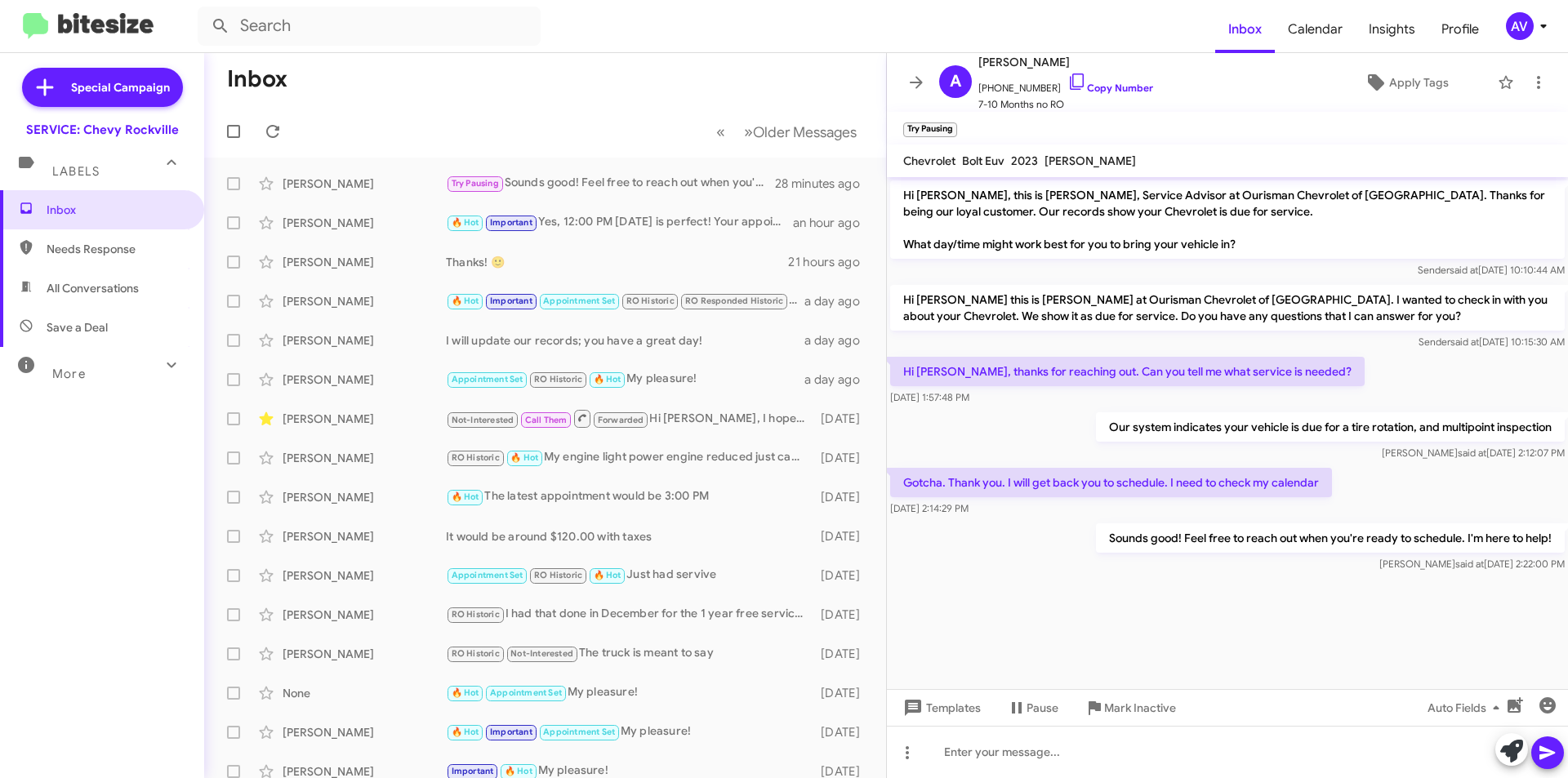
click at [1518, 25] on div "AV" at bounding box center [1520, 26] width 27 height 27
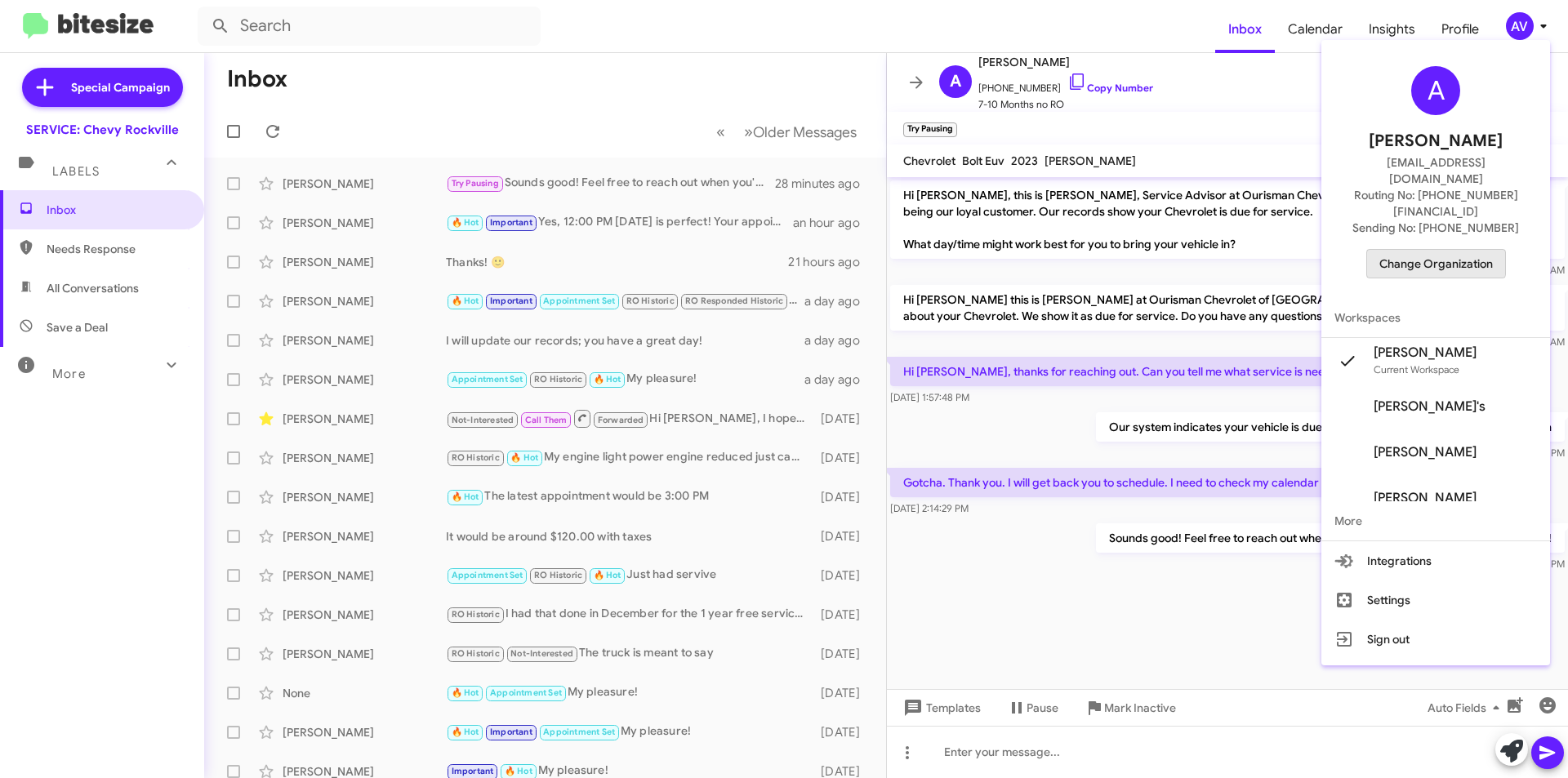
click at [1420, 250] on span "Change Organization" at bounding box center [1436, 264] width 114 height 27
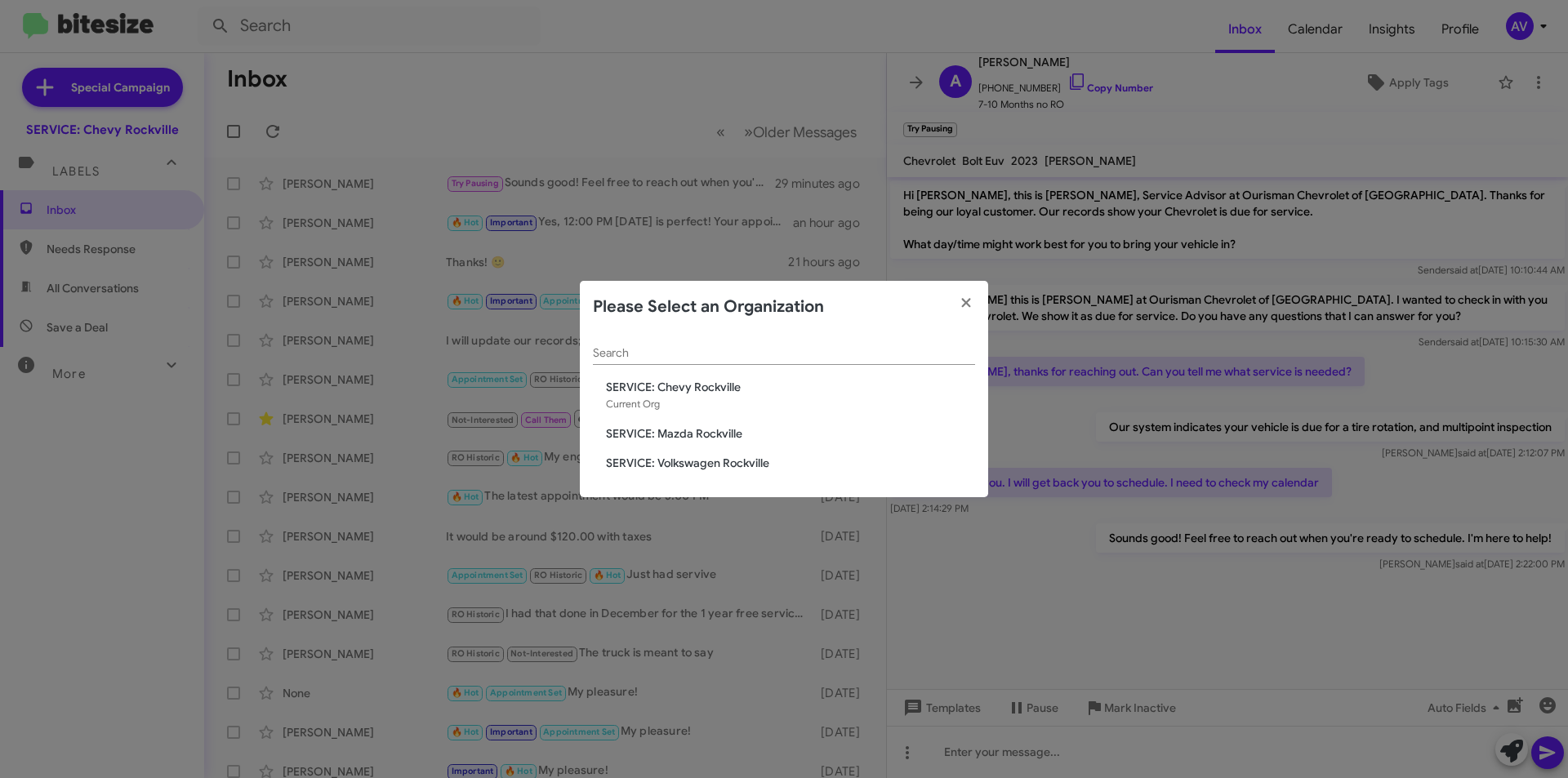
click at [665, 436] on span "SERVICE: Mazda Rockville" at bounding box center [790, 433] width 369 height 16
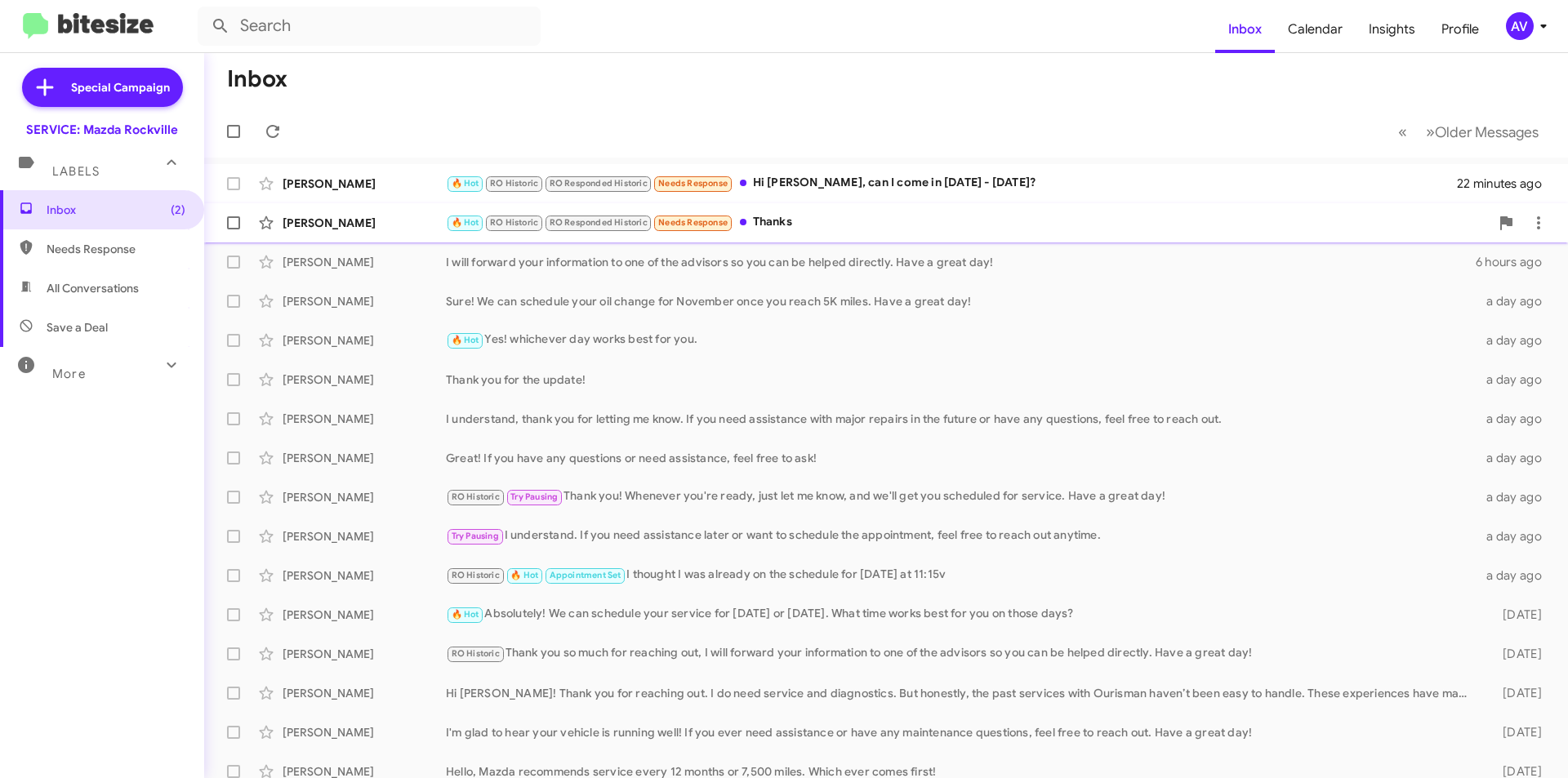
click at [981, 222] on div "🔥 Hot RO Historic RO Responded Historic Needs Response Thanks" at bounding box center [968, 223] width 1044 height 19
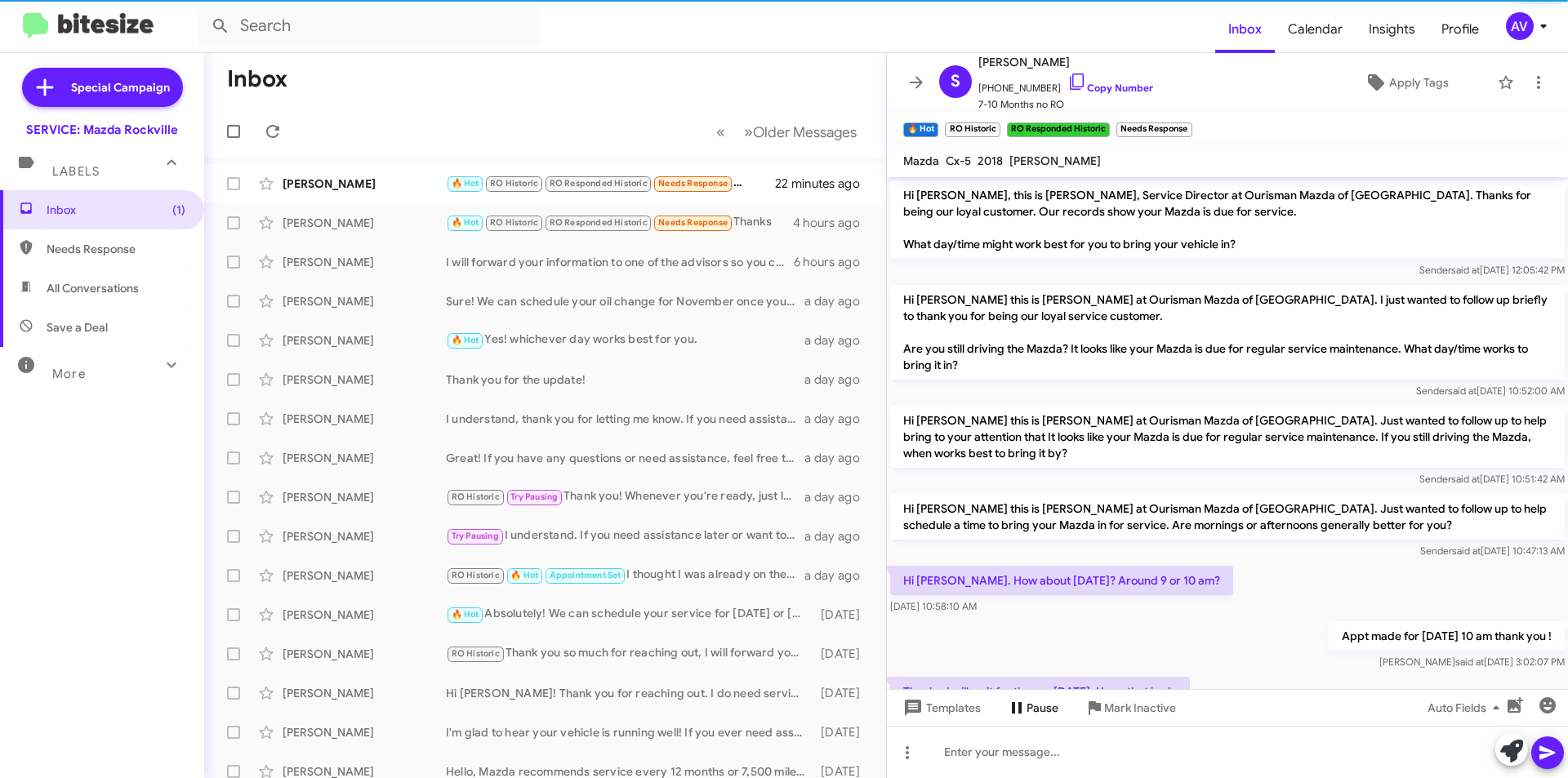
scroll to position [647, 0]
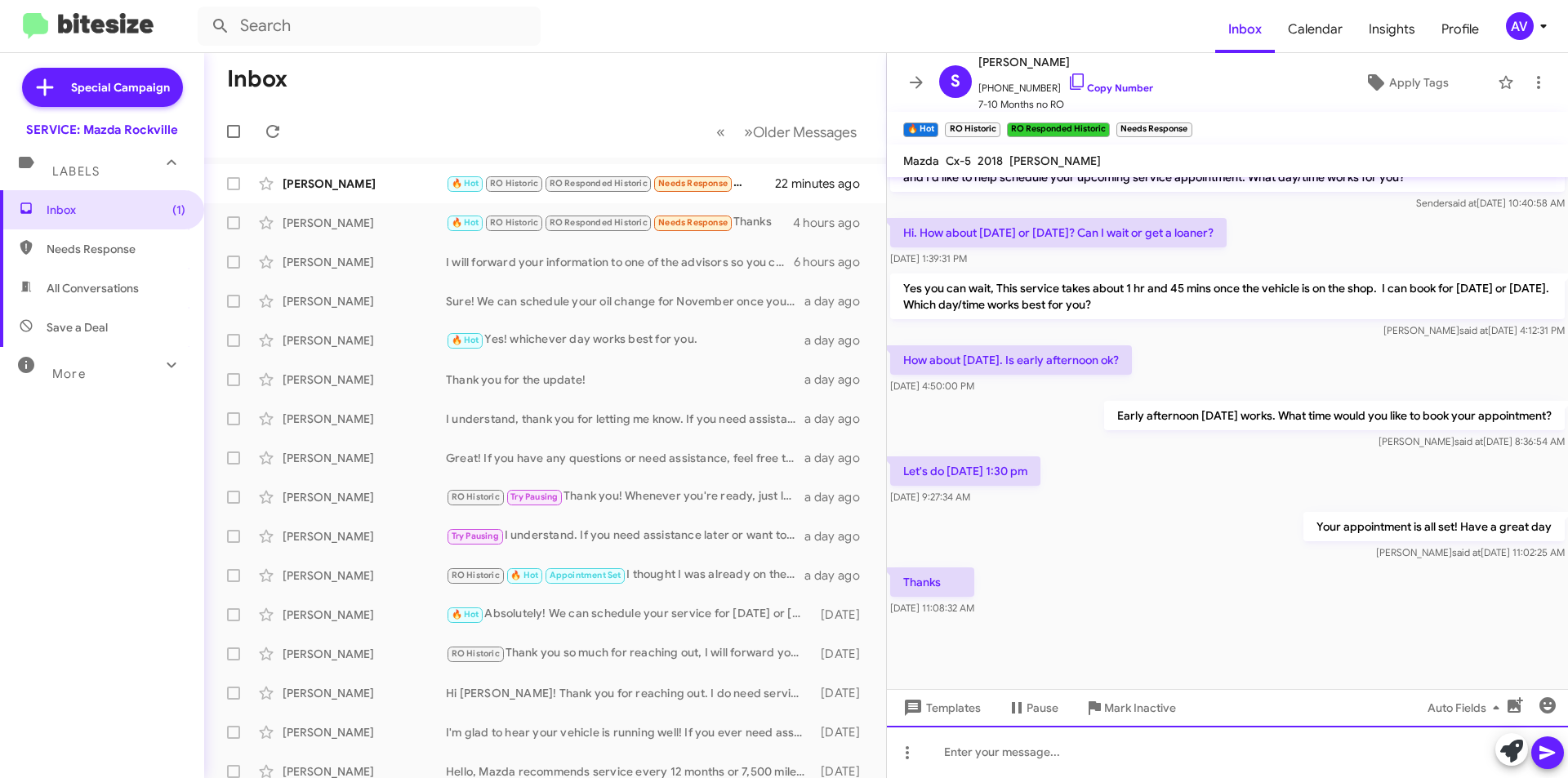
click at [993, 753] on div at bounding box center [1227, 751] width 681 height 52
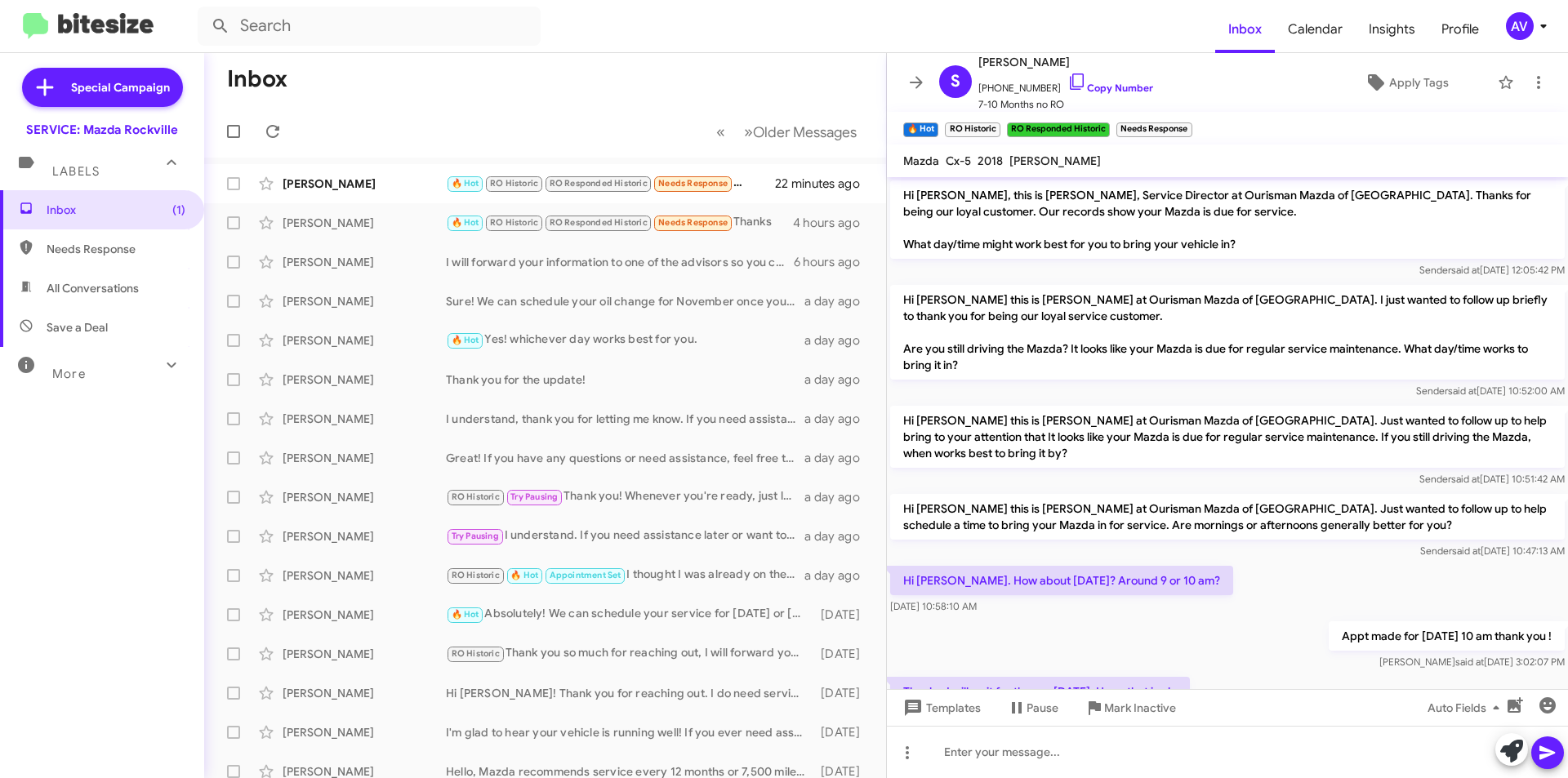
click at [1510, 16] on div "AV" at bounding box center [1520, 26] width 27 height 27
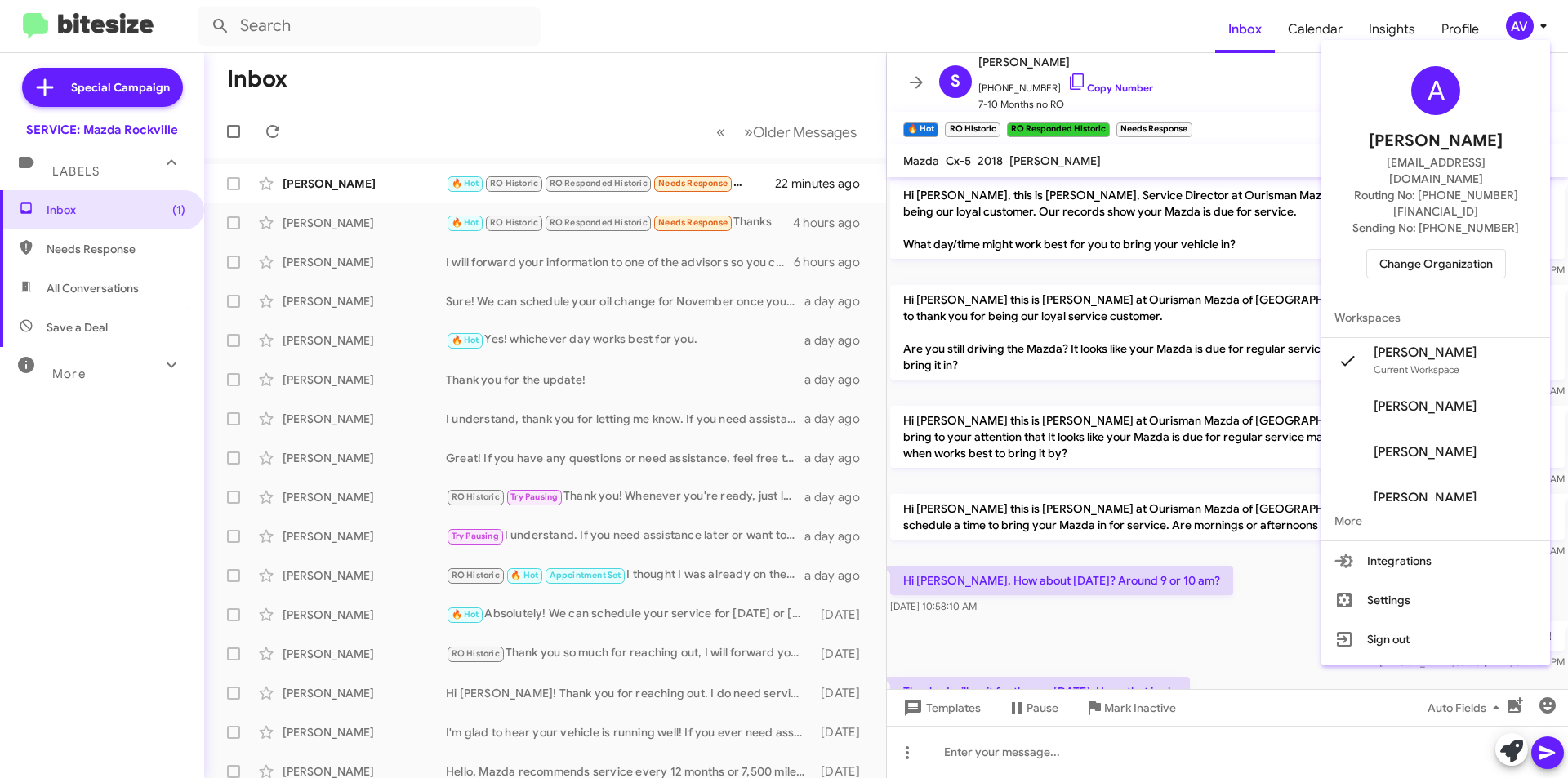
click at [1421, 250] on span "Change Organization" at bounding box center [1436, 264] width 114 height 27
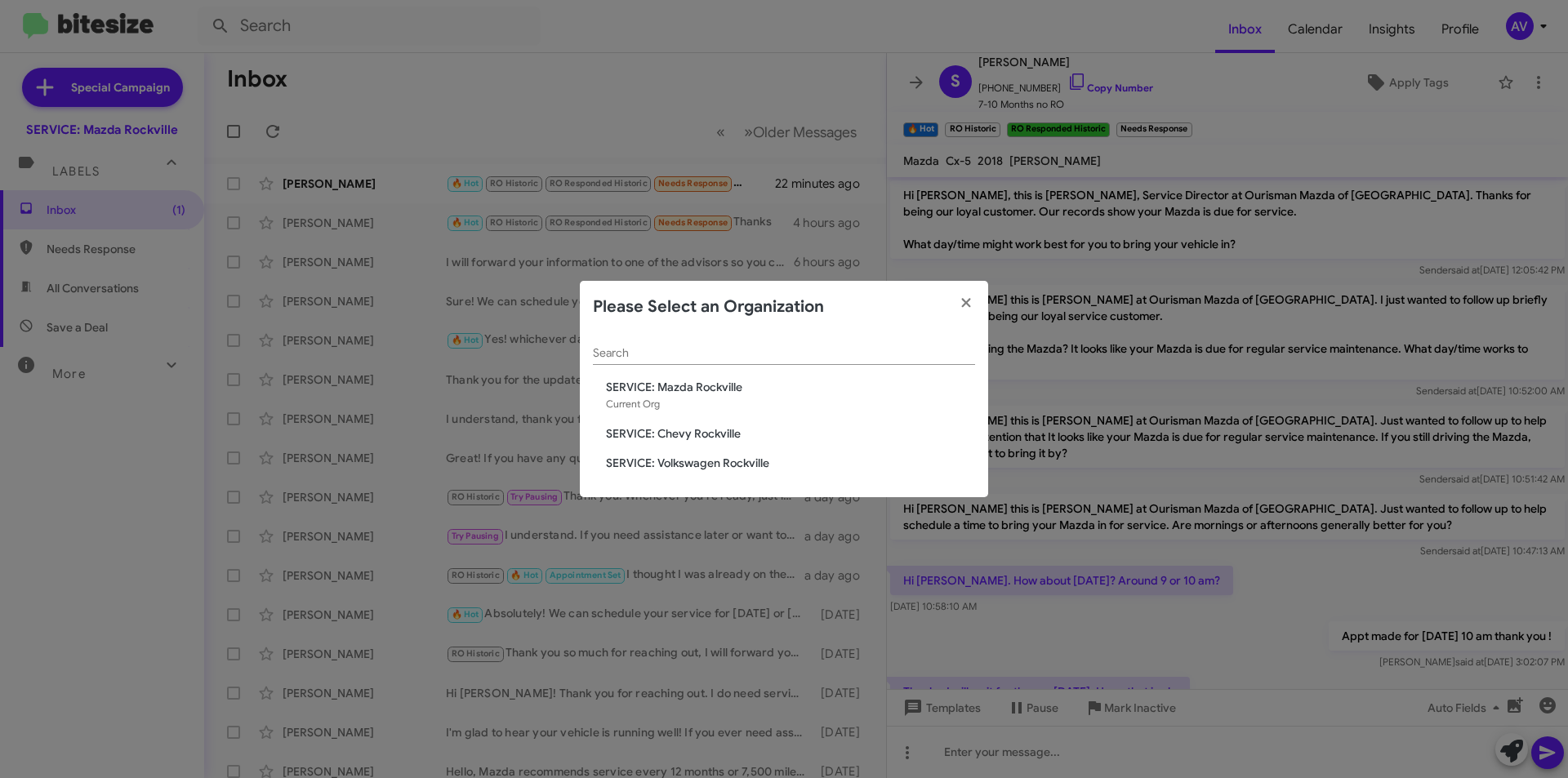
click at [721, 466] on span "SERVICE: Volkswagen Rockville" at bounding box center [790, 463] width 369 height 16
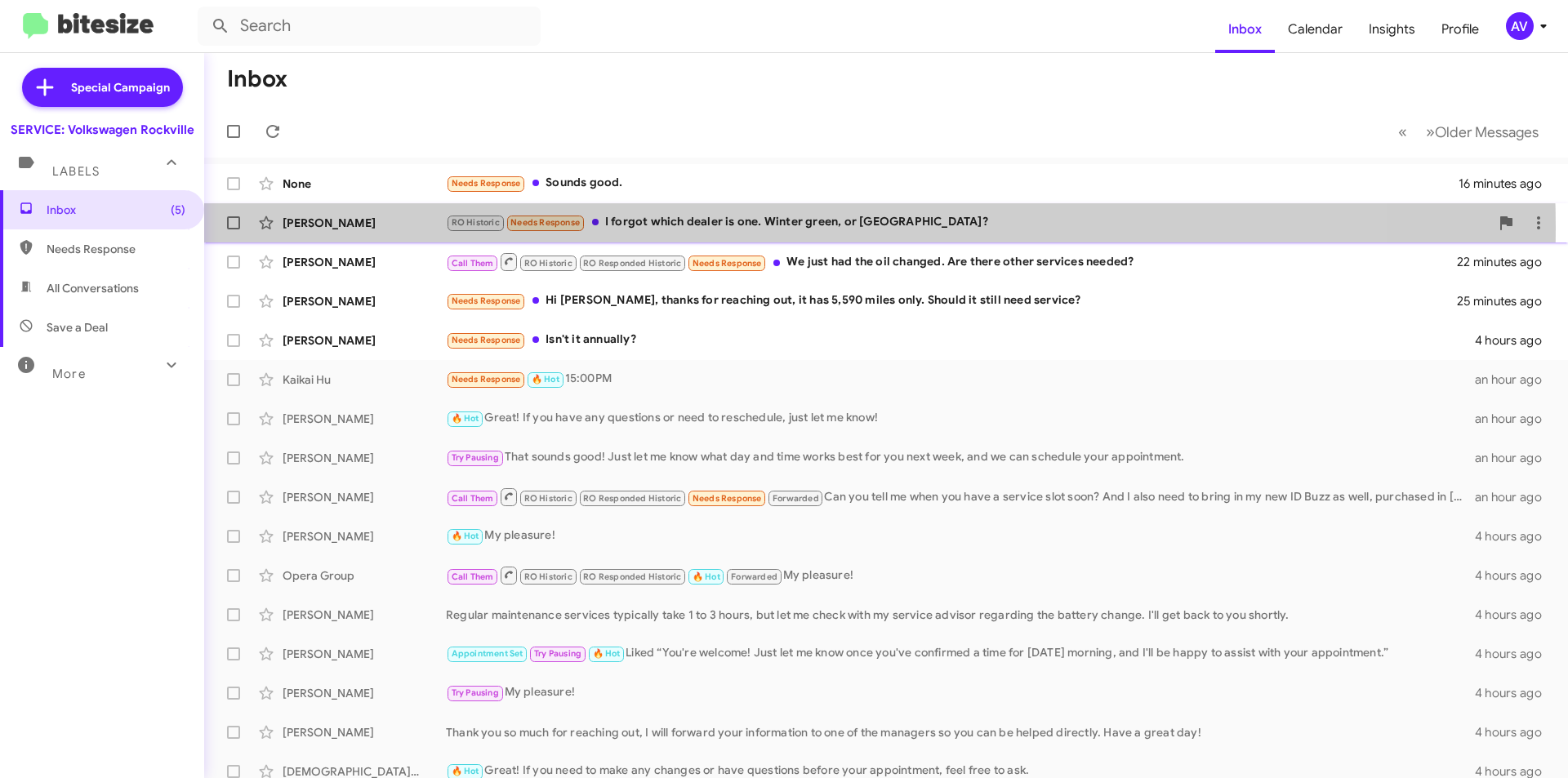
click at [745, 227] on div "RO Historic Needs Response I forgot which dealer is one. Winter green, or [GEOG…" at bounding box center [968, 223] width 1044 height 19
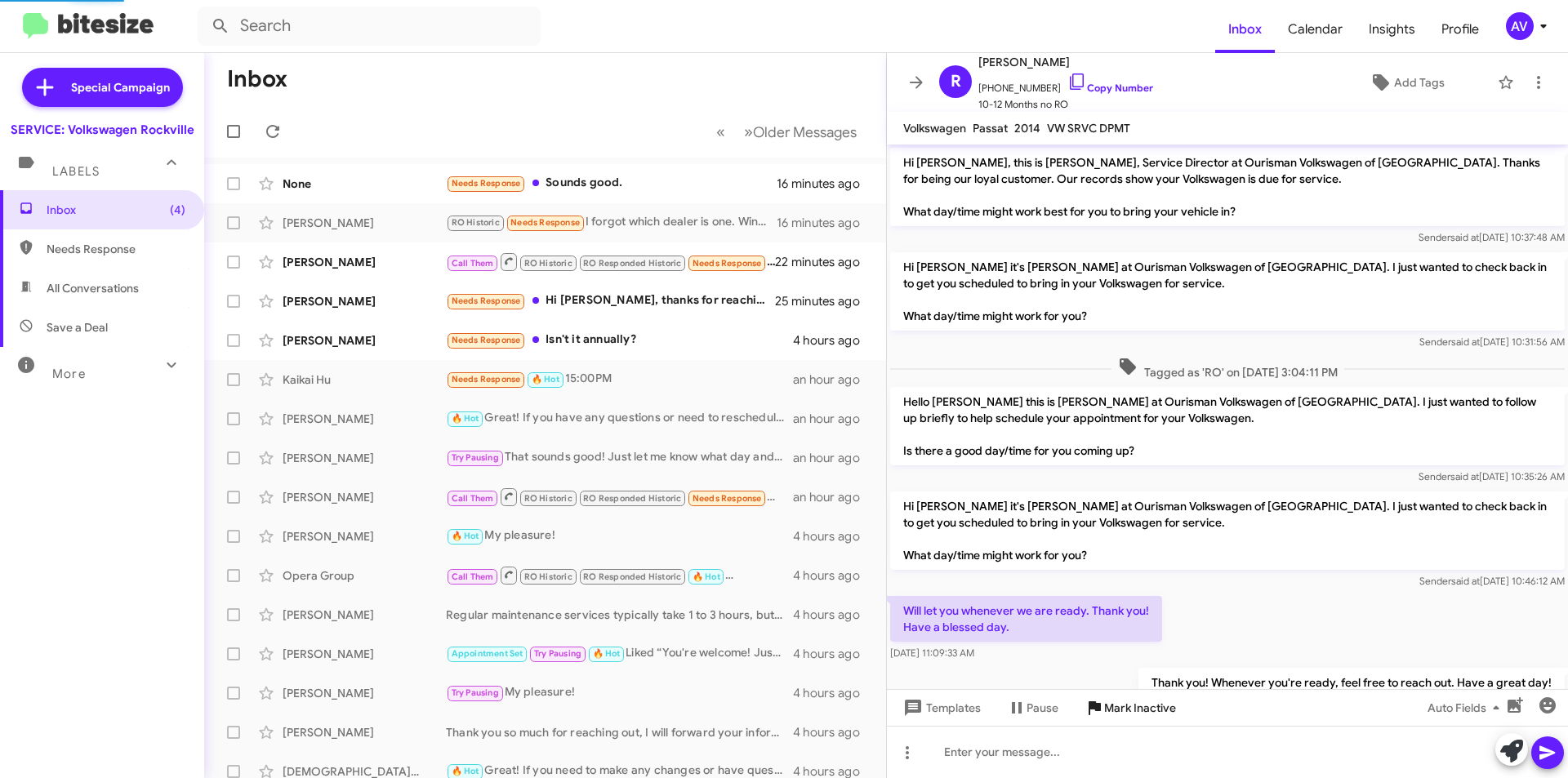
scroll to position [119, 0]
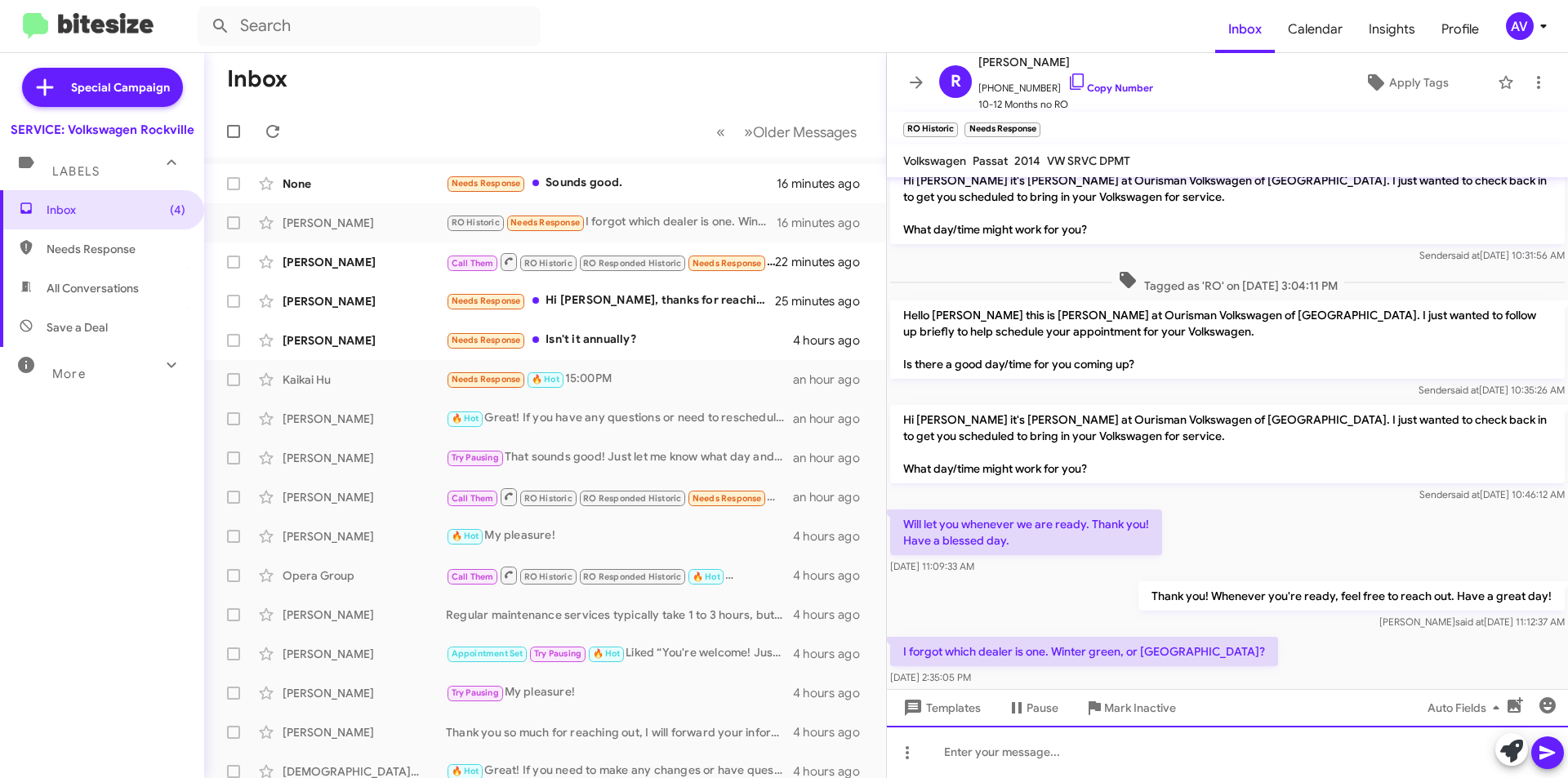
click at [1095, 745] on div at bounding box center [1227, 751] width 681 height 52
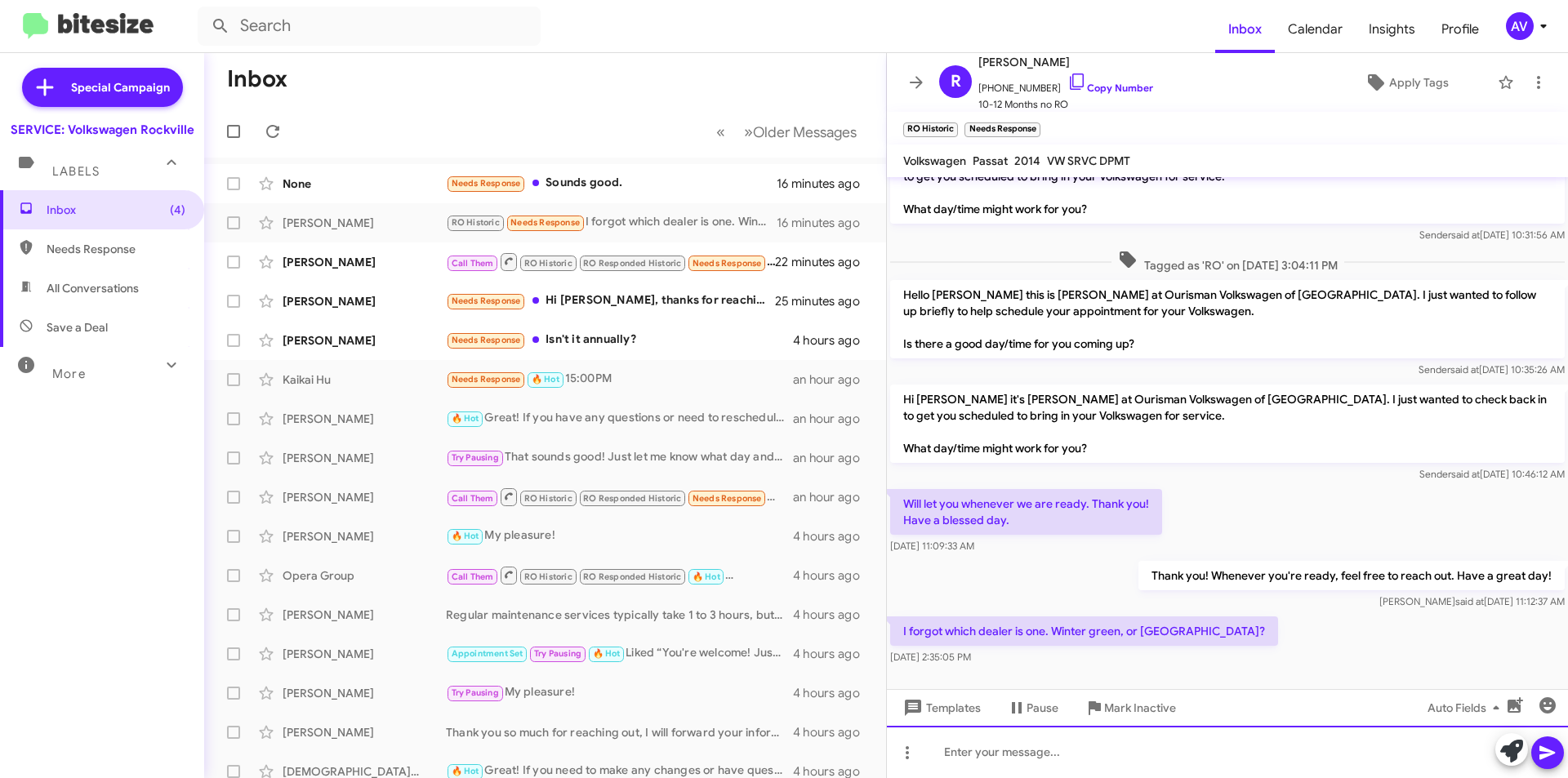
scroll to position [152, 0]
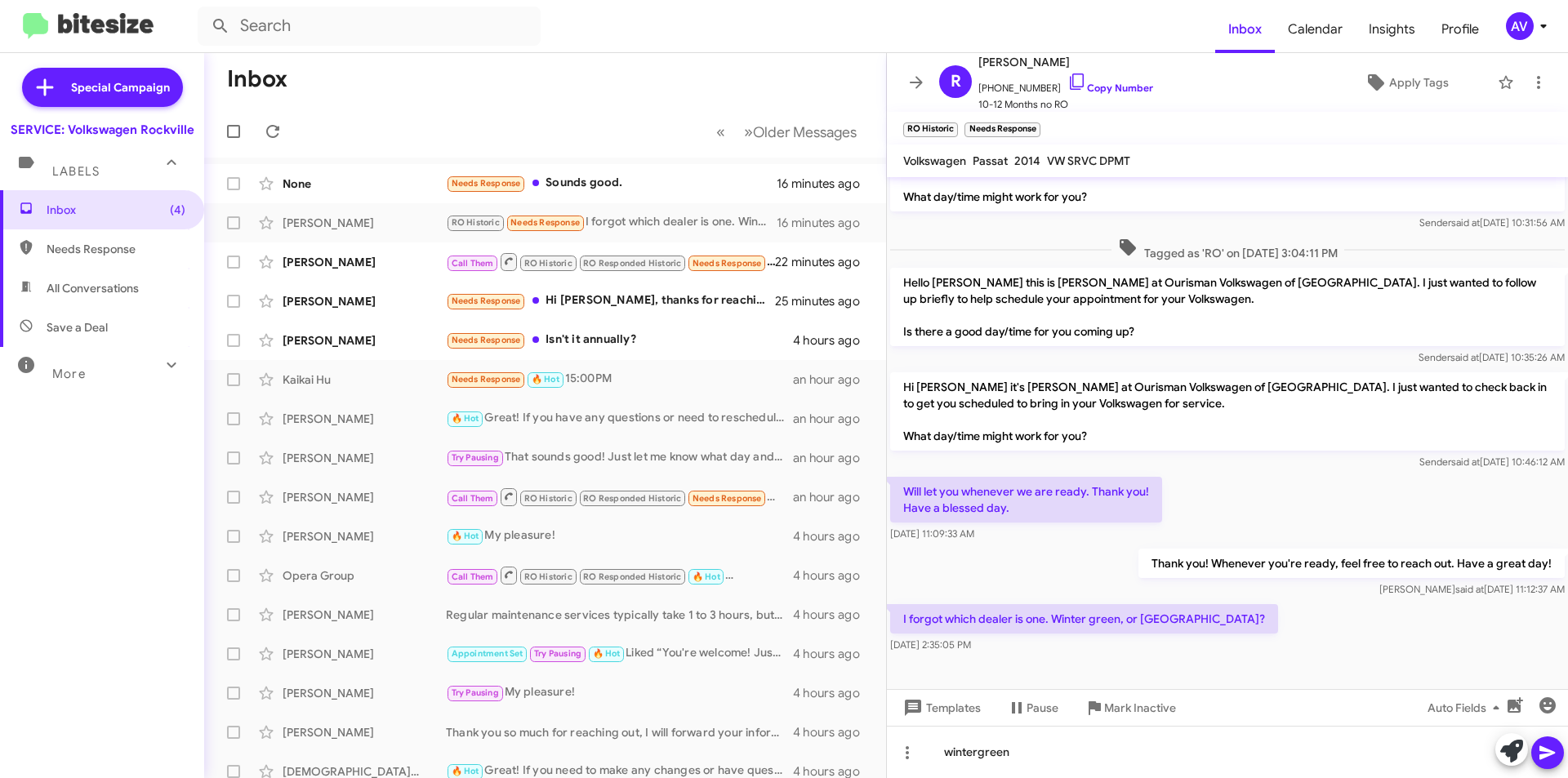
click at [1552, 752] on icon at bounding box center [1547, 753] width 16 height 14
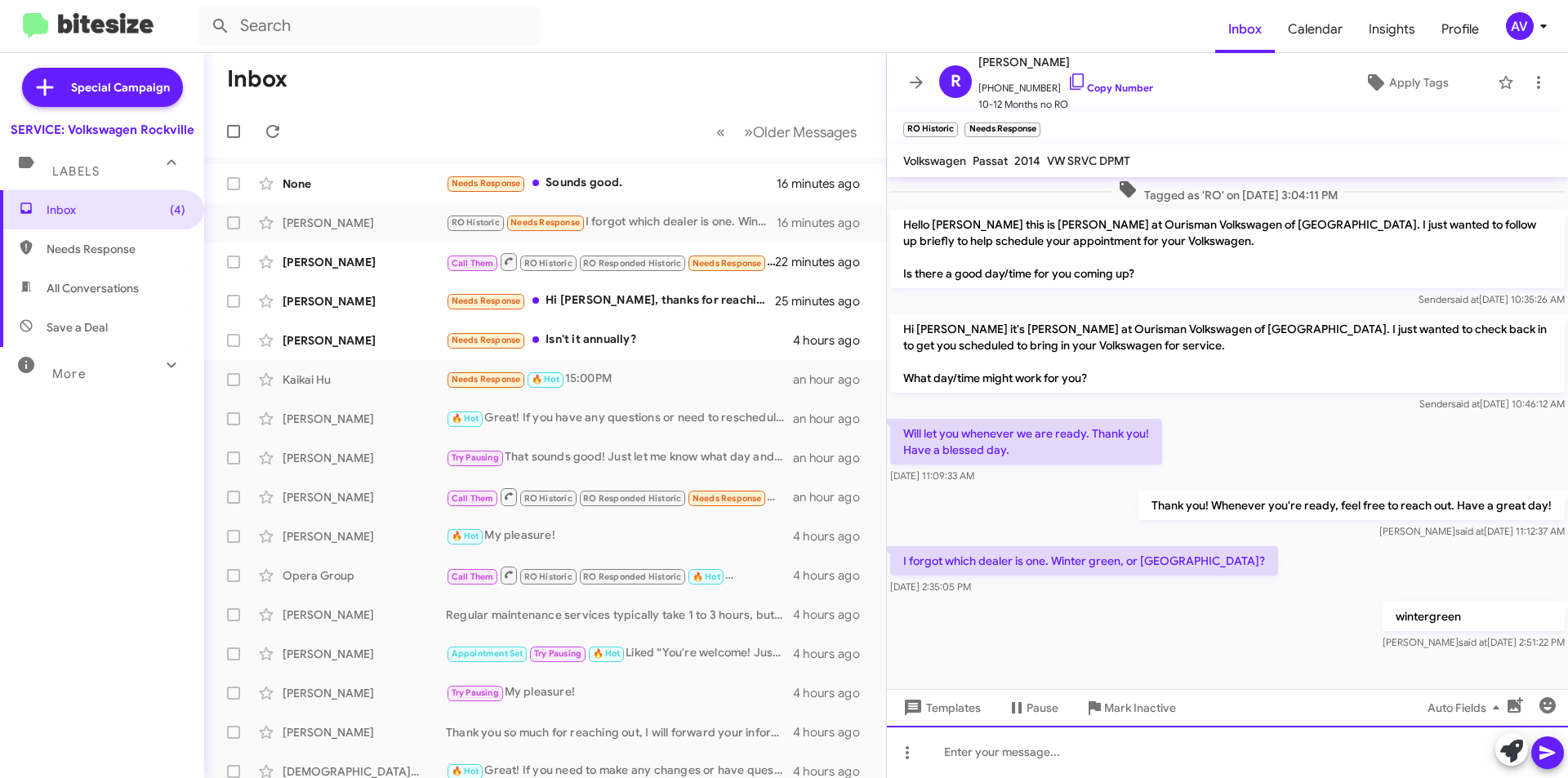
scroll to position [212, 0]
click at [648, 315] on div "Souly Phanouvong Needs Response Hi Keith, thanks for reaching out, it has 5,590…" at bounding box center [545, 301] width 656 height 33
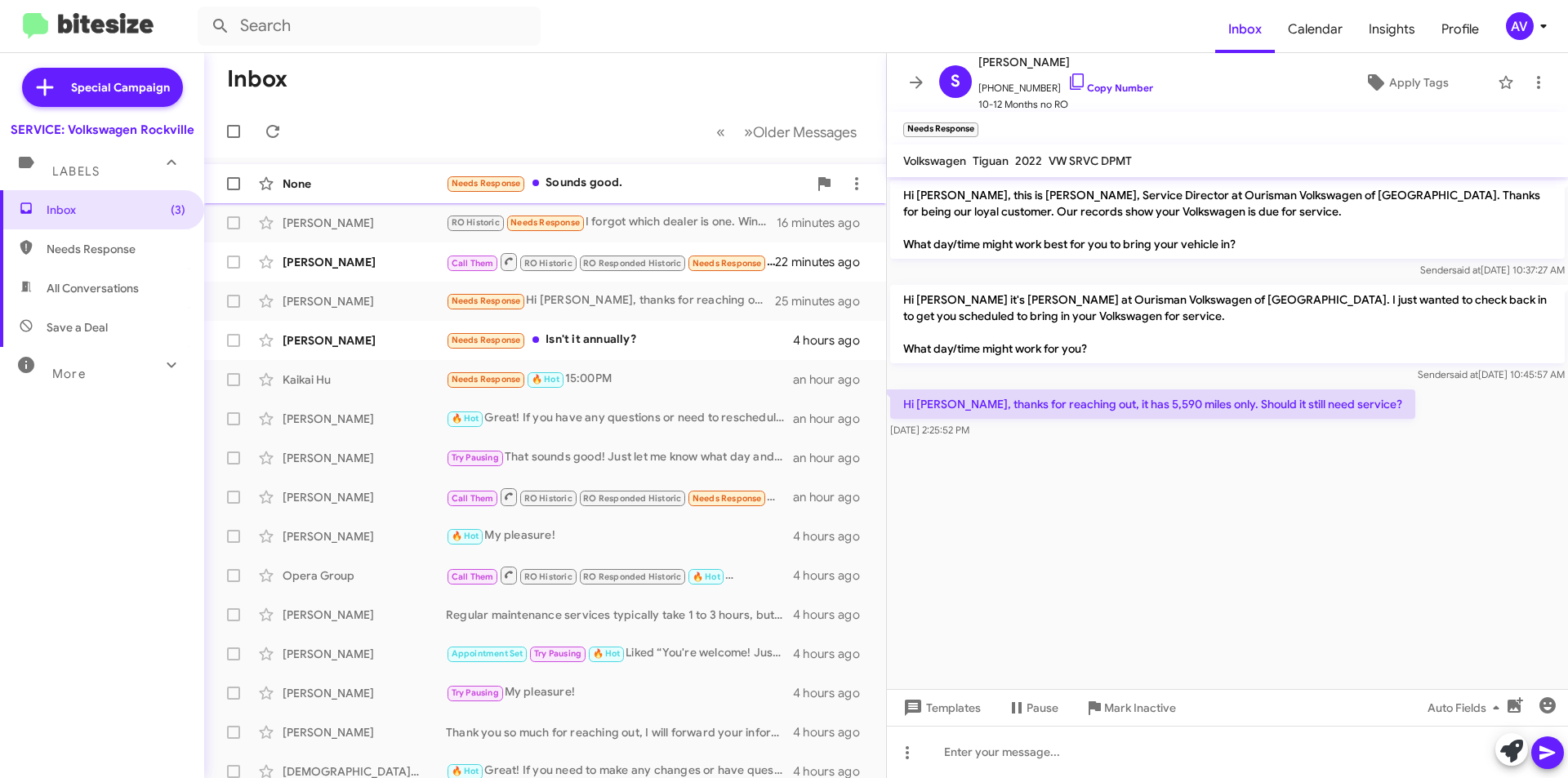
click at [723, 179] on div "Needs Response Sounds good." at bounding box center [627, 183] width 362 height 19
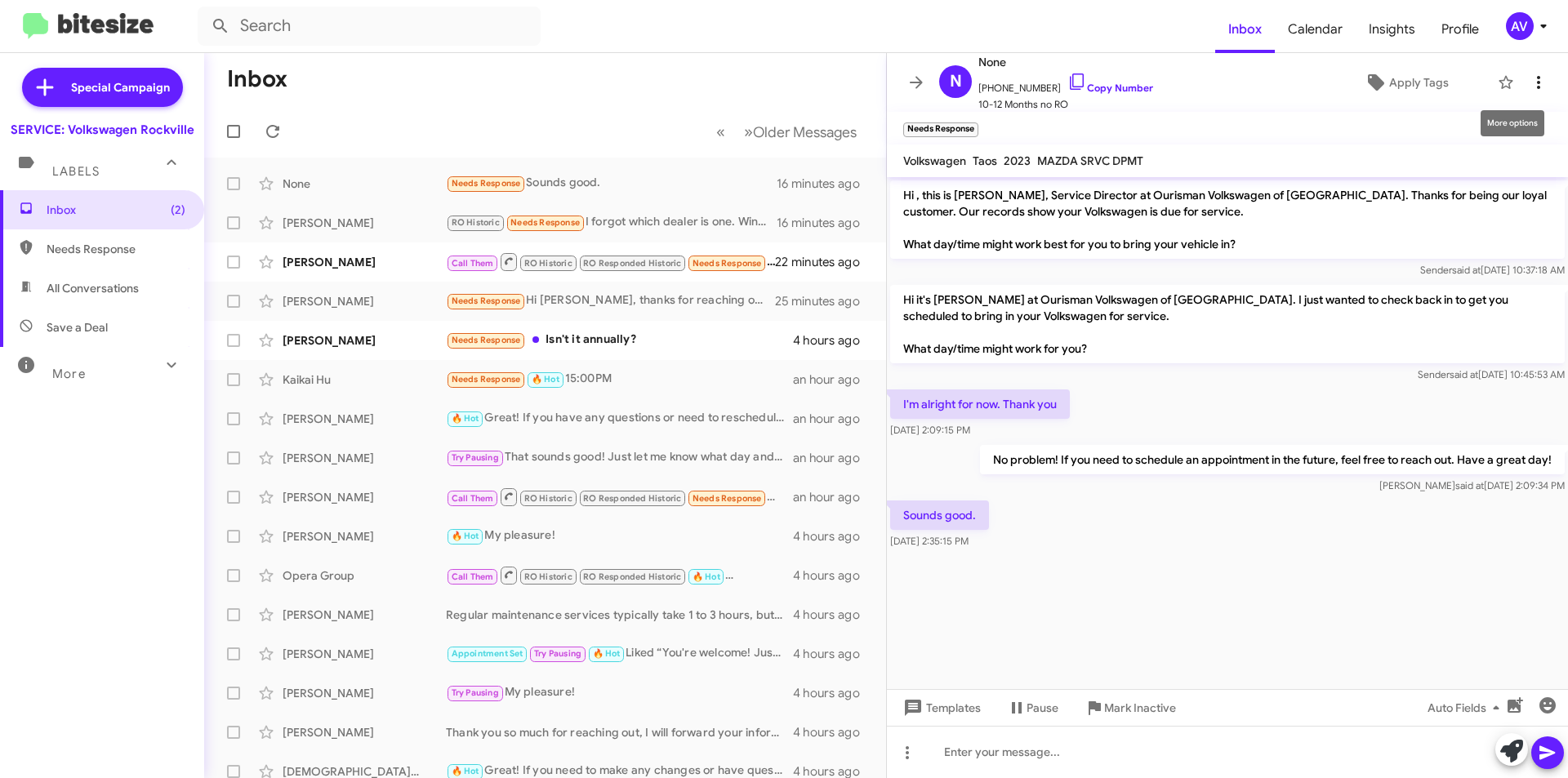
click at [1535, 84] on icon at bounding box center [1539, 82] width 19 height 19
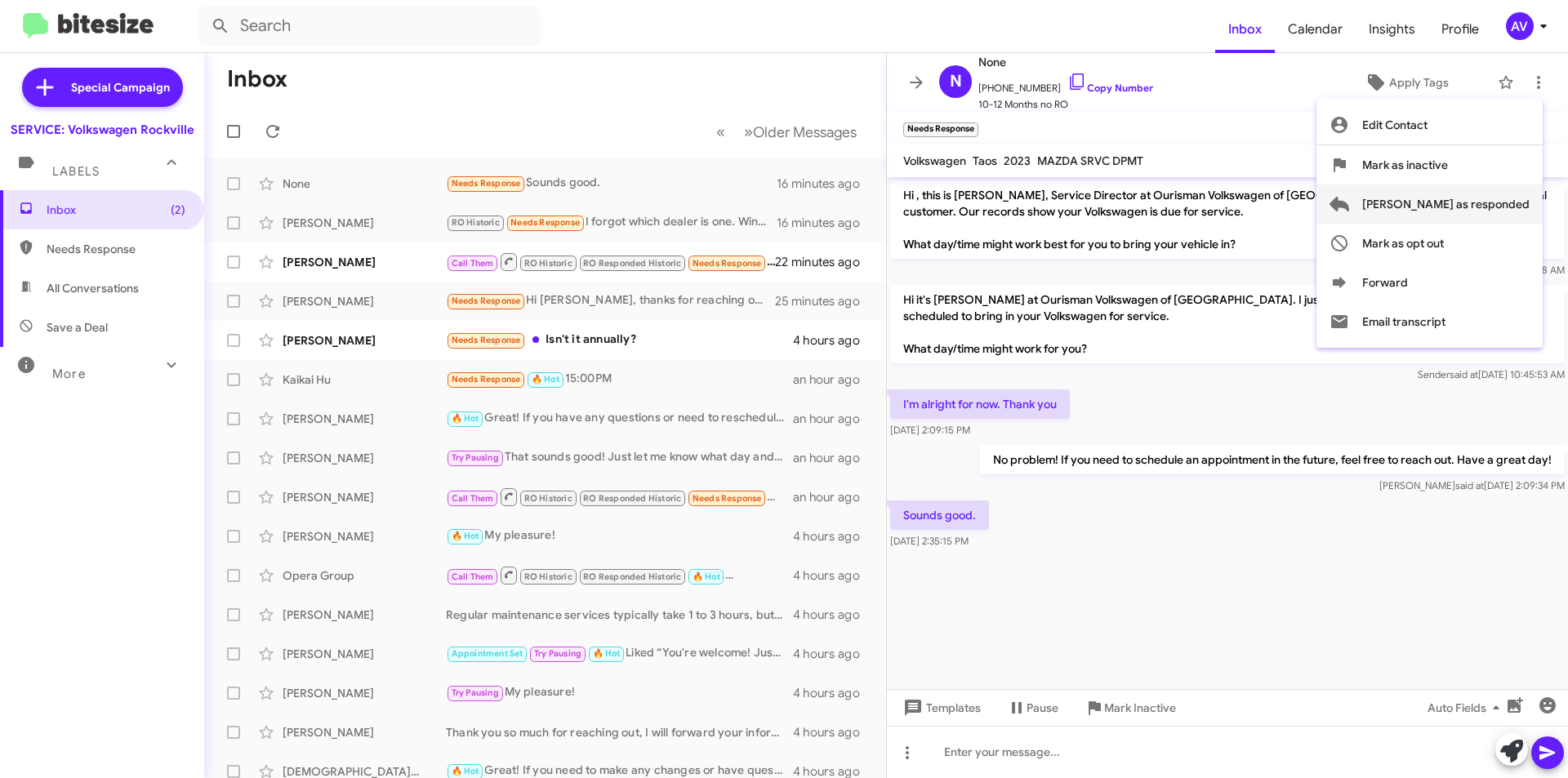
click at [1485, 198] on span "Mark as responded" at bounding box center [1446, 203] width 168 height 39
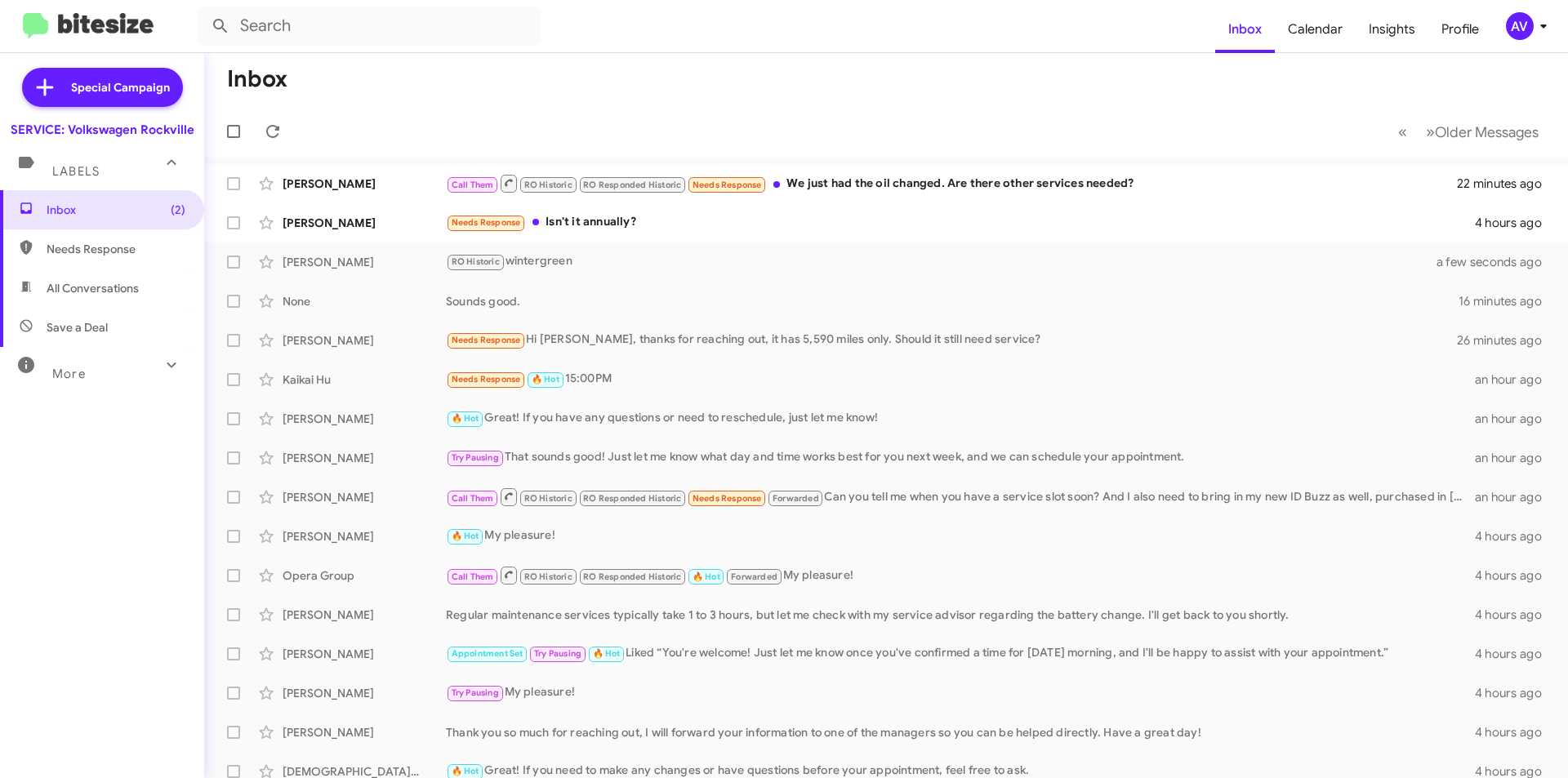
click at [1528, 27] on div "AV" at bounding box center [1520, 26] width 27 height 27
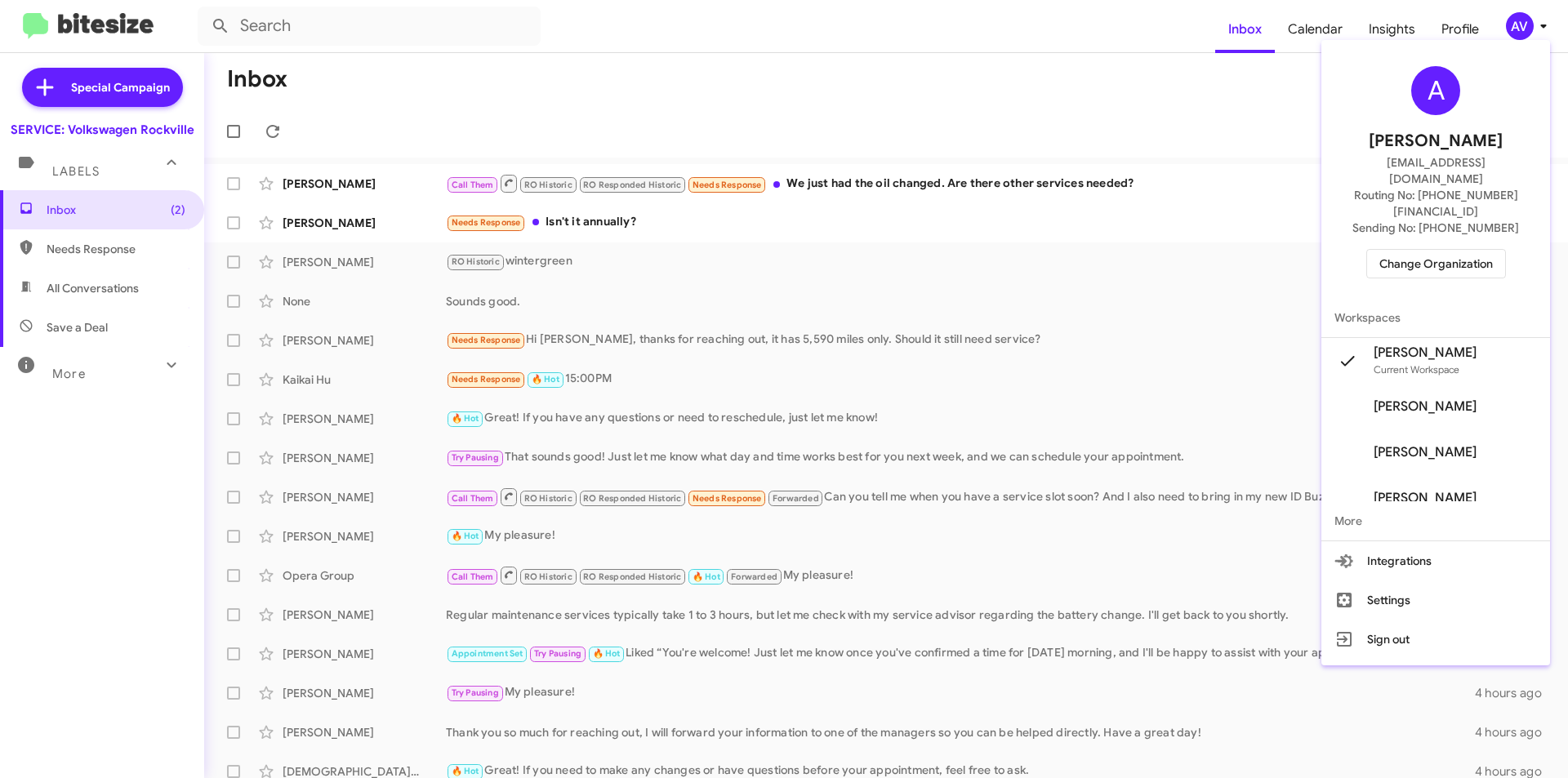
click at [1412, 250] on span "Change Organization" at bounding box center [1436, 264] width 114 height 27
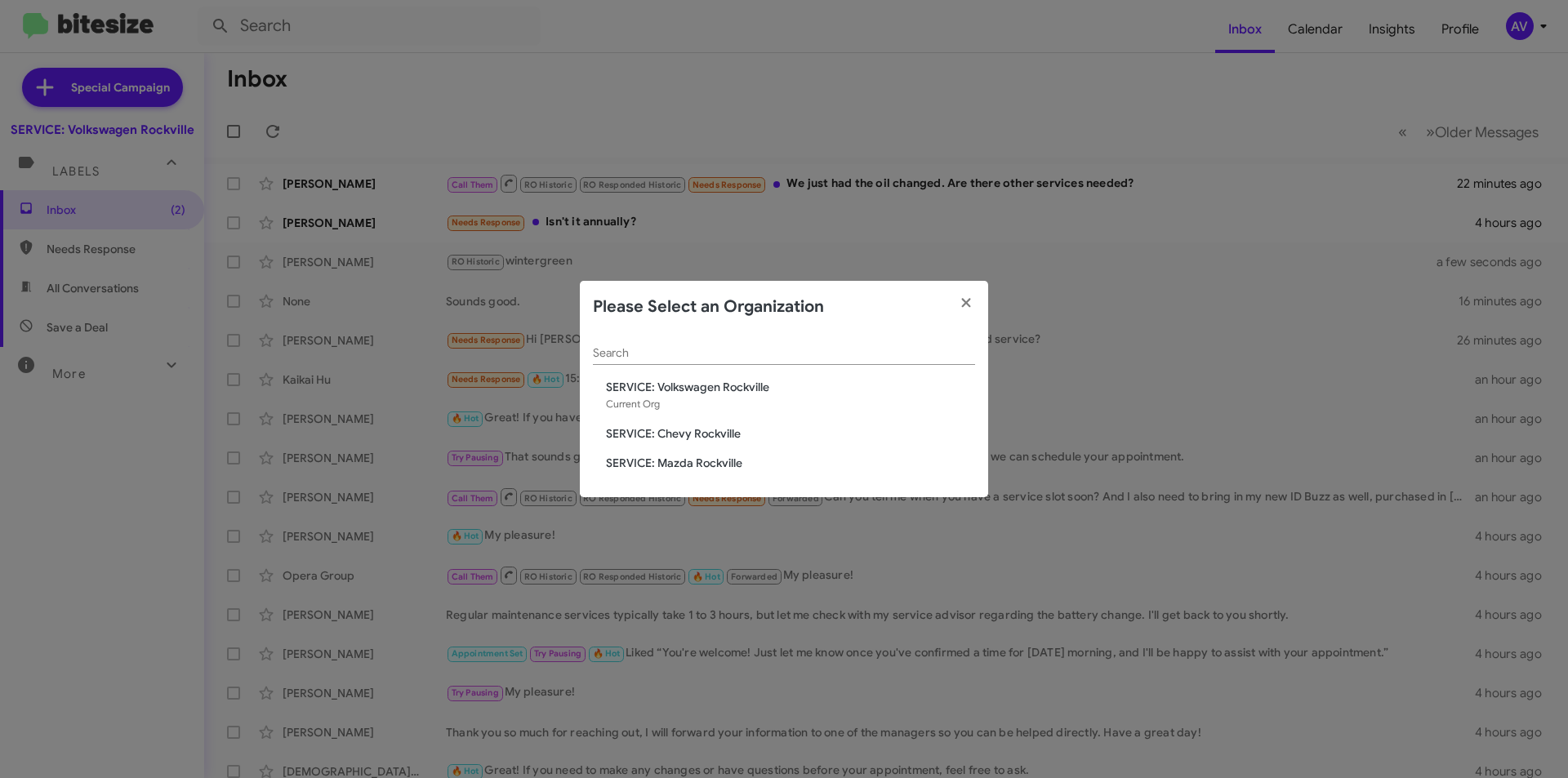
click at [710, 433] on span "SERVICE: Chevy Rockville" at bounding box center [790, 433] width 369 height 16
